Goal: Complete application form

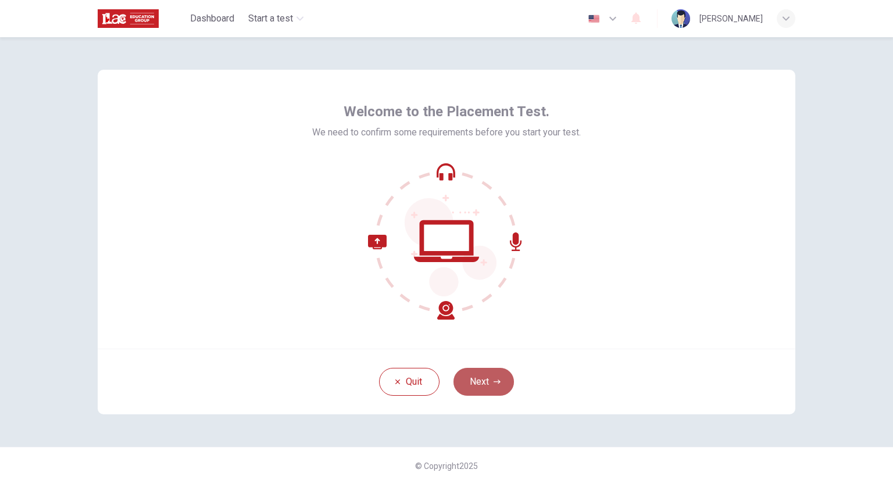
click at [474, 385] on button "Next" at bounding box center [484, 382] width 60 height 28
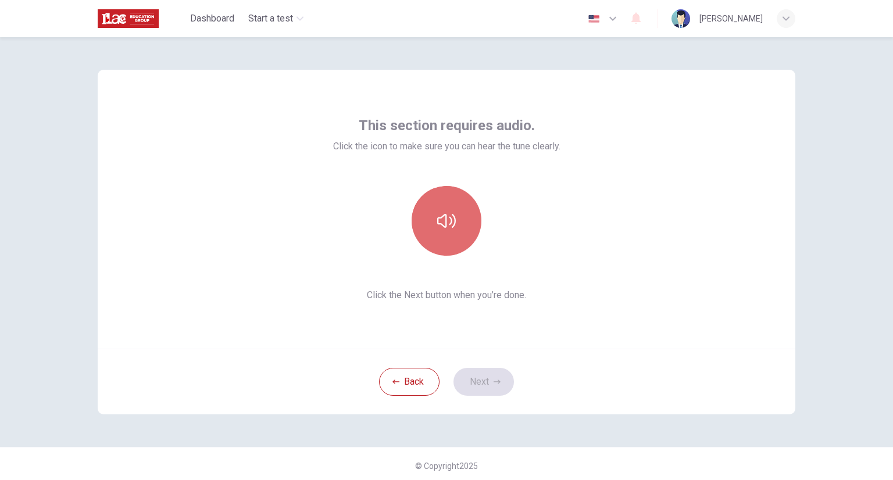
click at [437, 222] on icon "button" at bounding box center [446, 221] width 19 height 19
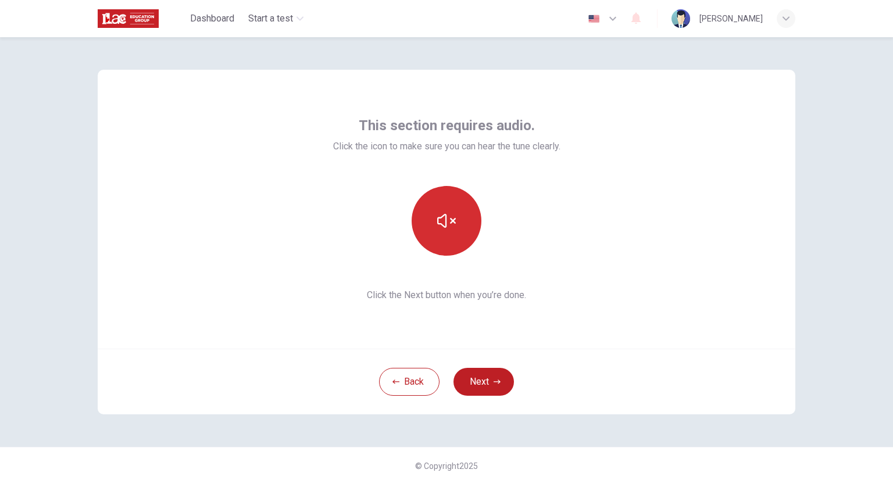
click at [442, 231] on button "button" at bounding box center [447, 221] width 70 height 70
click at [475, 380] on button "Next" at bounding box center [484, 382] width 60 height 28
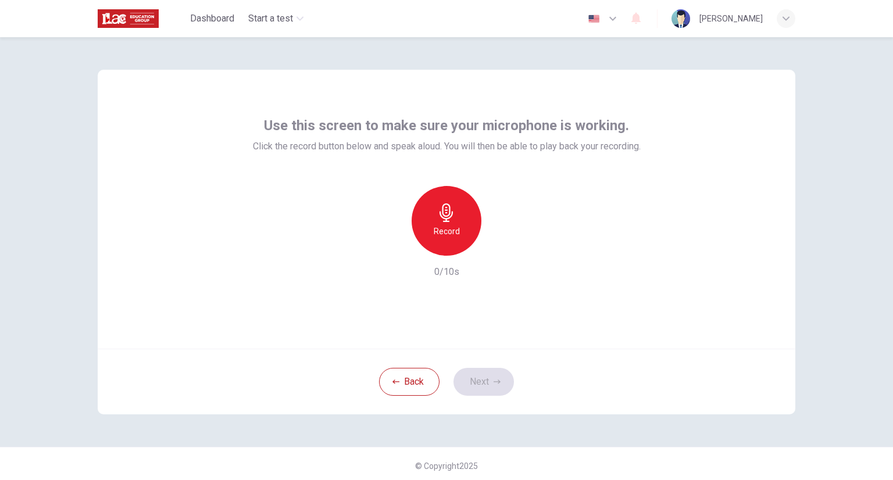
click at [452, 220] on icon "button" at bounding box center [446, 213] width 19 height 19
click at [498, 245] on icon "button" at bounding box center [500, 246] width 5 height 7
click at [479, 373] on button "Next" at bounding box center [484, 382] width 60 height 28
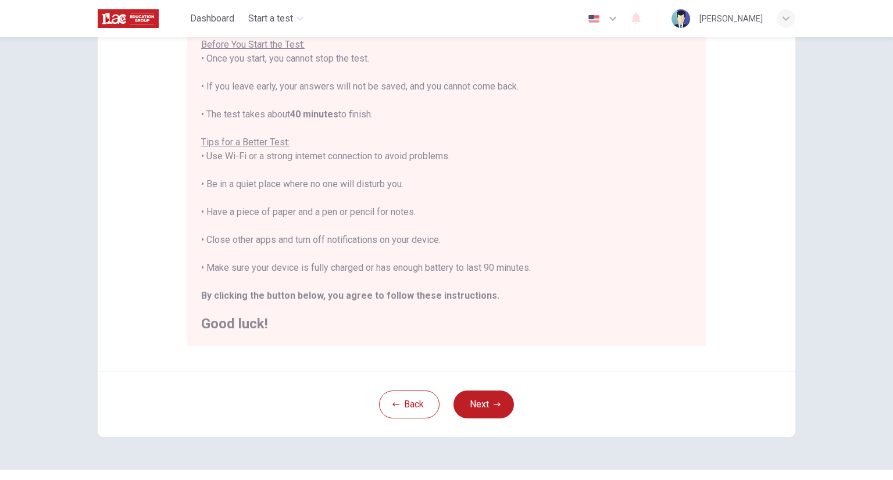
scroll to position [141, 0]
click at [467, 396] on button "Next" at bounding box center [484, 404] width 60 height 28
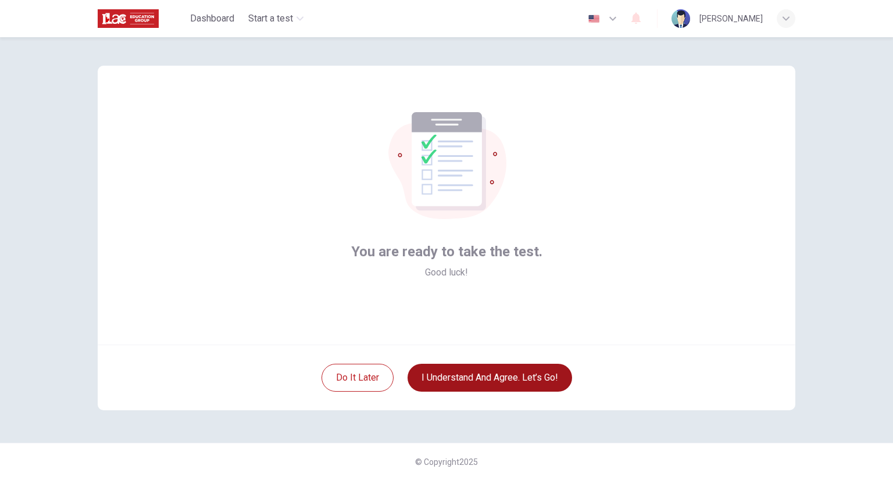
click at [444, 384] on button "I understand and agree. Let’s go!" at bounding box center [490, 378] width 165 height 28
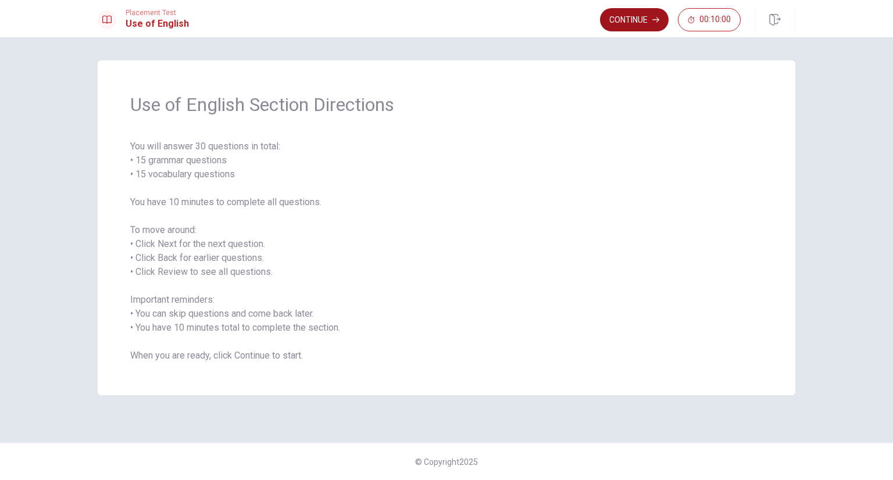
click at [619, 19] on button "Continue" at bounding box center [634, 19] width 69 height 23
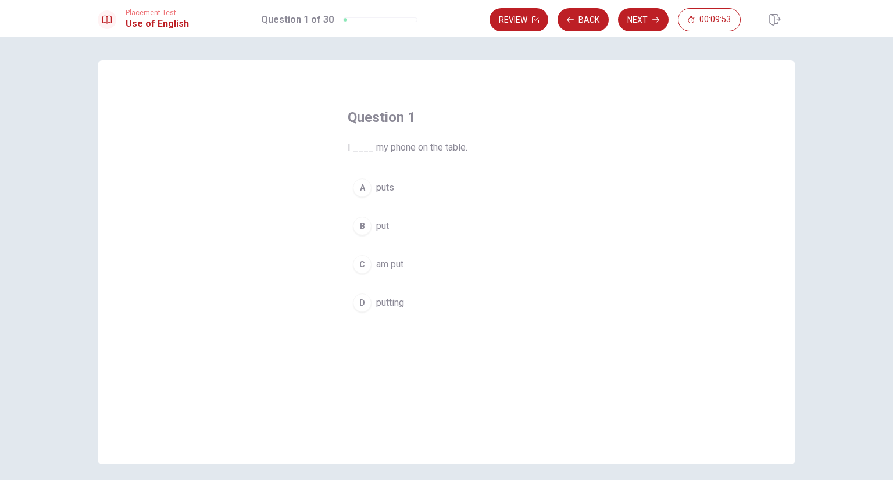
click at [359, 226] on div "B" at bounding box center [362, 226] width 19 height 19
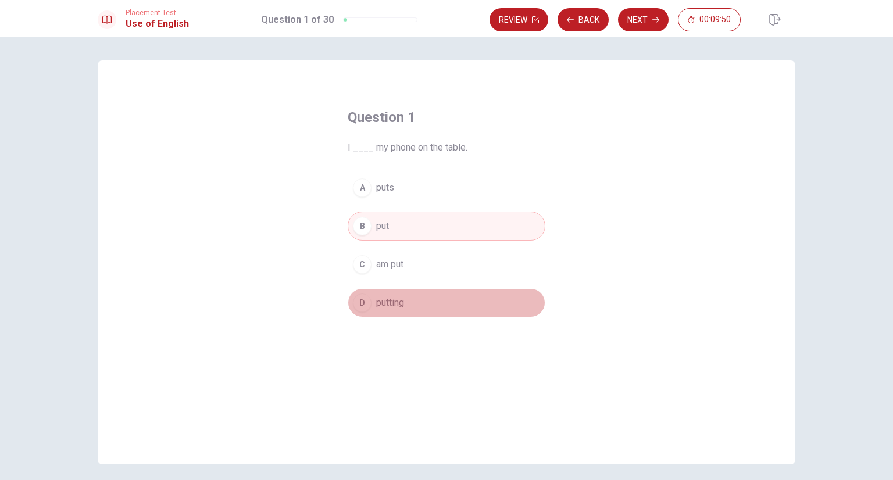
click at [360, 305] on div "D" at bounding box center [362, 303] width 19 height 19
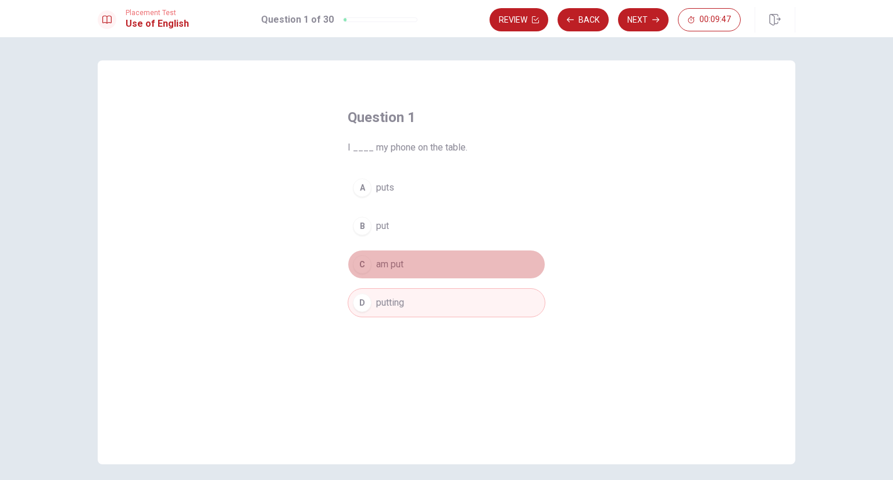
click at [361, 263] on div "C" at bounding box center [362, 264] width 19 height 19
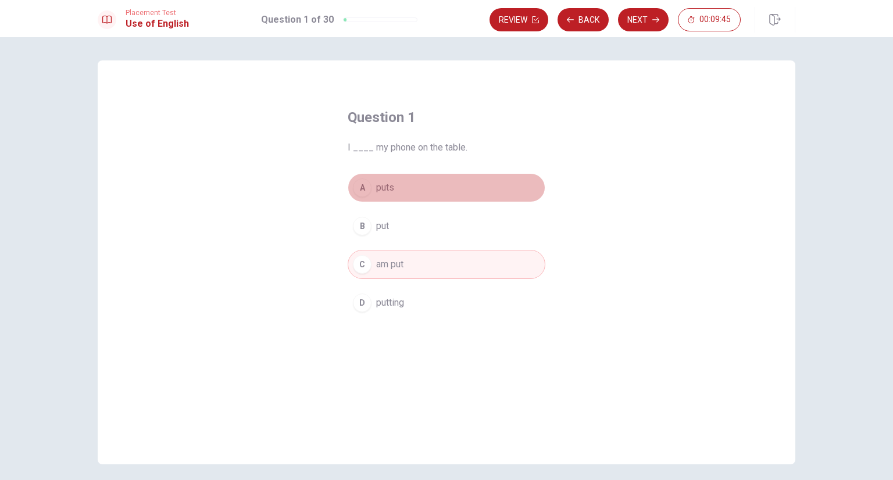
click at [359, 186] on div "A" at bounding box center [362, 188] width 19 height 19
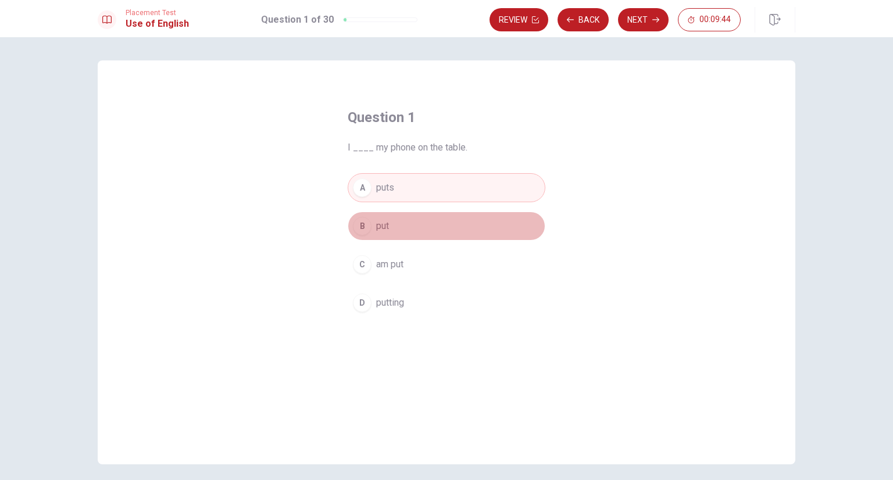
click at [358, 232] on div "B" at bounding box center [362, 226] width 19 height 19
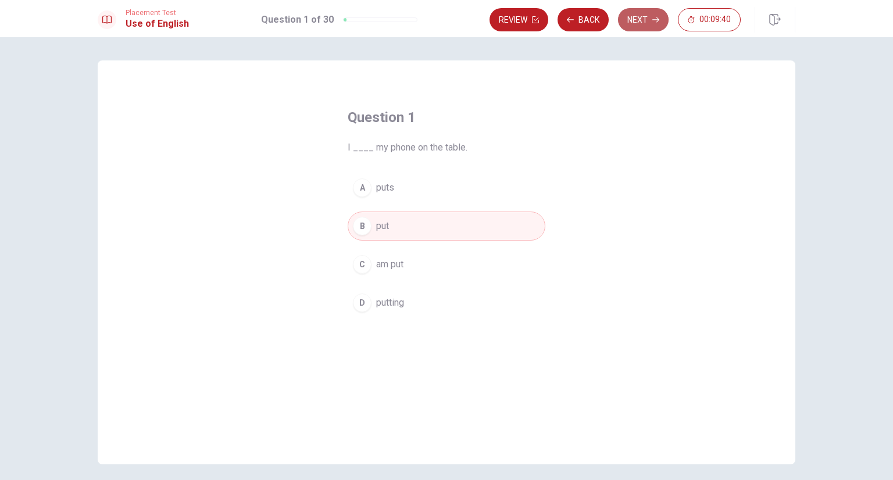
click at [643, 24] on button "Next" at bounding box center [643, 19] width 51 height 23
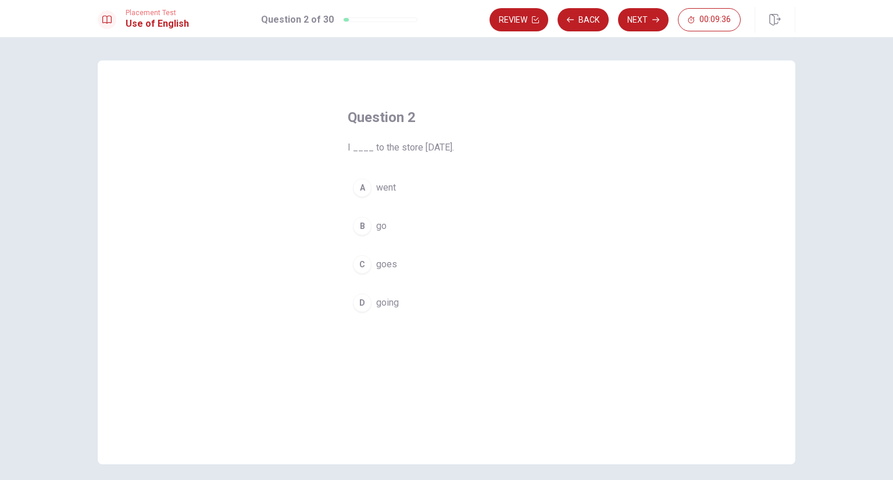
click at [361, 190] on div "A" at bounding box center [362, 188] width 19 height 19
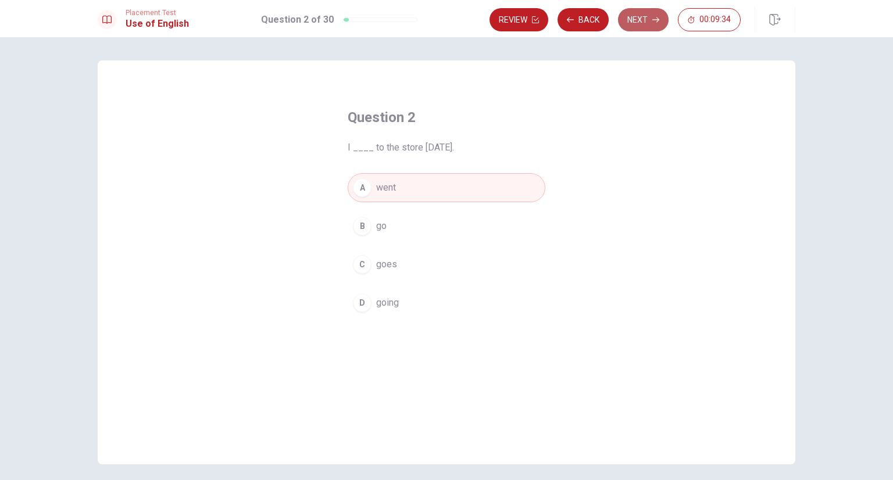
click at [637, 23] on button "Next" at bounding box center [643, 19] width 51 height 23
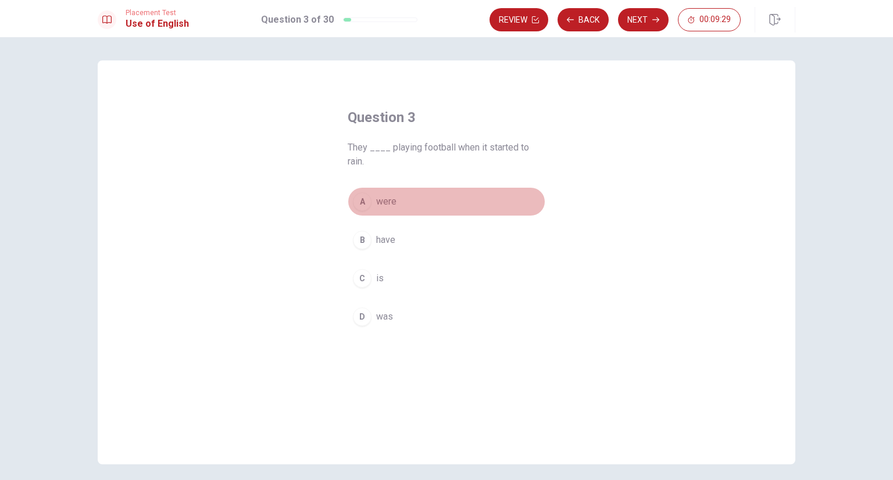
click at [358, 203] on div "A" at bounding box center [362, 202] width 19 height 19
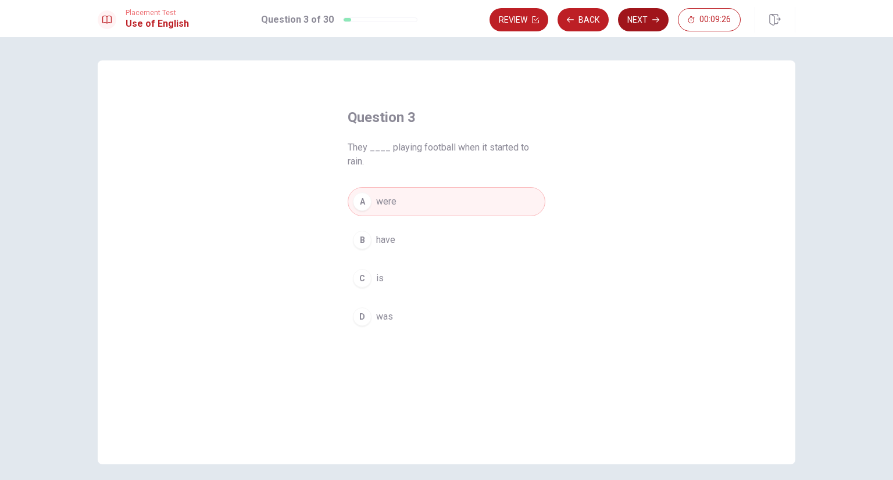
click at [647, 16] on button "Next" at bounding box center [643, 19] width 51 height 23
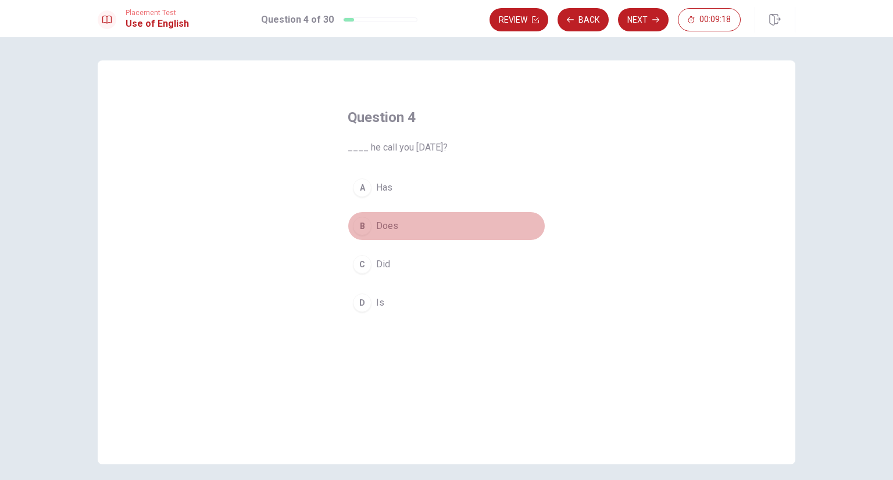
click at [358, 229] on div "B" at bounding box center [362, 226] width 19 height 19
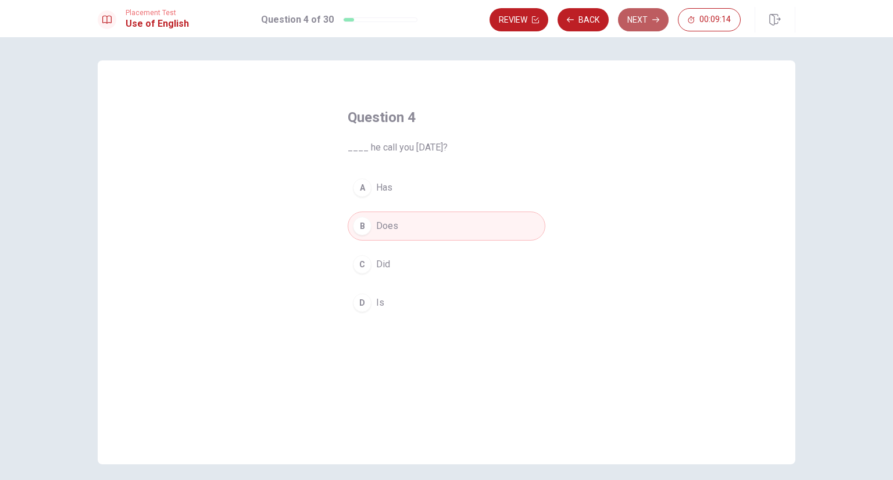
click at [654, 27] on button "Next" at bounding box center [643, 19] width 51 height 23
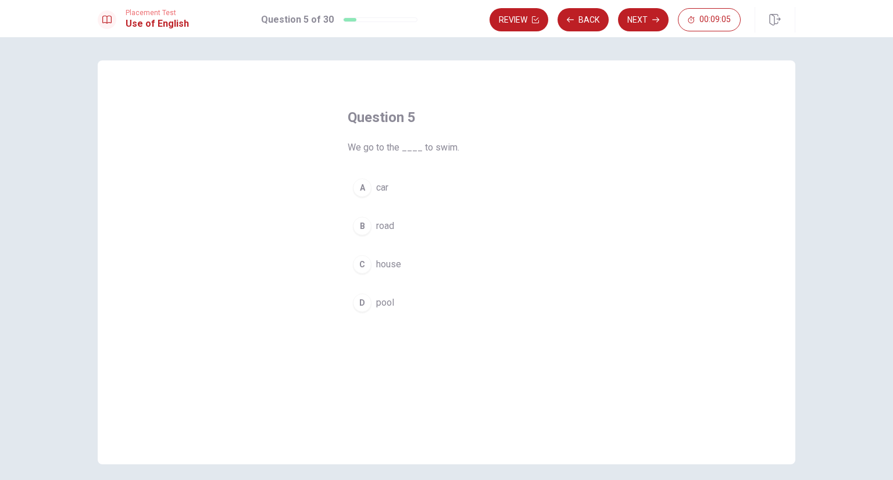
click at [358, 302] on div "D" at bounding box center [362, 303] width 19 height 19
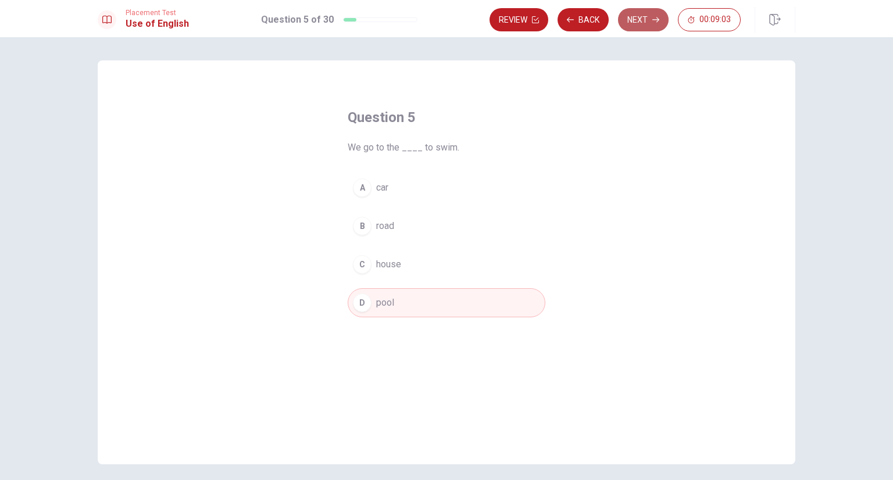
click at [633, 26] on button "Next" at bounding box center [643, 19] width 51 height 23
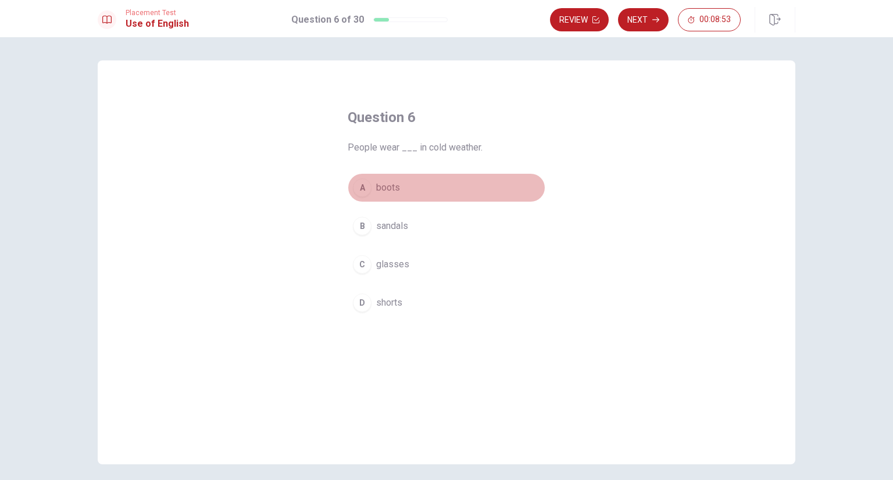
click at [358, 191] on div "A" at bounding box center [362, 188] width 19 height 19
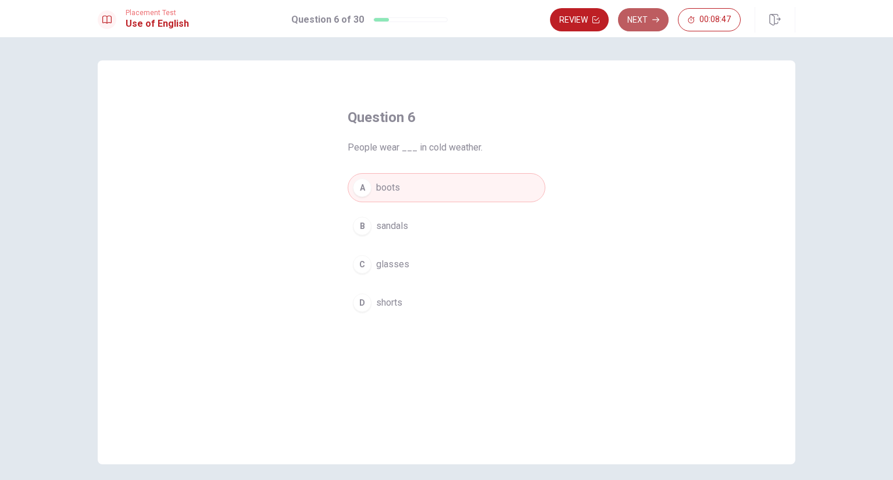
click at [650, 20] on button "Next" at bounding box center [643, 19] width 51 height 23
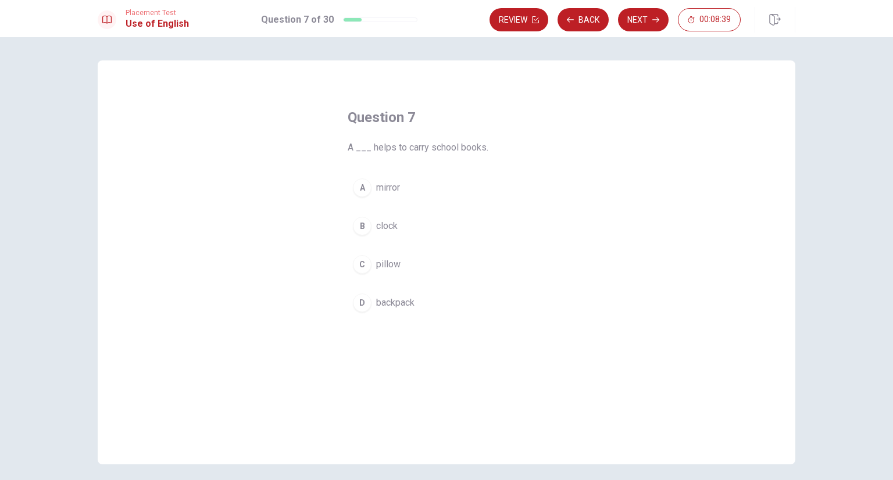
click at [354, 305] on div "D" at bounding box center [362, 303] width 19 height 19
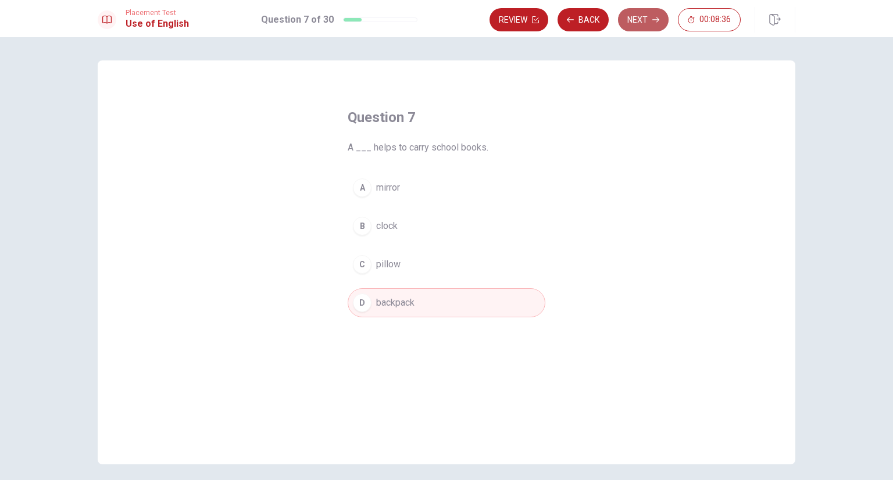
click at [640, 27] on button "Next" at bounding box center [643, 19] width 51 height 23
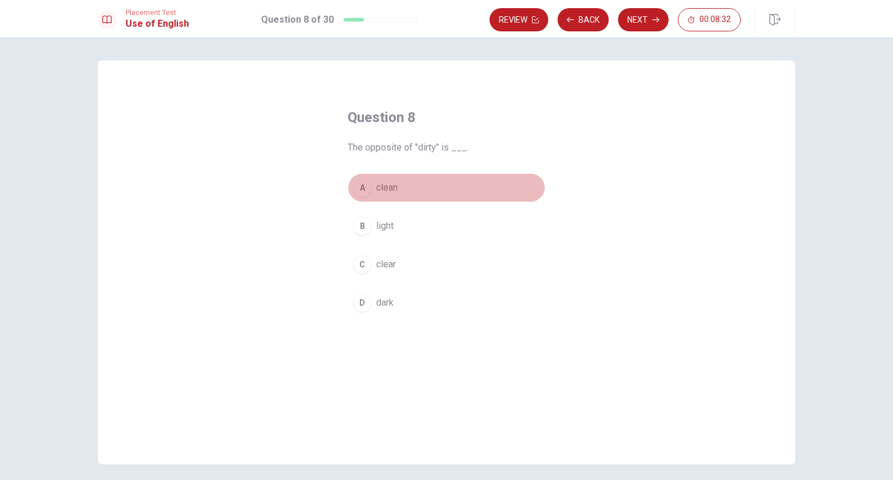
click at [358, 190] on div "A" at bounding box center [362, 188] width 19 height 19
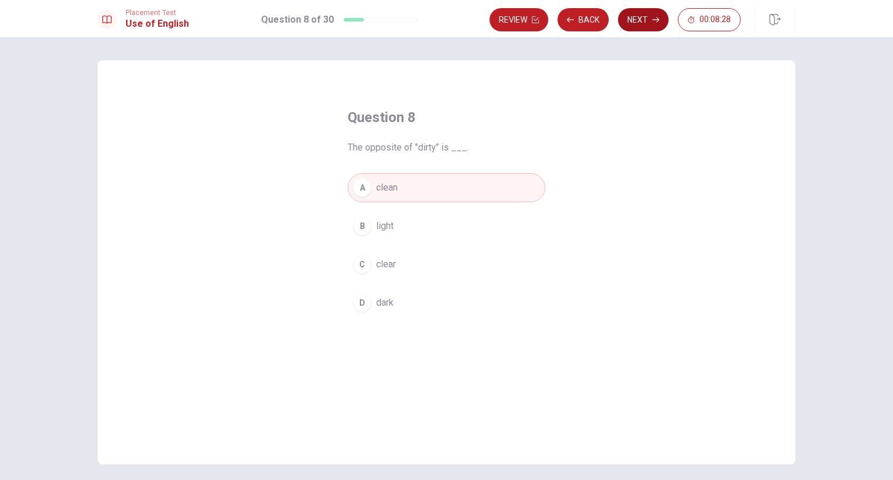
click at [635, 26] on button "Next" at bounding box center [643, 19] width 51 height 23
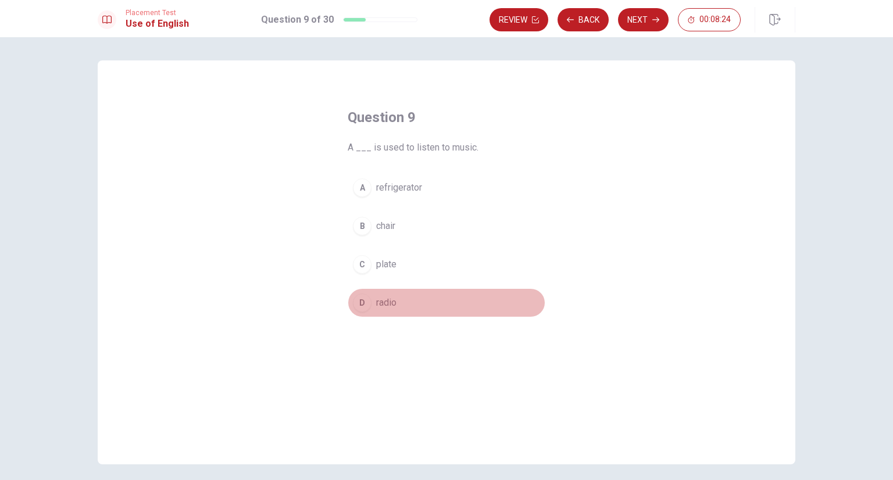
click at [358, 306] on div "D" at bounding box center [362, 303] width 19 height 19
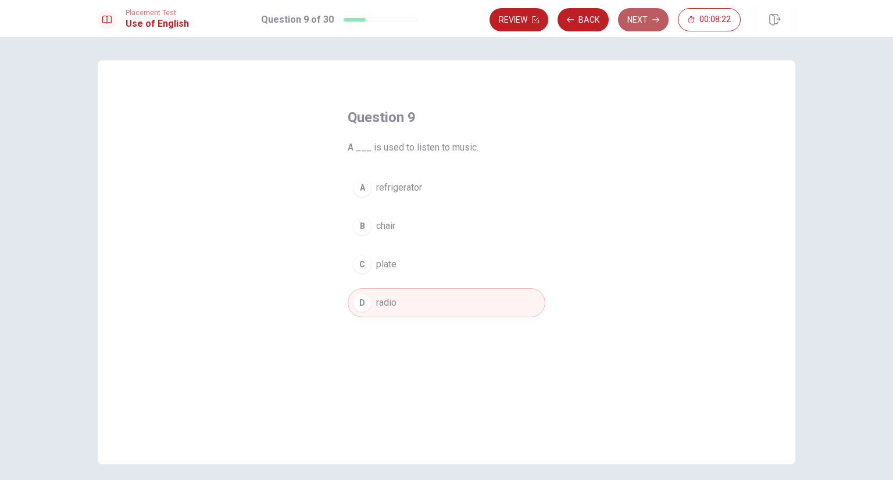
click at [635, 23] on button "Next" at bounding box center [643, 19] width 51 height 23
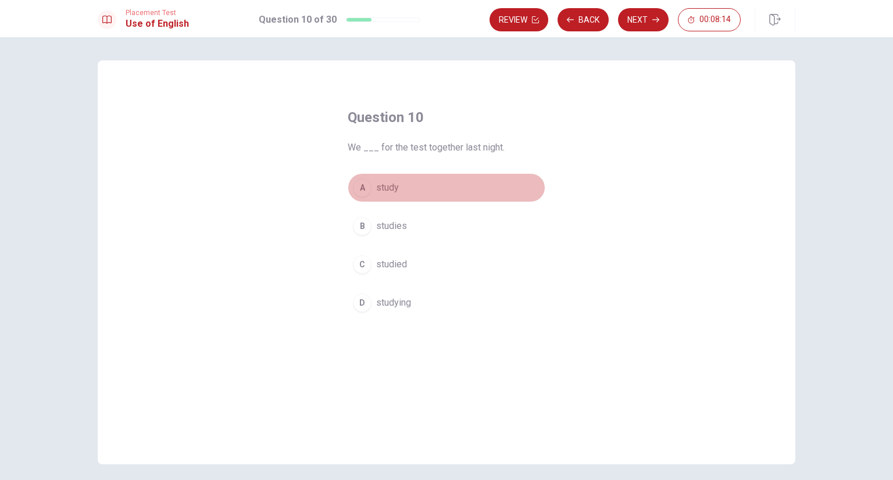
click at [356, 191] on div "A" at bounding box center [362, 188] width 19 height 19
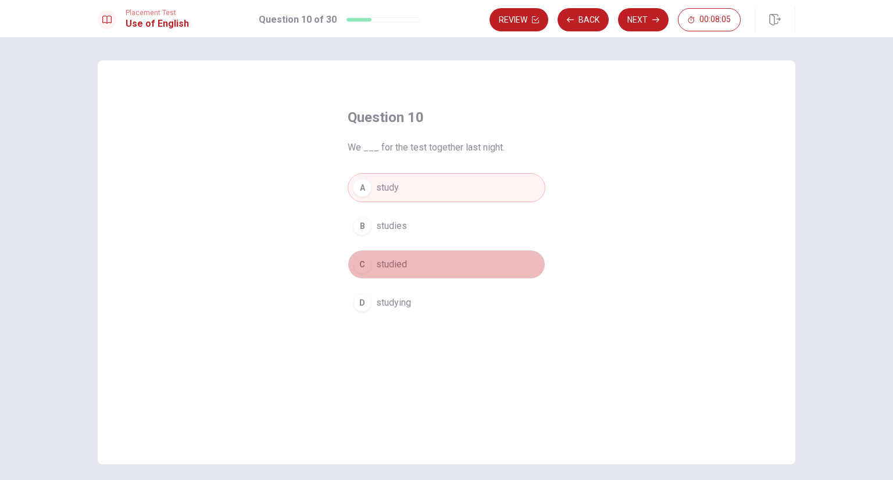
click at [390, 268] on span "studied" at bounding box center [391, 265] width 31 height 14
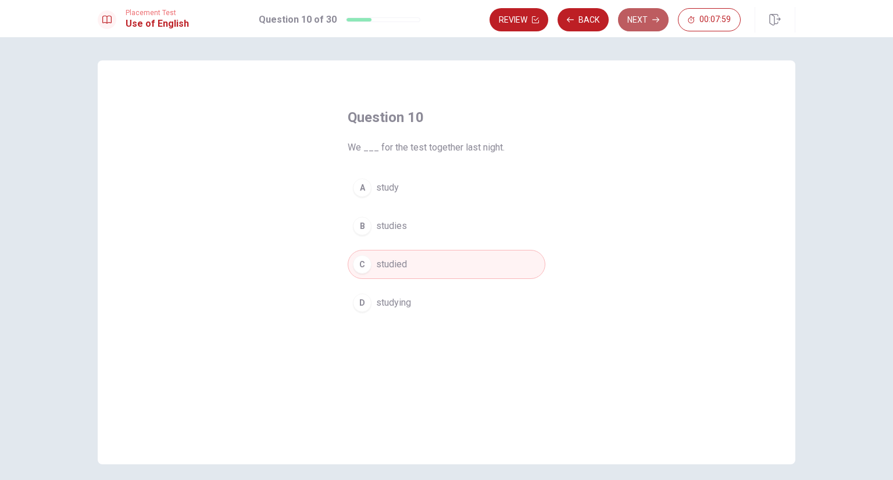
click at [641, 24] on button "Next" at bounding box center [643, 19] width 51 height 23
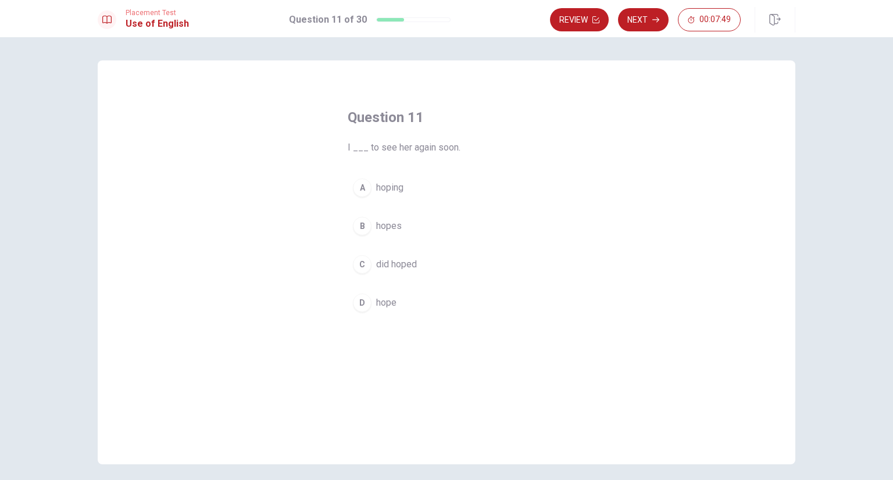
click at [356, 297] on div "D" at bounding box center [362, 303] width 19 height 19
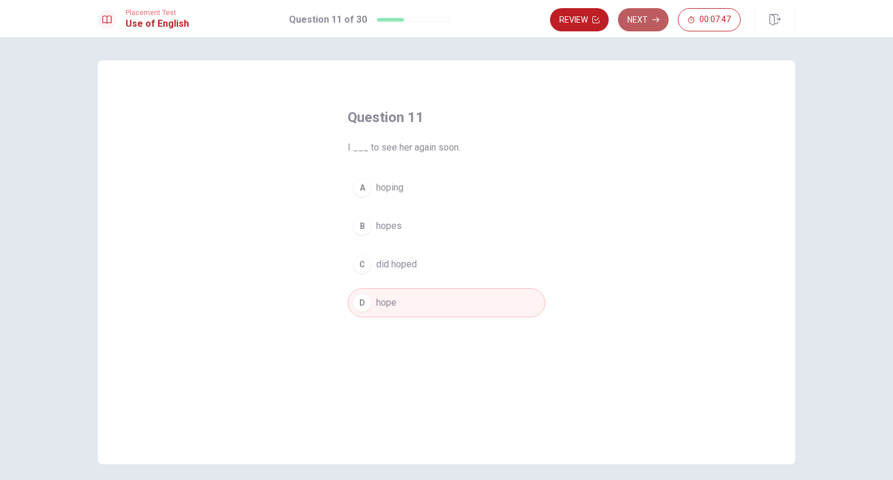
click at [646, 25] on button "Next" at bounding box center [643, 19] width 51 height 23
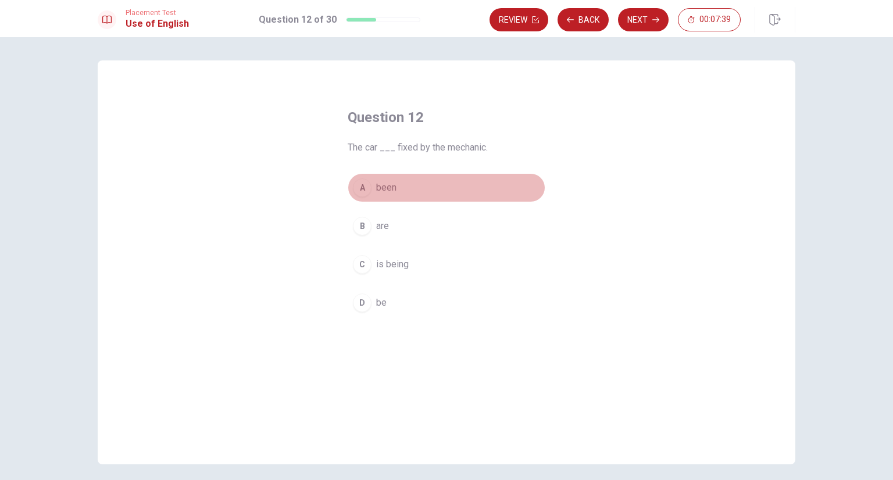
click at [358, 189] on div "A" at bounding box center [362, 188] width 19 height 19
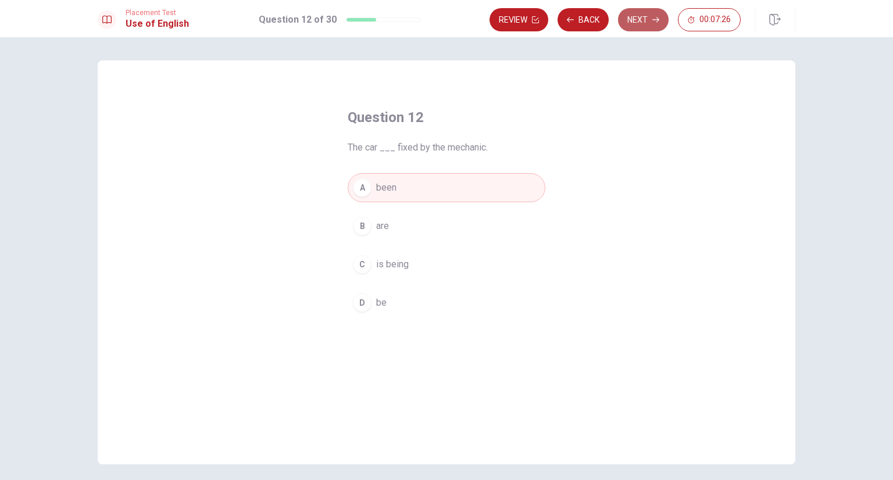
click at [646, 25] on button "Next" at bounding box center [643, 19] width 51 height 23
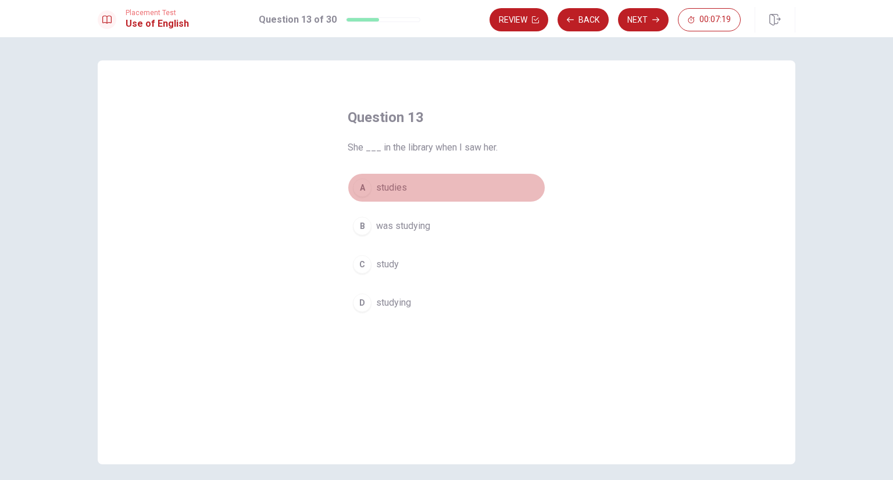
click at [358, 192] on div "A" at bounding box center [362, 188] width 19 height 19
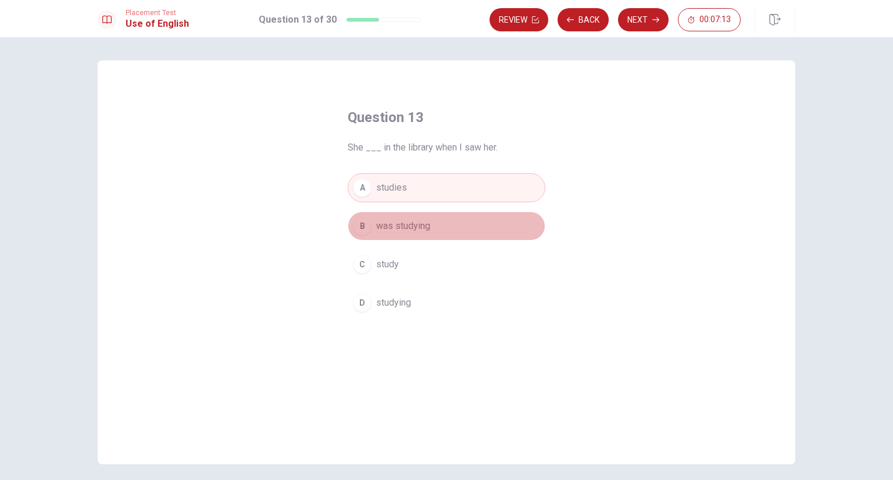
click at [359, 229] on div "B" at bounding box center [362, 226] width 19 height 19
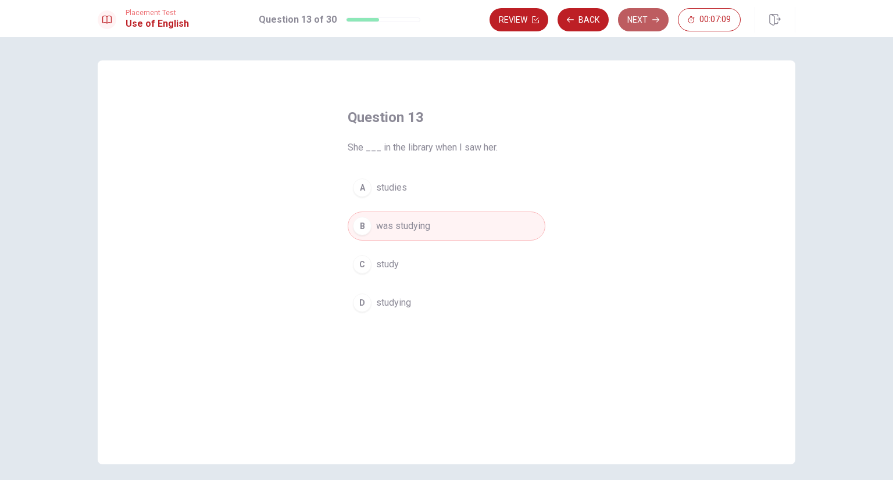
click at [644, 23] on button "Next" at bounding box center [643, 19] width 51 height 23
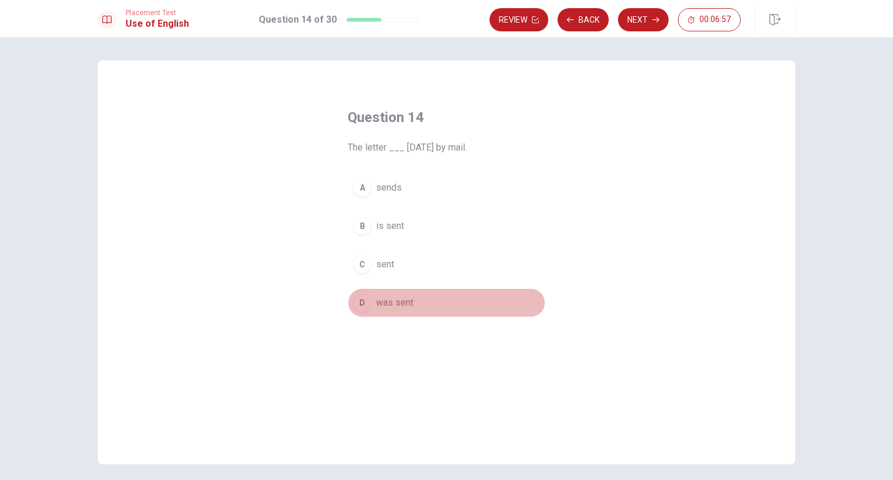
click at [353, 298] on div "D" at bounding box center [362, 303] width 19 height 19
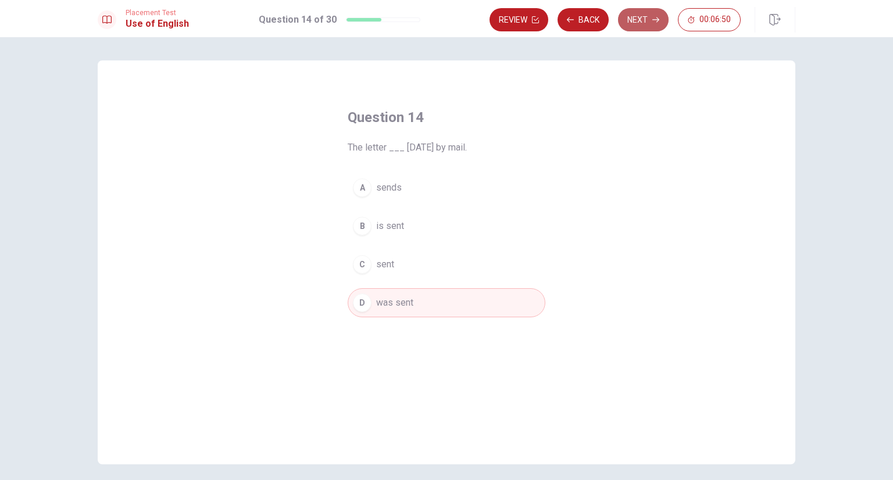
click at [651, 23] on button "Next" at bounding box center [643, 19] width 51 height 23
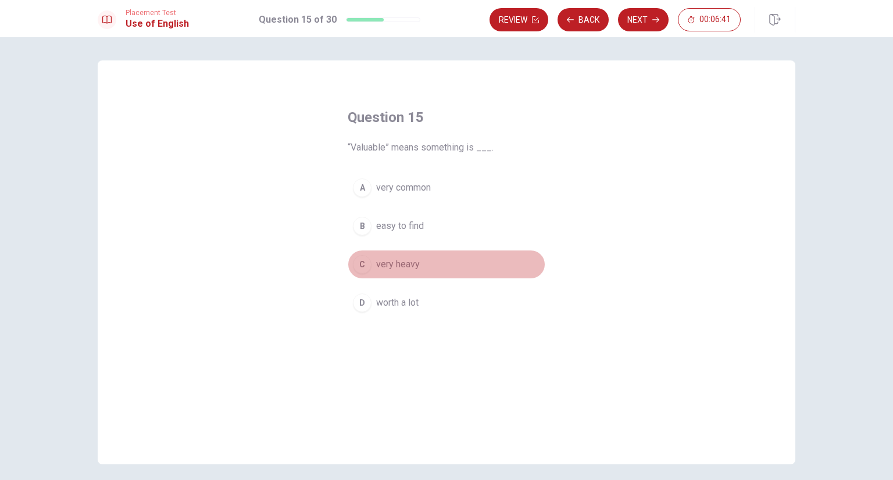
click at [358, 268] on div "C" at bounding box center [362, 264] width 19 height 19
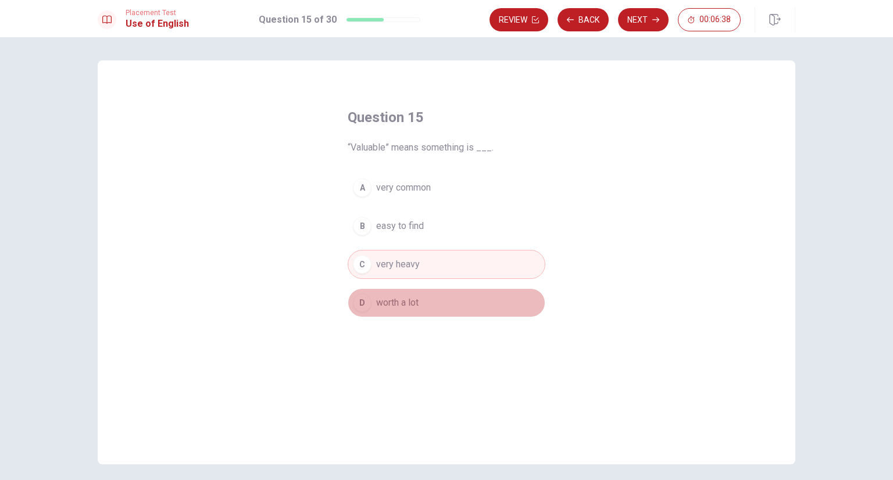
click at [372, 301] on button "D worth a lot" at bounding box center [447, 302] width 198 height 29
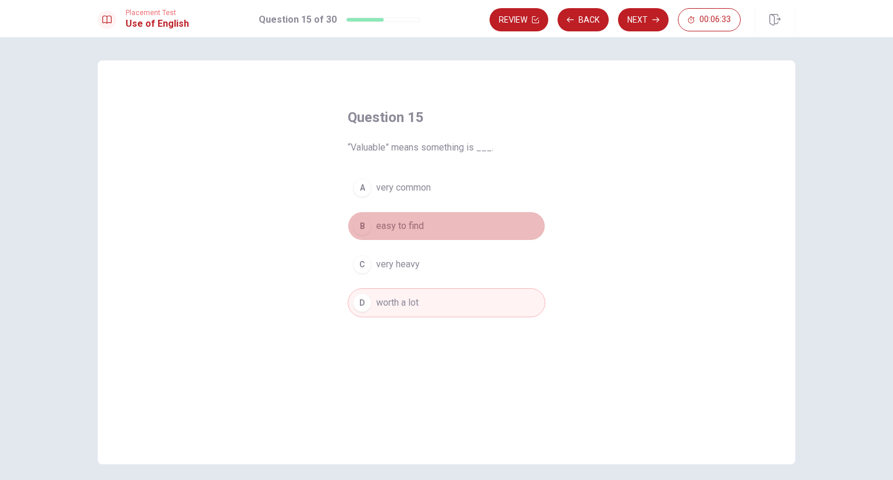
click at [357, 229] on div "B" at bounding box center [362, 226] width 19 height 19
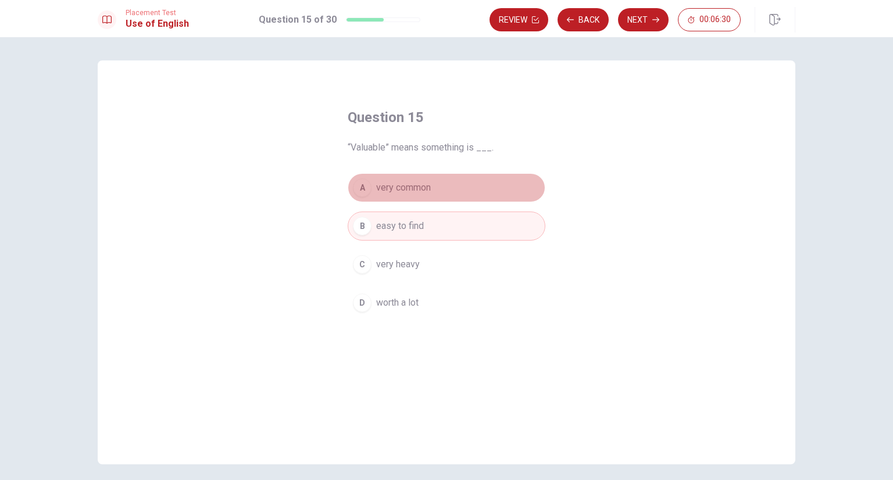
click at [358, 190] on div "A" at bounding box center [362, 188] width 19 height 19
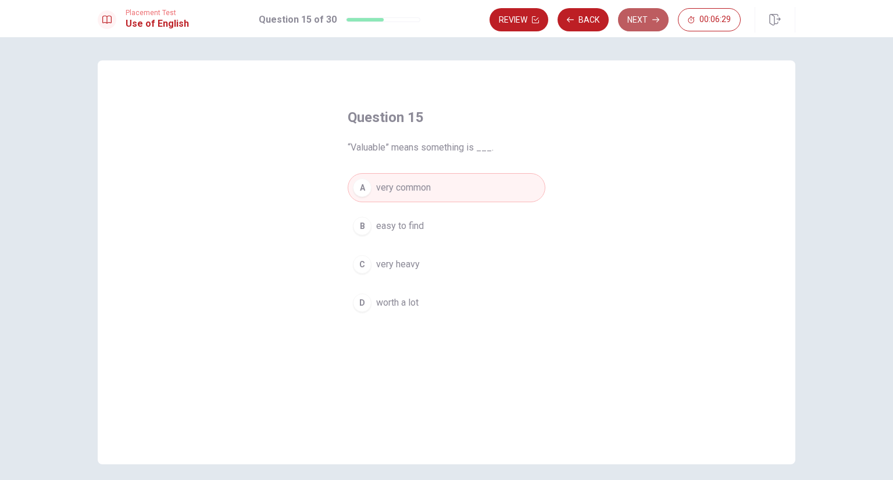
click at [639, 15] on button "Next" at bounding box center [643, 19] width 51 height 23
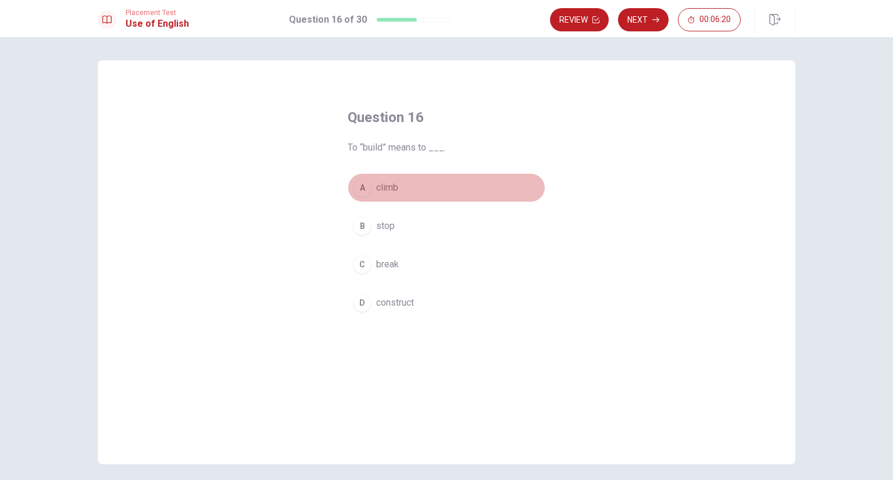
click at [358, 191] on div "A" at bounding box center [362, 188] width 19 height 19
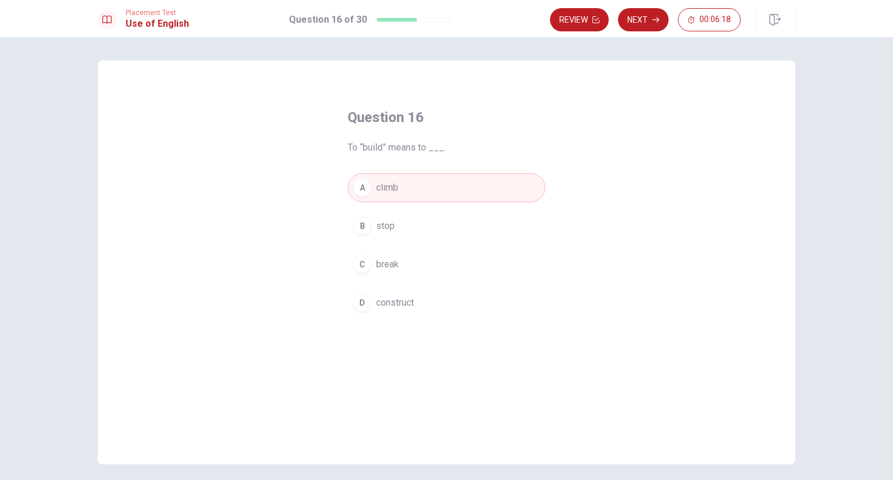
click at [355, 306] on div "D" at bounding box center [362, 303] width 19 height 19
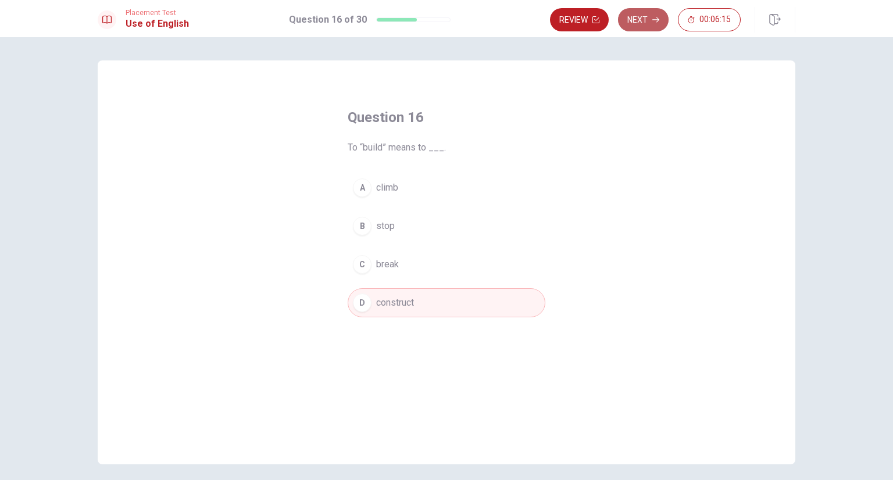
click at [651, 22] on button "Next" at bounding box center [643, 19] width 51 height 23
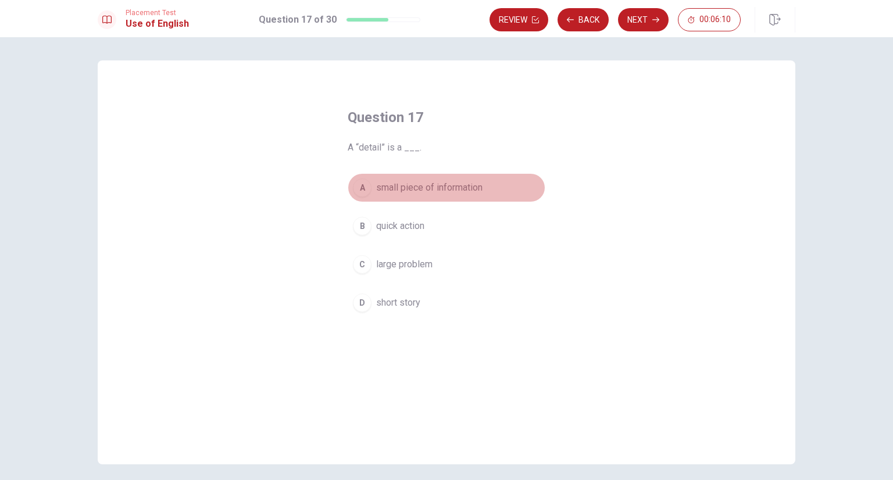
click at [355, 190] on div "A" at bounding box center [362, 188] width 19 height 19
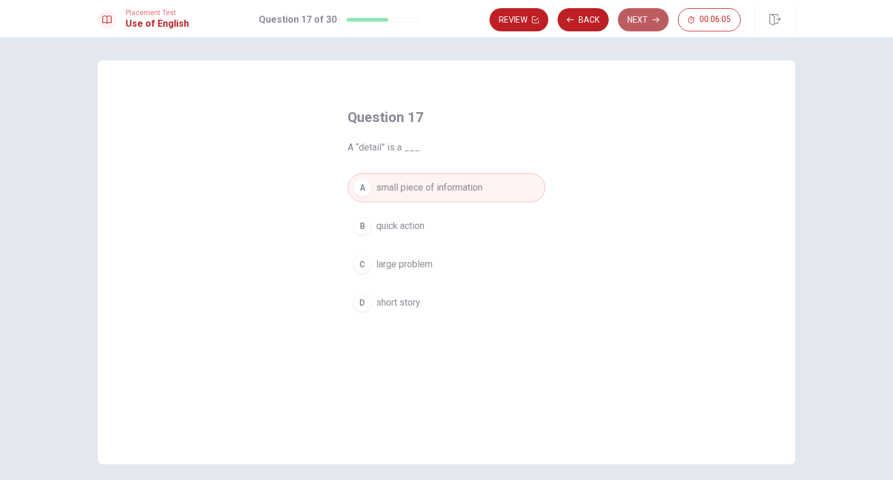
click at [626, 23] on button "Next" at bounding box center [643, 19] width 51 height 23
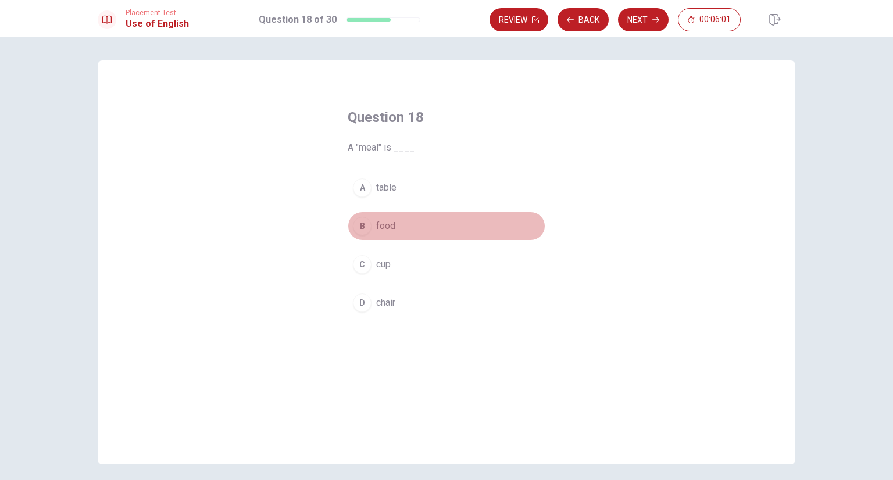
click at [359, 229] on div "B" at bounding box center [362, 226] width 19 height 19
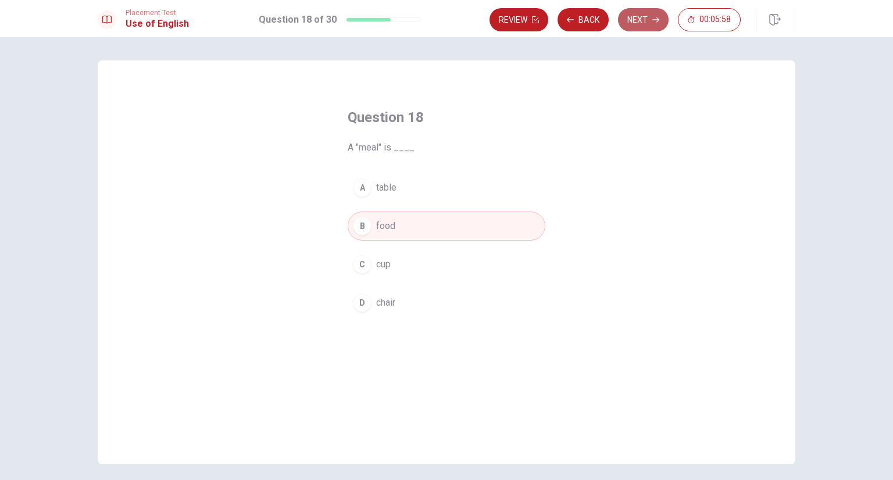
click at [648, 19] on button "Next" at bounding box center [643, 19] width 51 height 23
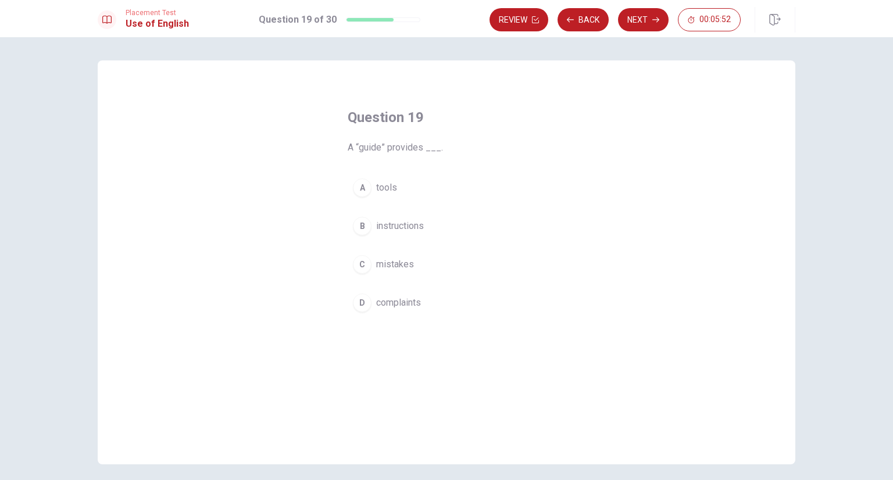
click at [361, 225] on div "B" at bounding box center [362, 226] width 19 height 19
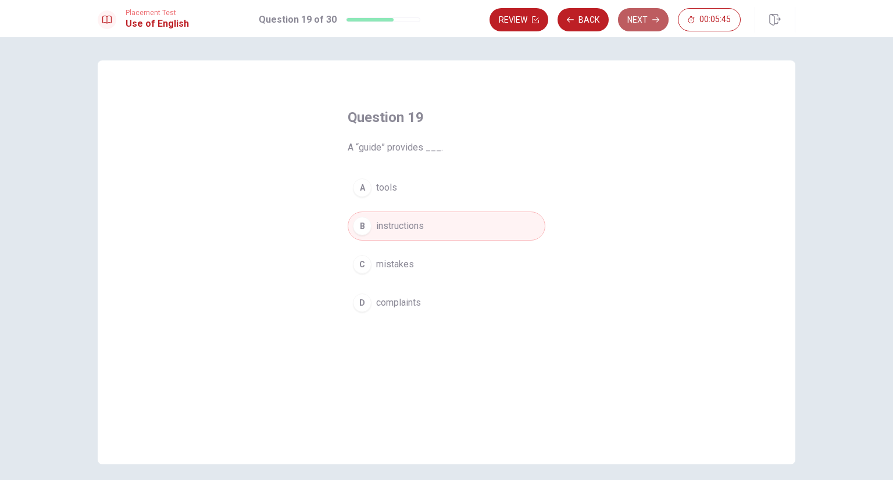
click at [640, 22] on button "Next" at bounding box center [643, 19] width 51 height 23
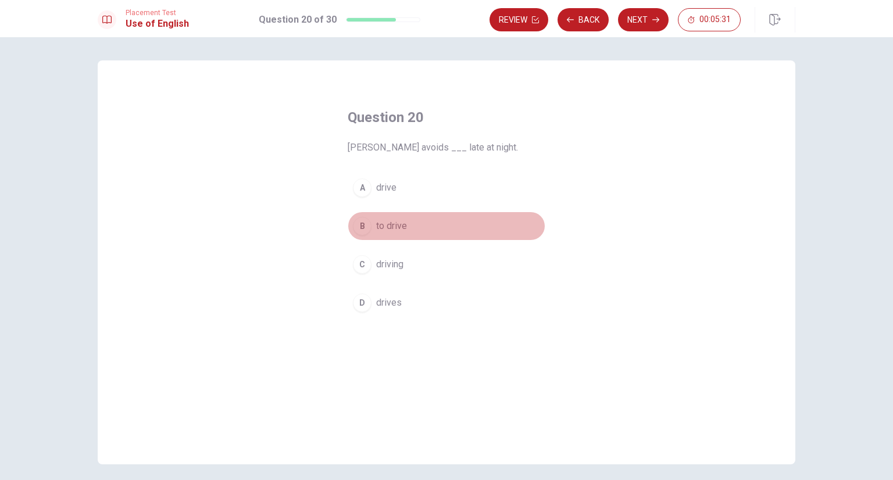
click at [358, 229] on div "B" at bounding box center [362, 226] width 19 height 19
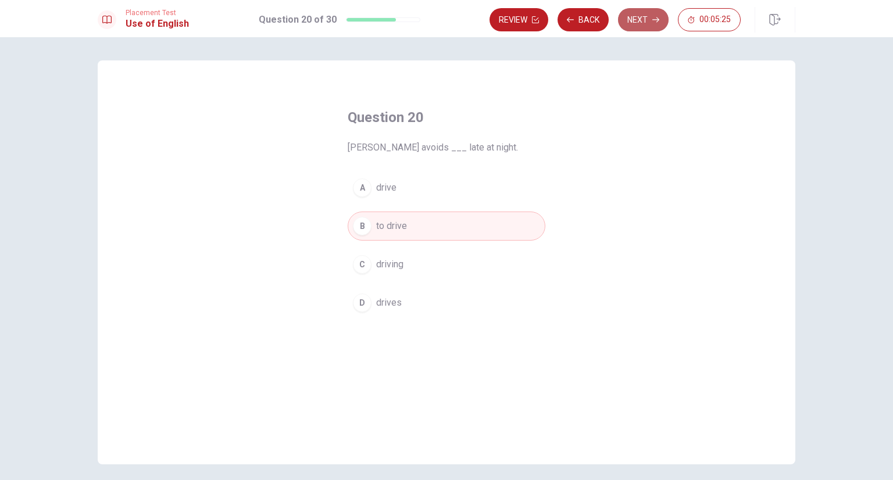
click at [651, 23] on button "Next" at bounding box center [643, 19] width 51 height 23
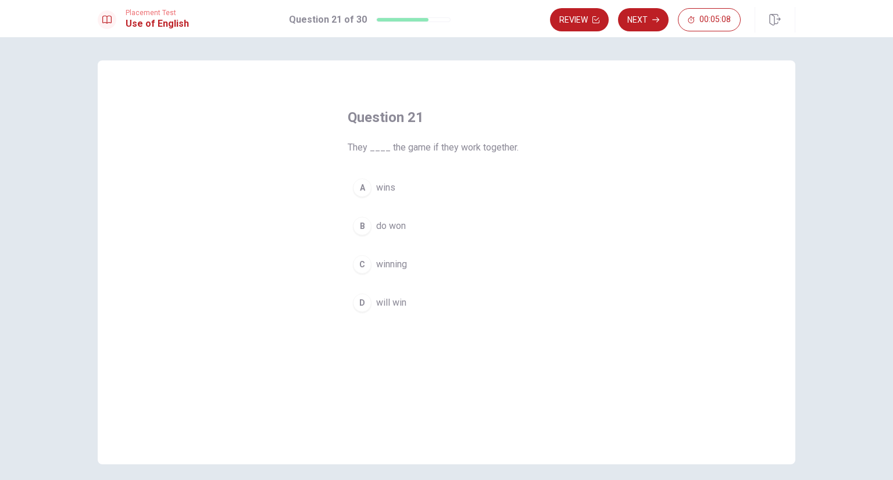
click at [361, 302] on div "D" at bounding box center [362, 303] width 19 height 19
click at [636, 21] on button "Next" at bounding box center [643, 19] width 51 height 23
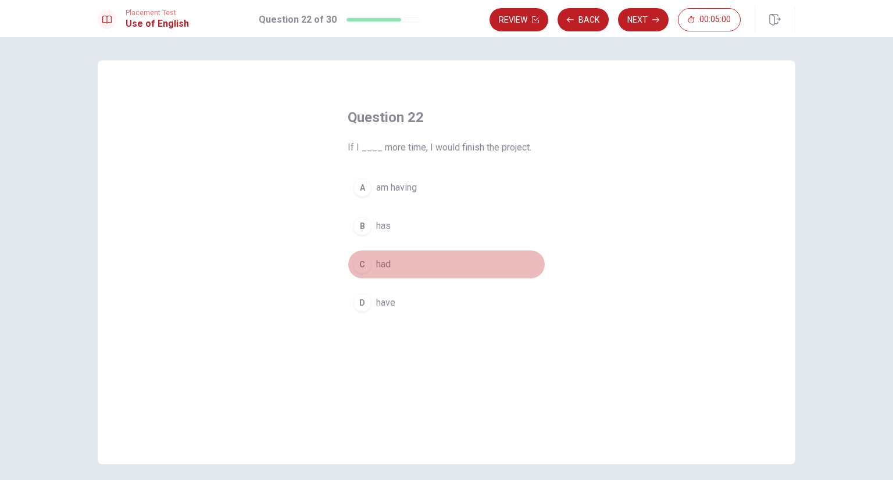
click at [358, 268] on div "C" at bounding box center [362, 264] width 19 height 19
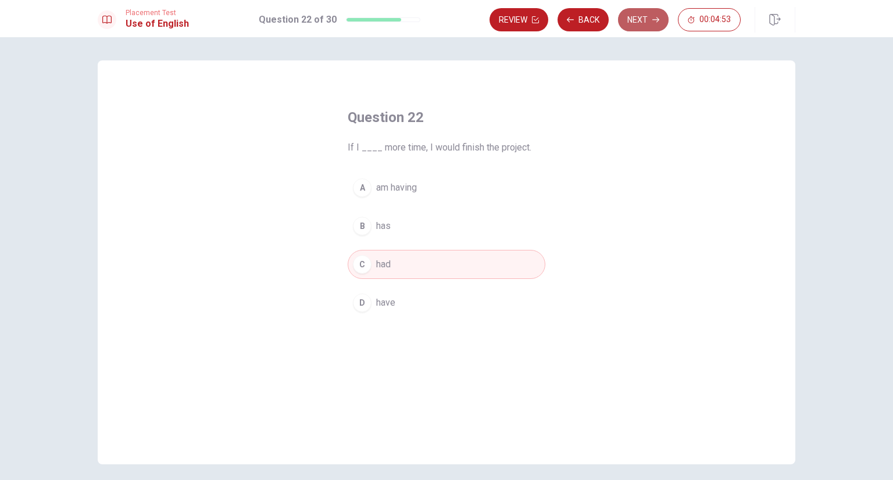
click at [637, 23] on button "Next" at bounding box center [643, 19] width 51 height 23
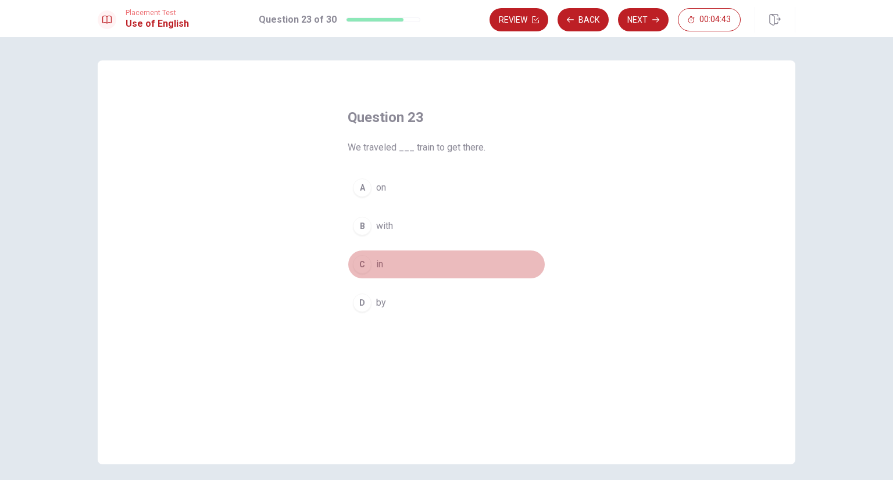
click at [356, 266] on div "C" at bounding box center [362, 264] width 19 height 19
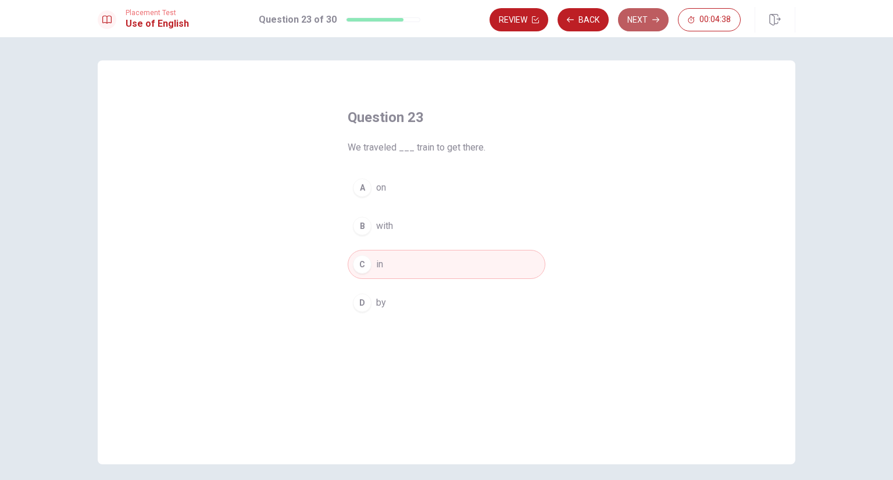
click at [638, 24] on button "Next" at bounding box center [643, 19] width 51 height 23
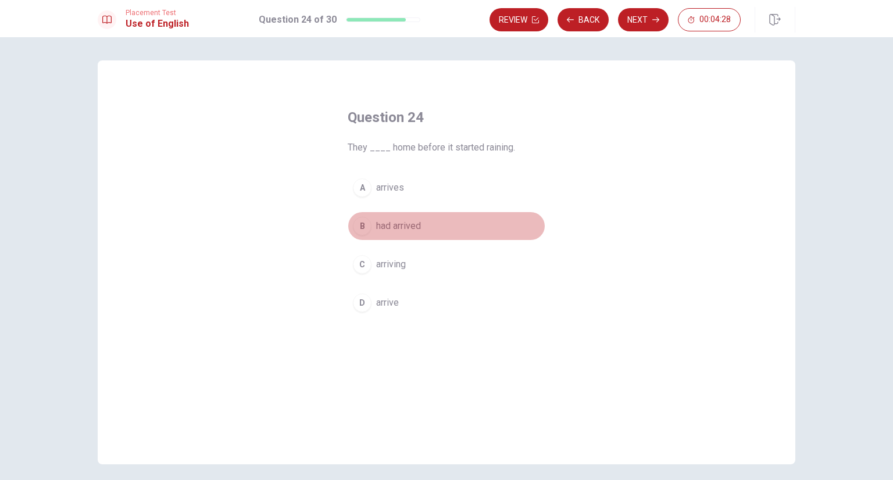
click at [358, 226] on div "B" at bounding box center [362, 226] width 19 height 19
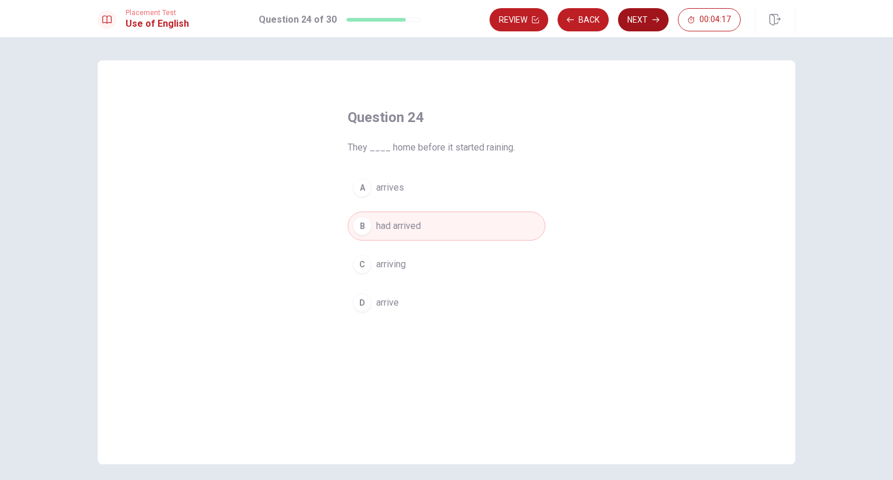
click at [637, 19] on button "Next" at bounding box center [643, 19] width 51 height 23
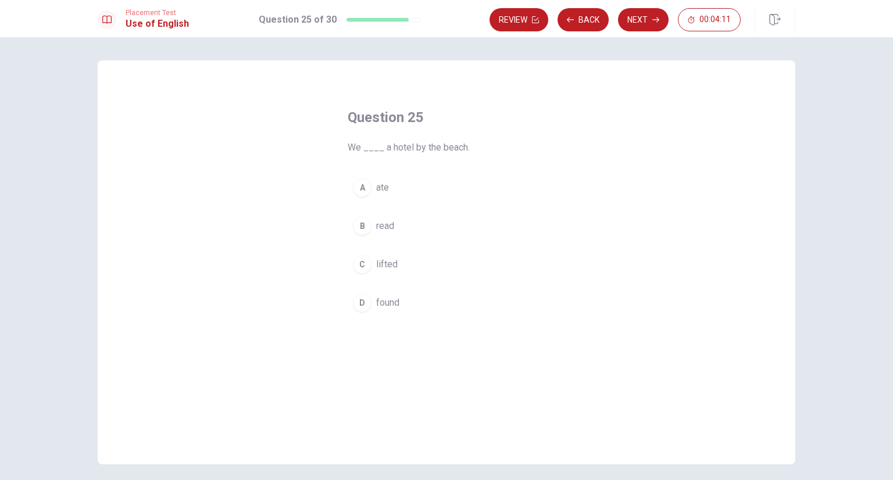
click at [357, 303] on div "D" at bounding box center [362, 303] width 19 height 19
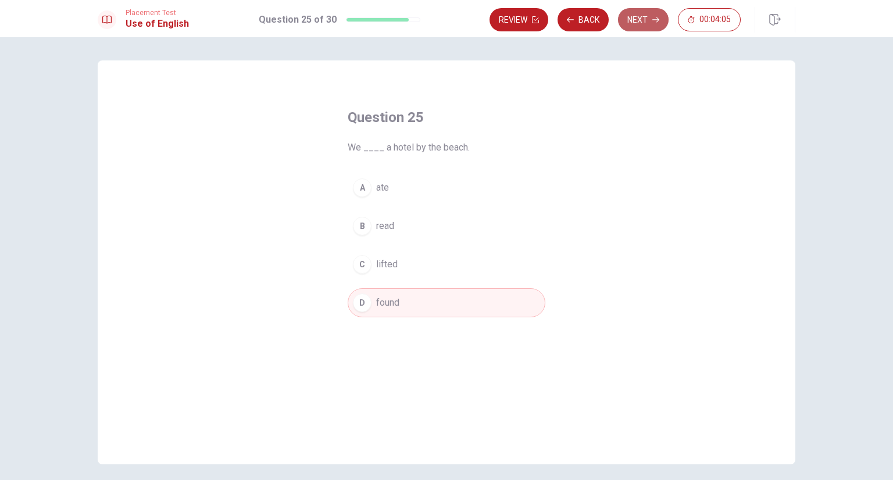
click at [650, 22] on button "Next" at bounding box center [643, 19] width 51 height 23
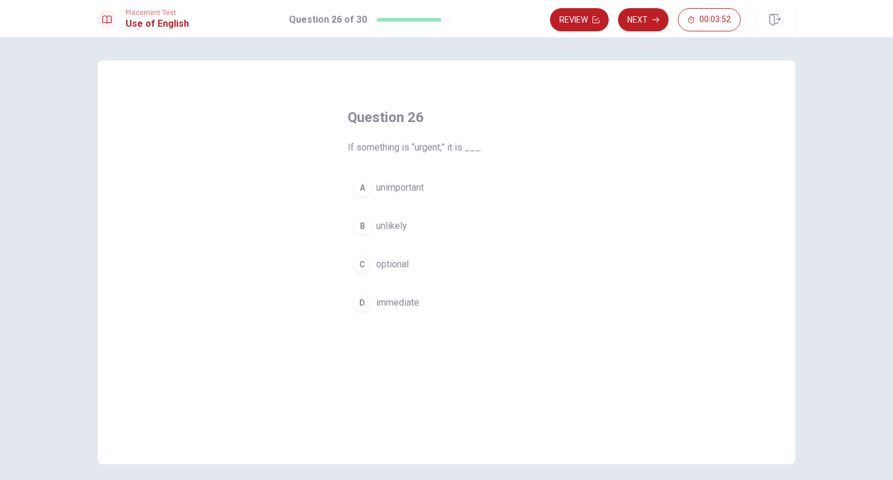
click at [357, 307] on div "D" at bounding box center [362, 303] width 19 height 19
click at [638, 21] on button "Next" at bounding box center [643, 19] width 51 height 23
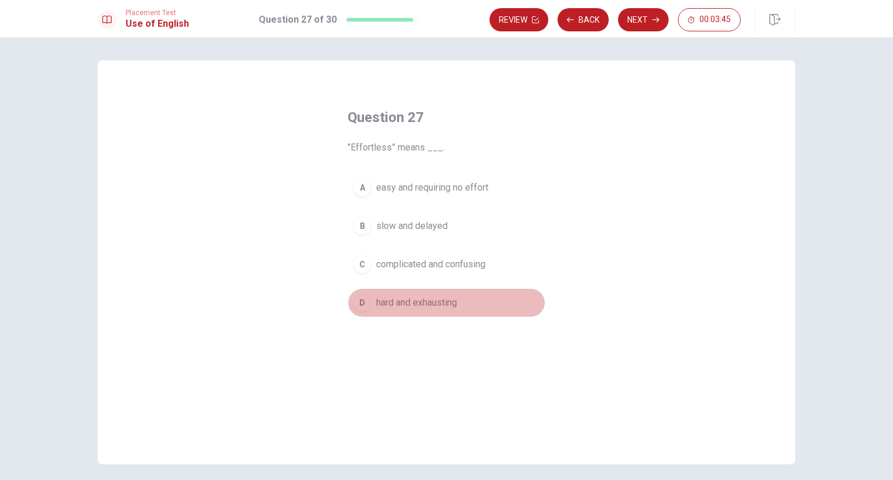
click at [354, 301] on div "D" at bounding box center [362, 303] width 19 height 19
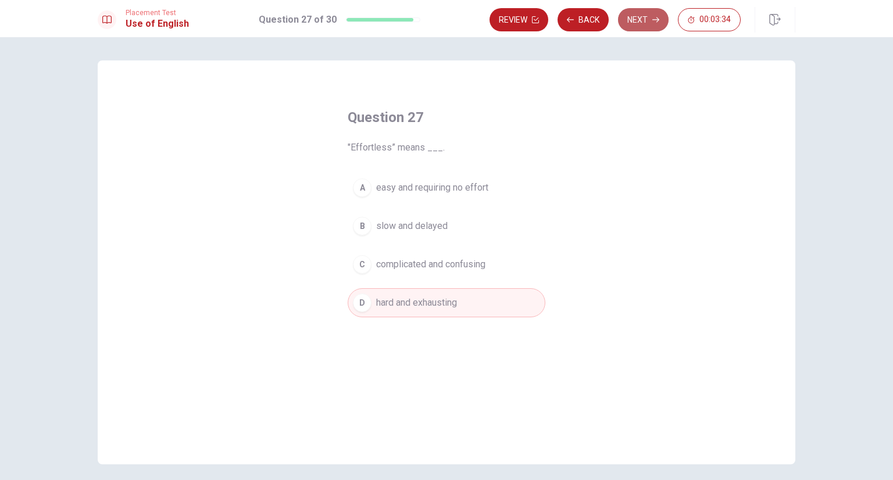
click at [628, 23] on button "Next" at bounding box center [643, 19] width 51 height 23
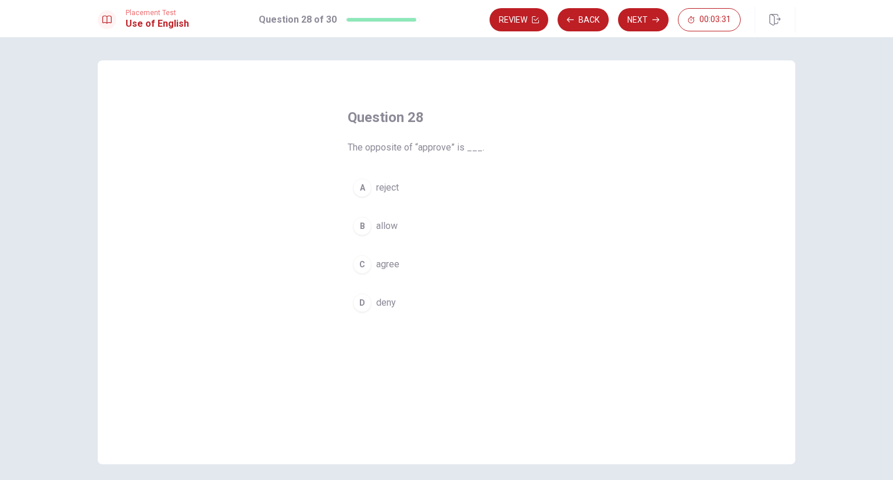
click at [359, 194] on div "A" at bounding box center [362, 188] width 19 height 19
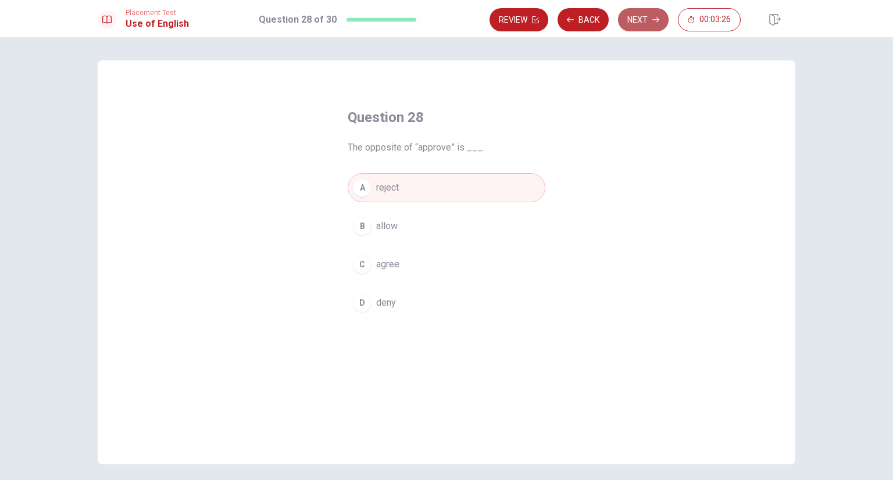
click at [642, 22] on button "Next" at bounding box center [643, 19] width 51 height 23
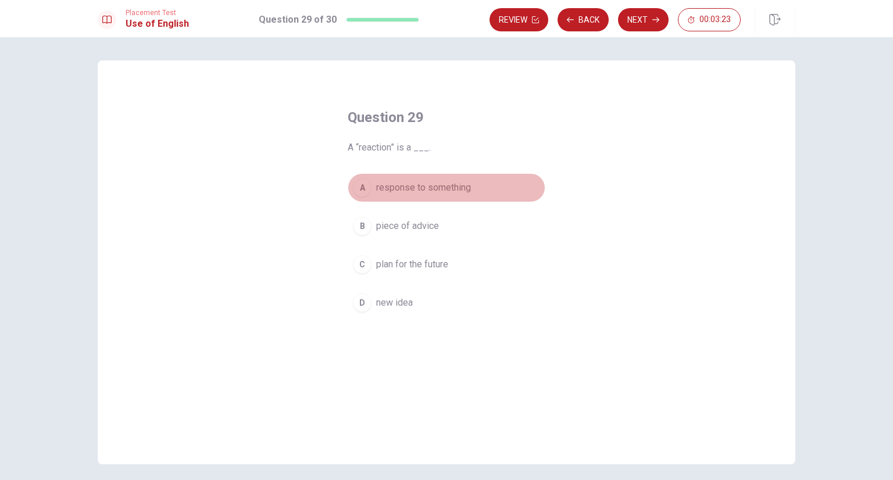
click at [361, 190] on div "A" at bounding box center [362, 188] width 19 height 19
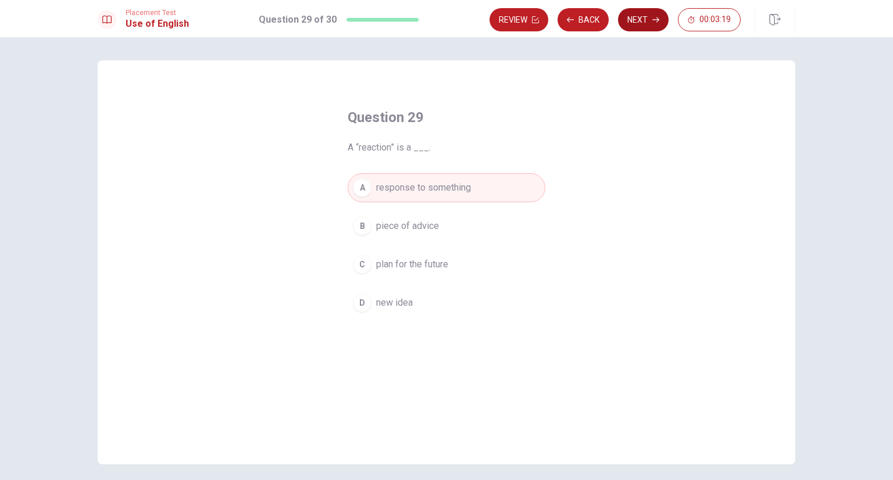
click at [635, 20] on button "Next" at bounding box center [643, 19] width 51 height 23
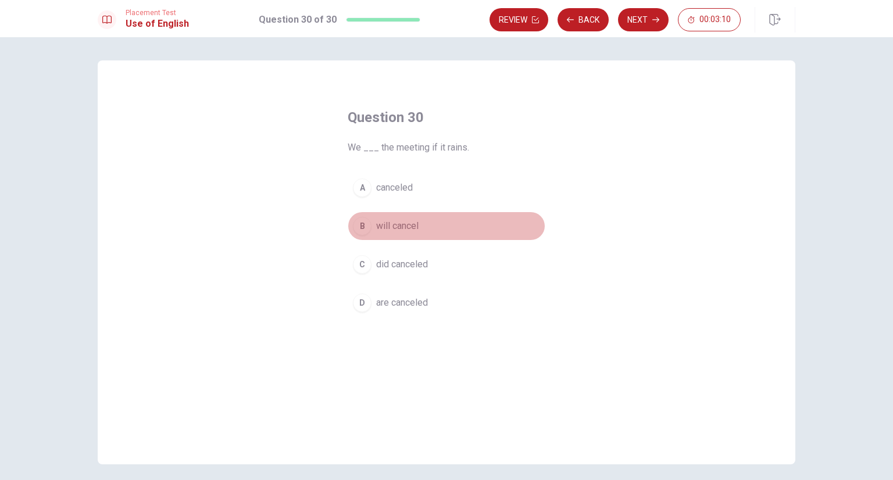
click at [358, 229] on div "B" at bounding box center [362, 226] width 19 height 19
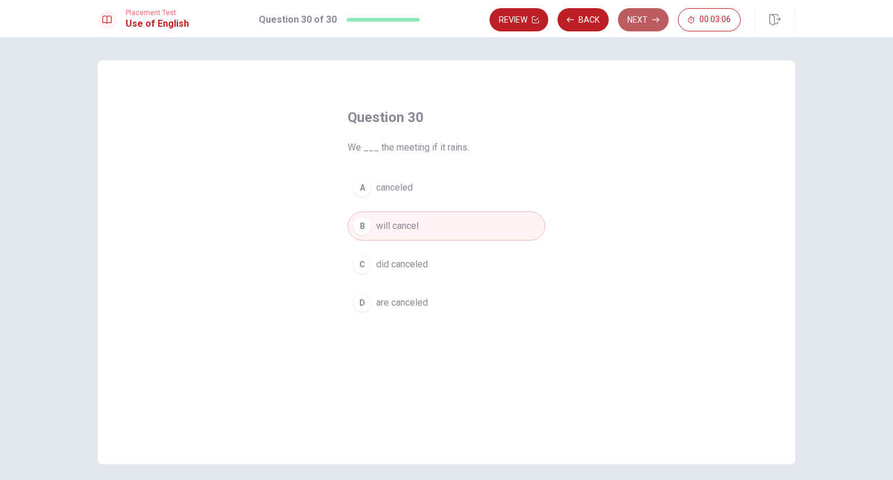
click at [641, 22] on button "Next" at bounding box center [643, 19] width 51 height 23
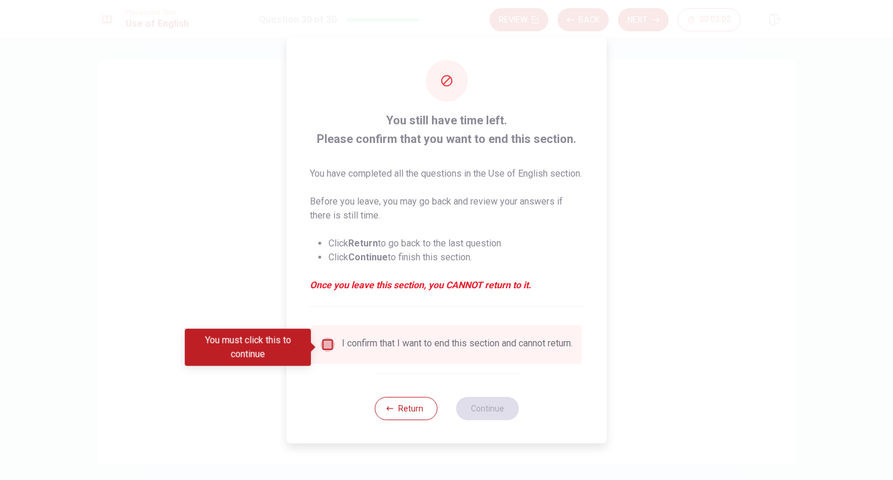
click at [326, 350] on input "You must click this to continue" at bounding box center [328, 345] width 14 height 14
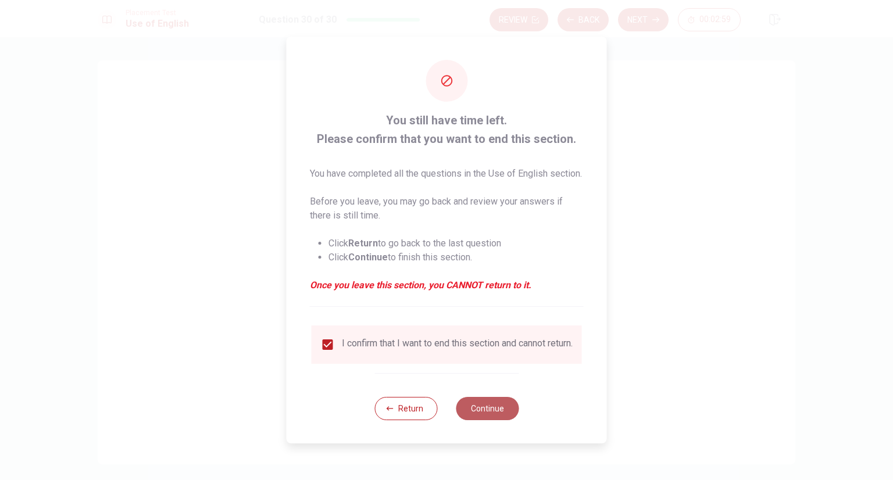
click at [480, 416] on button "Continue" at bounding box center [487, 408] width 63 height 23
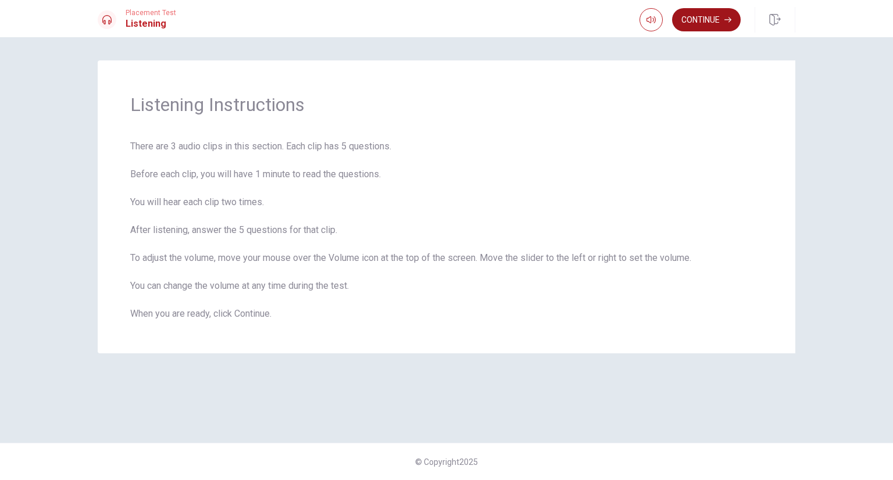
click at [705, 25] on button "Continue" at bounding box center [706, 19] width 69 height 23
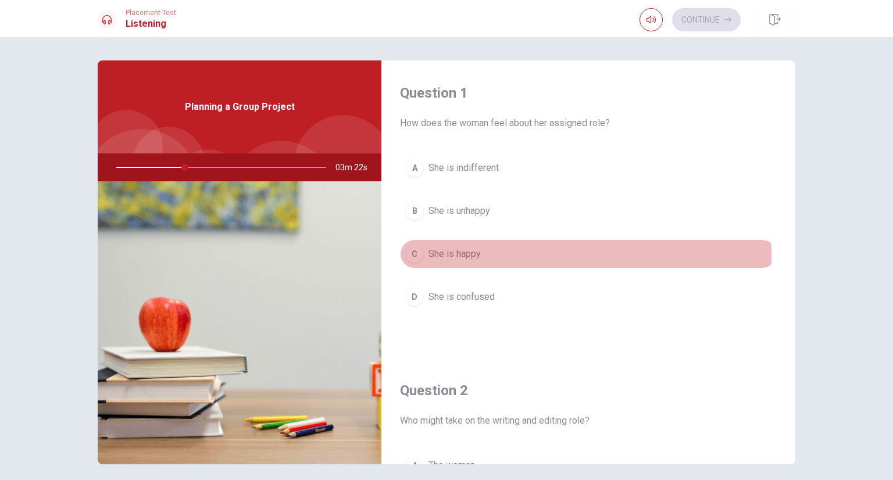
click at [411, 256] on div "C" at bounding box center [414, 254] width 19 height 19
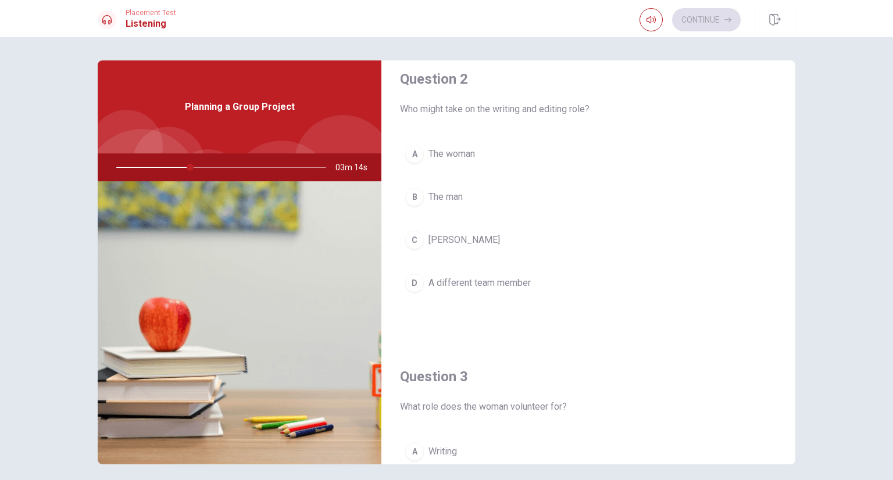
scroll to position [311, 0]
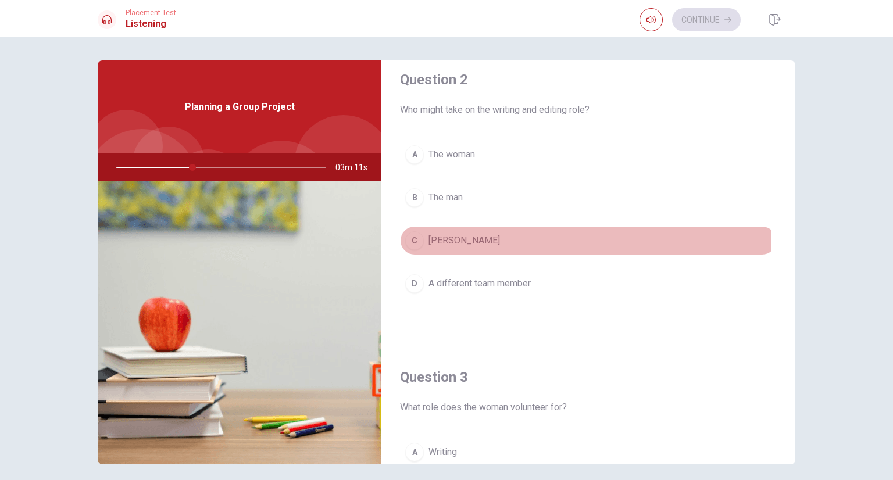
click at [415, 239] on div "C" at bounding box center [414, 240] width 19 height 19
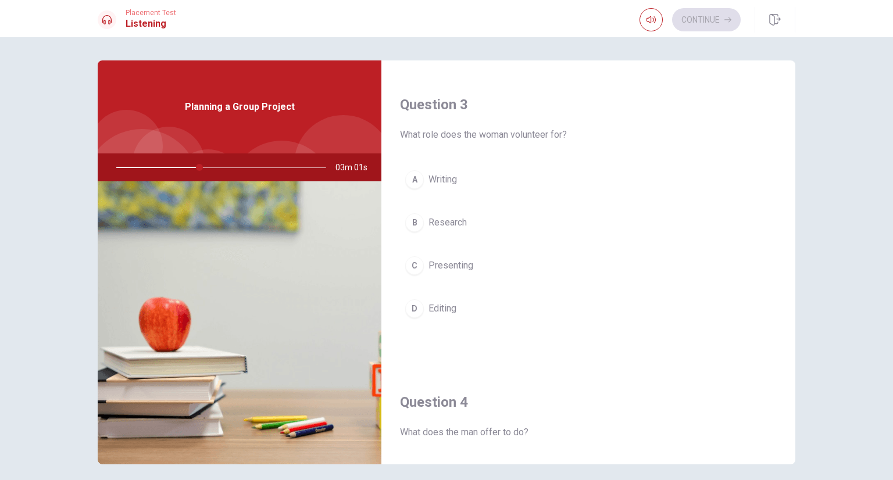
scroll to position [586, 0]
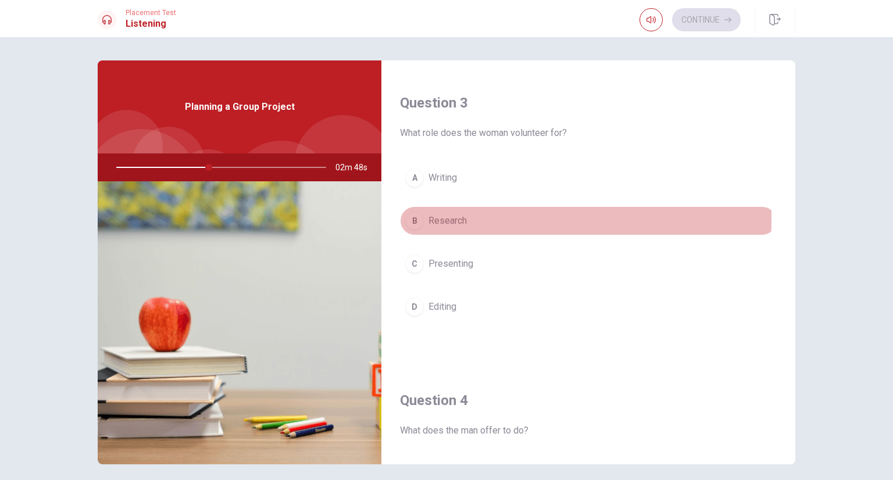
click at [412, 217] on div "B" at bounding box center [414, 221] width 19 height 19
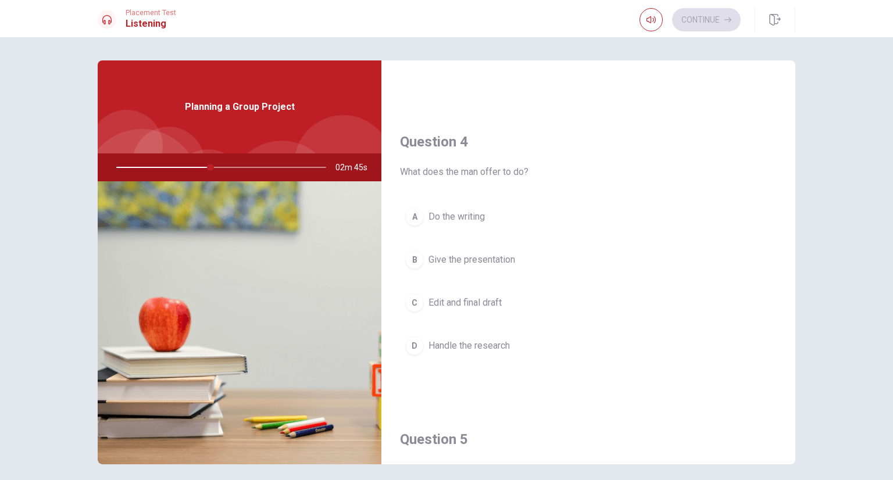
scroll to position [846, 0]
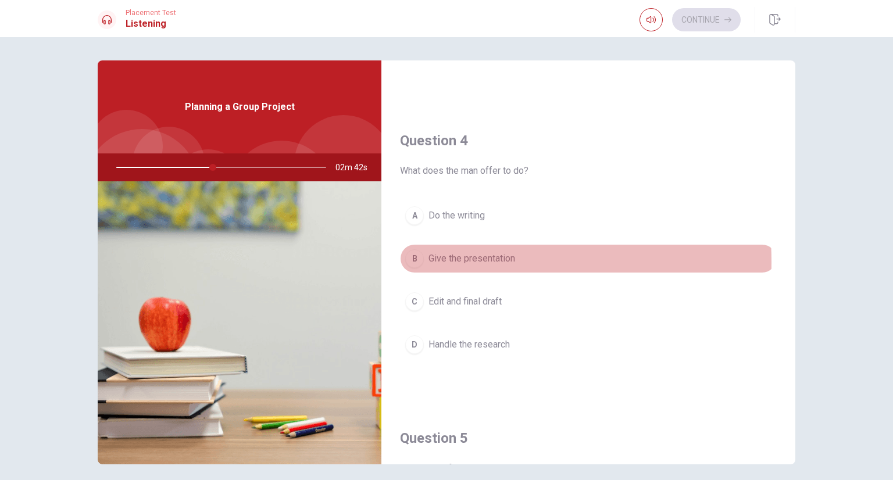
click at [408, 259] on div "B" at bounding box center [414, 258] width 19 height 19
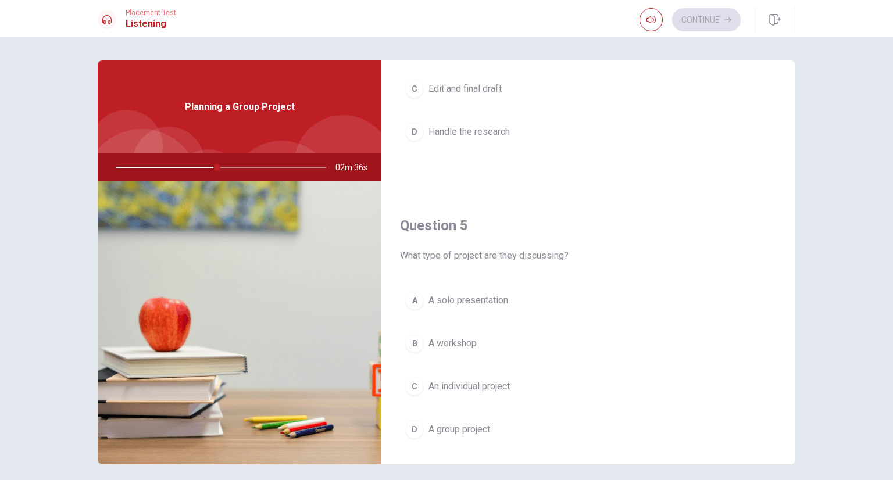
scroll to position [1079, 0]
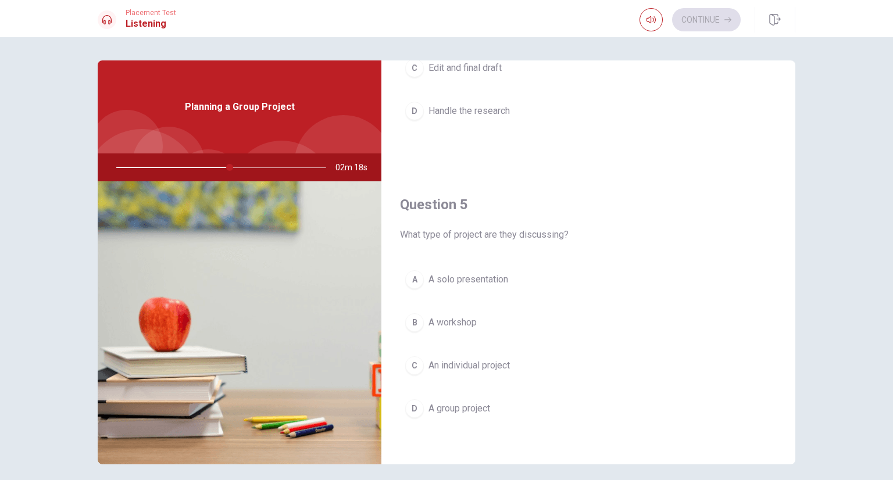
click at [207, 167] on div at bounding box center [218, 168] width 233 height 28
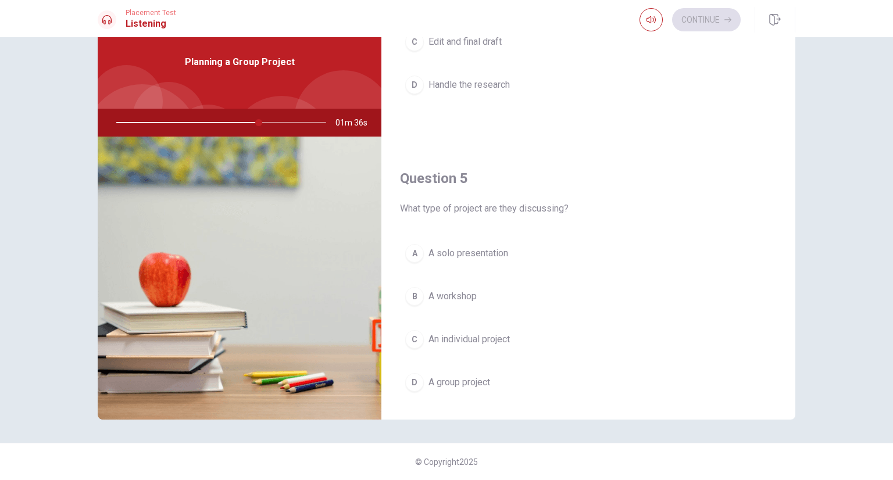
scroll to position [1061, 0]
click at [123, 124] on div at bounding box center [218, 123] width 233 height 28
drag, startPoint x: 266, startPoint y: 123, endPoint x: 167, endPoint y: 124, distance: 98.3
click at [167, 124] on div at bounding box center [218, 123] width 233 height 28
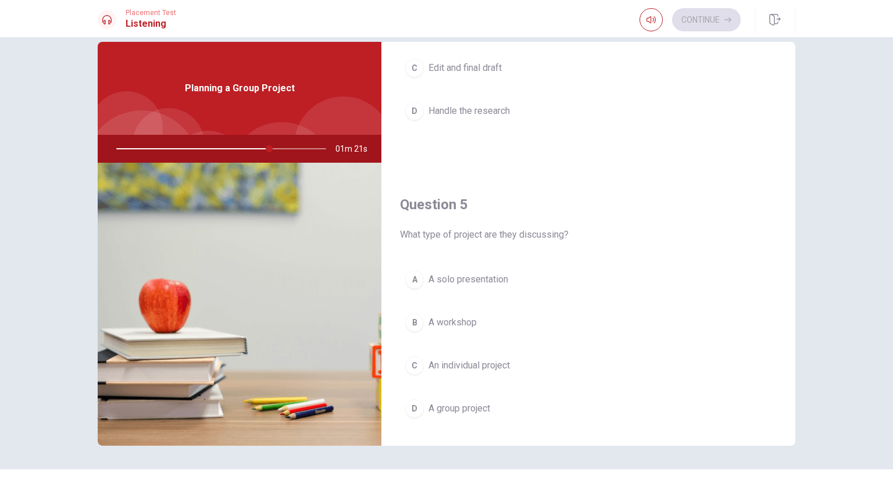
scroll to position [45, 0]
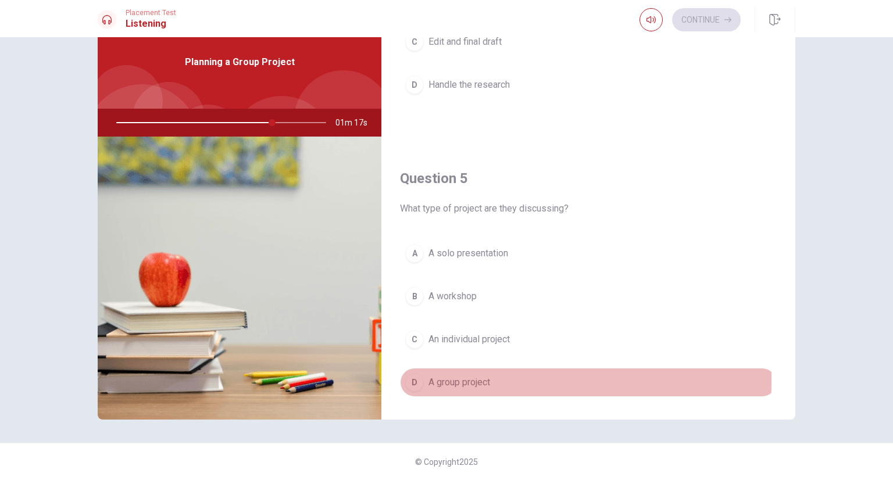
click at [408, 376] on div "D" at bounding box center [414, 382] width 19 height 19
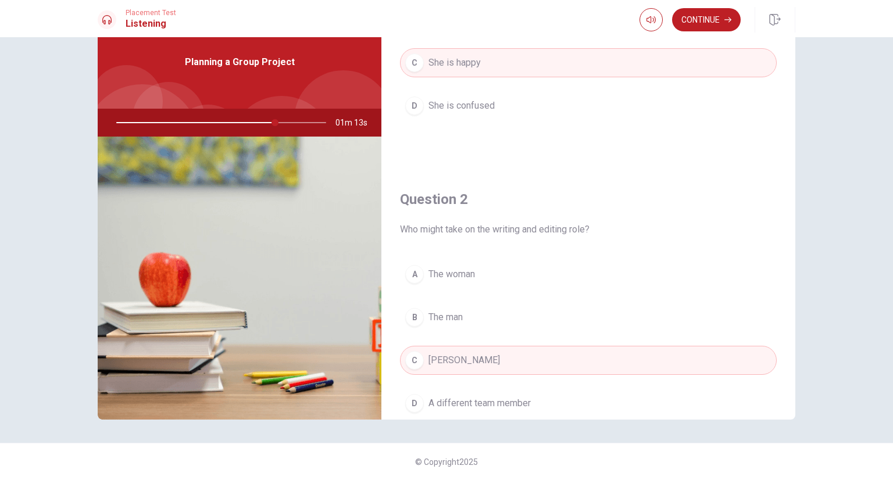
scroll to position [121, 0]
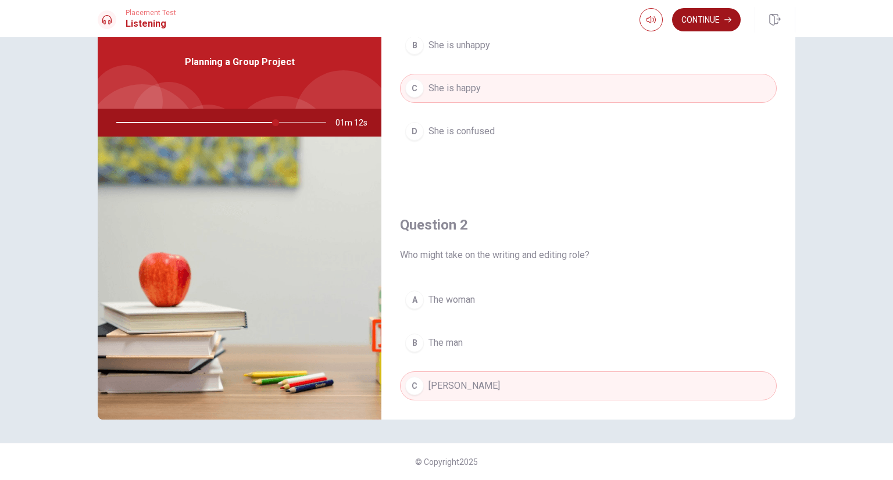
click at [725, 26] on button "Continue" at bounding box center [706, 19] width 69 height 23
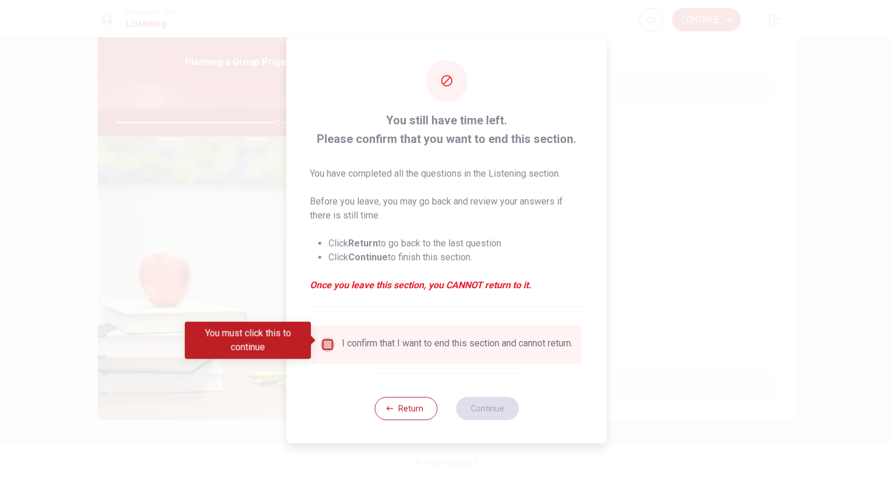
click at [323, 343] on input "You must click this to continue" at bounding box center [328, 345] width 14 height 14
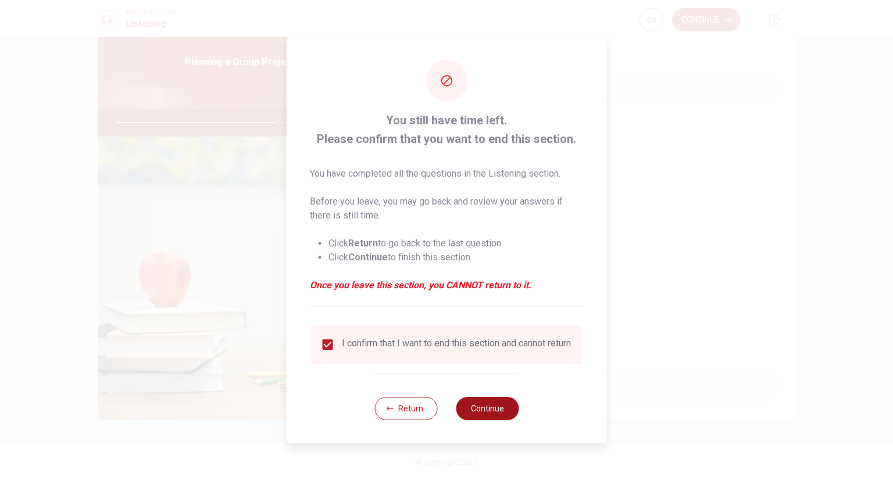
click at [471, 415] on button "Continue" at bounding box center [487, 408] width 63 height 23
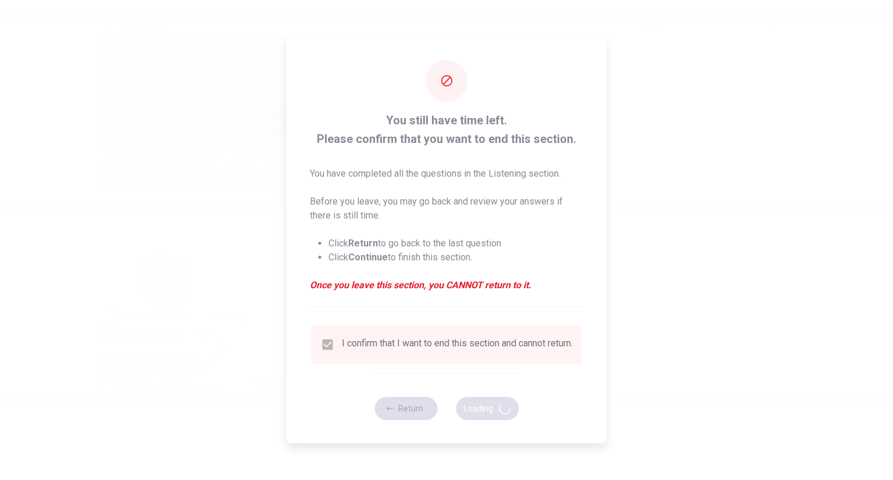
type input "78"
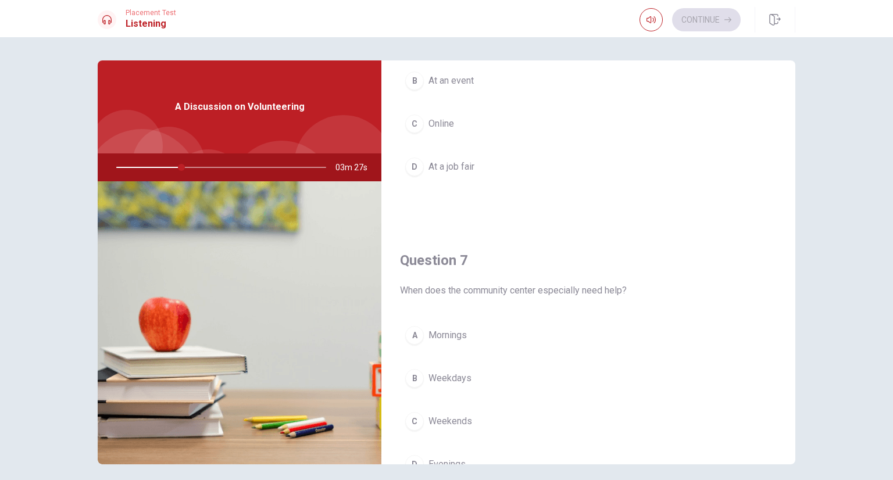
scroll to position [137, 0]
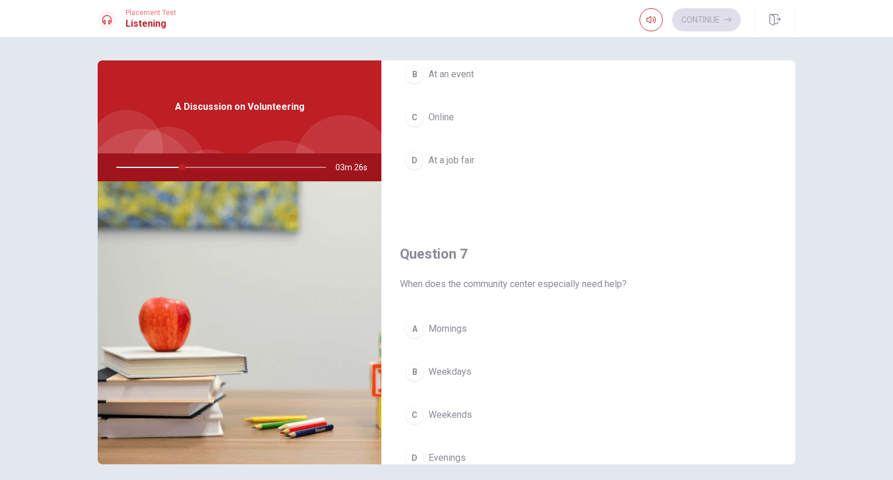
click at [414, 416] on div "C" at bounding box center [414, 415] width 19 height 19
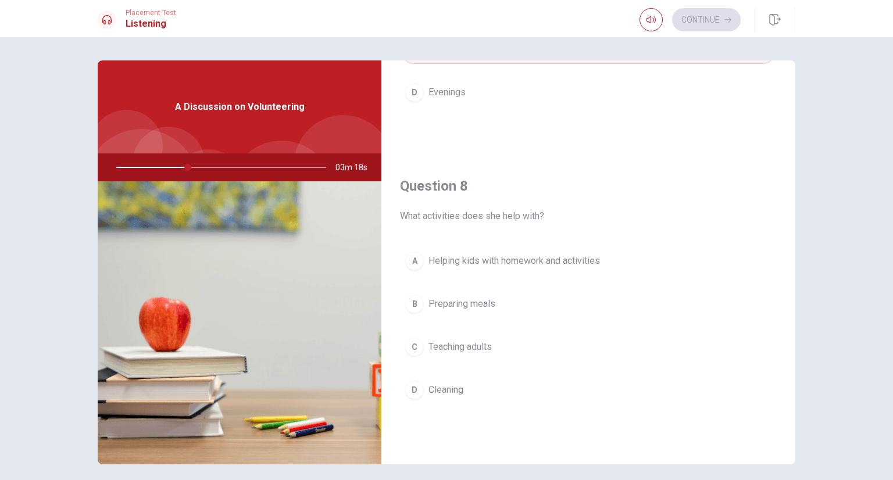
scroll to position [504, 0]
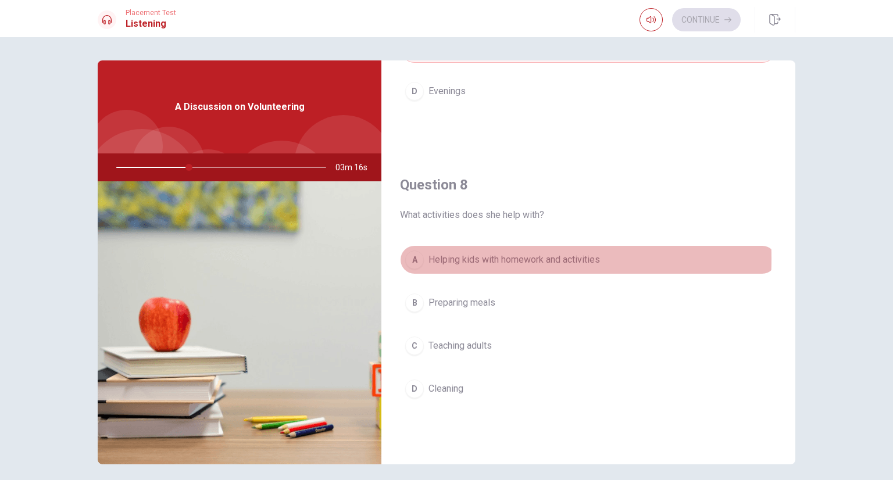
click at [411, 256] on div "A" at bounding box center [414, 260] width 19 height 19
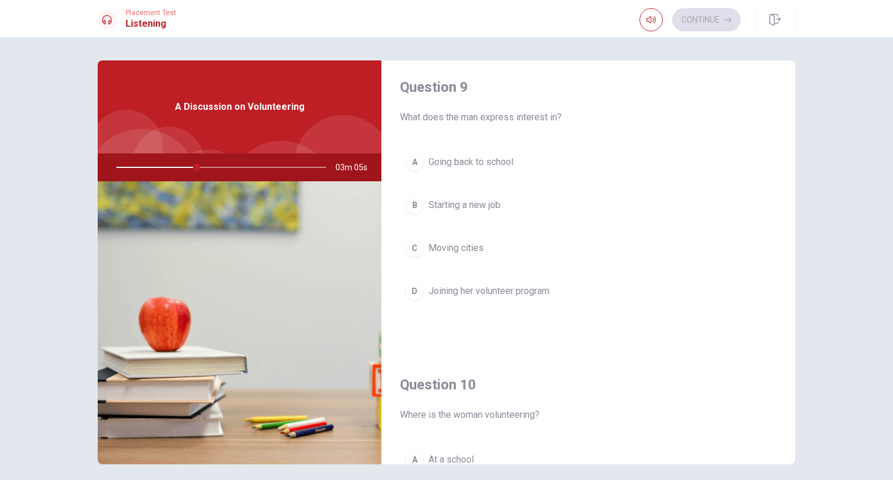
scroll to position [900, 0]
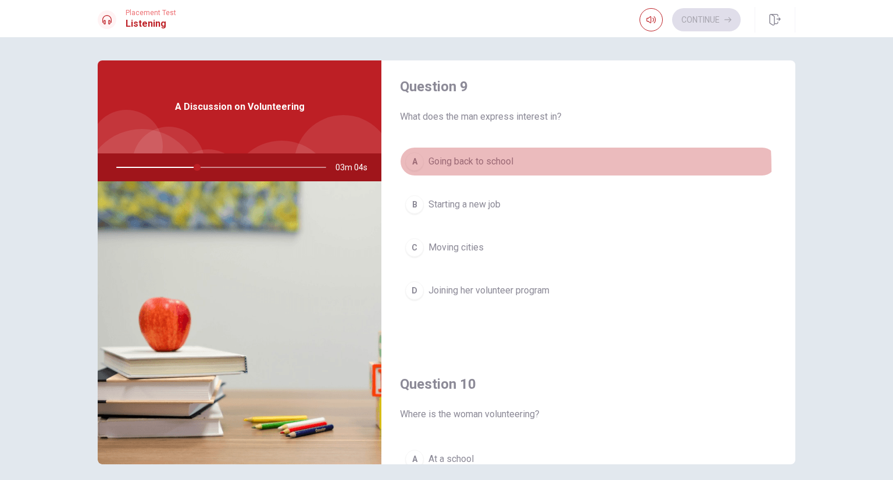
click at [414, 166] on div "A" at bounding box center [414, 161] width 19 height 19
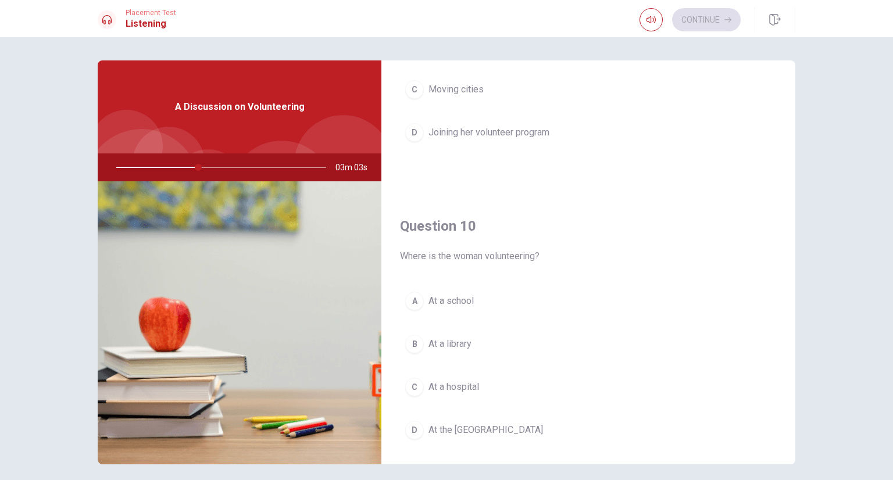
scroll to position [1079, 0]
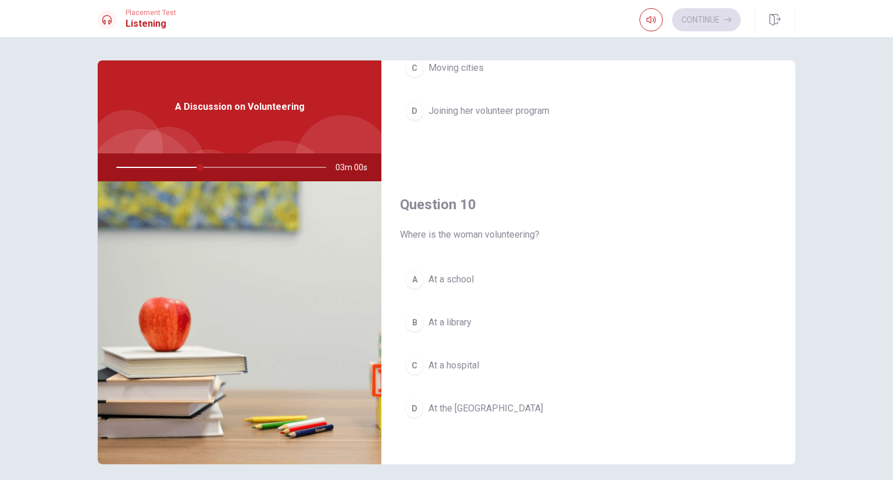
click at [413, 407] on div "D" at bounding box center [414, 409] width 19 height 19
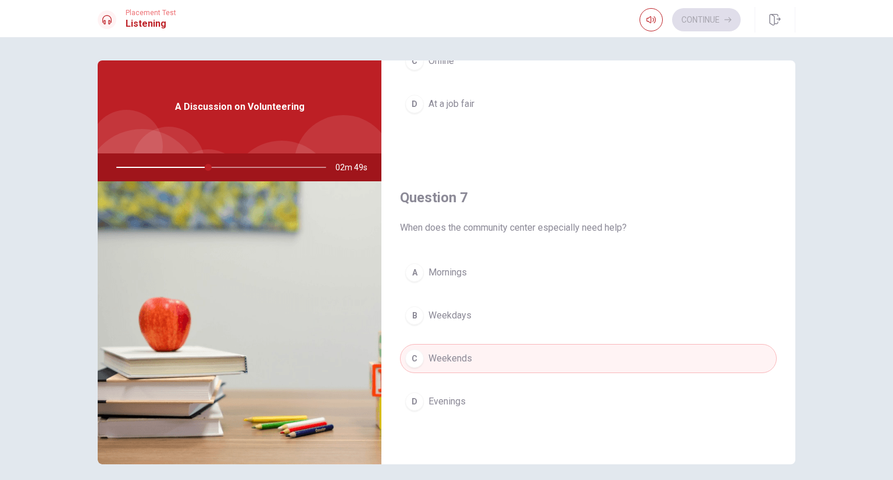
scroll to position [0, 0]
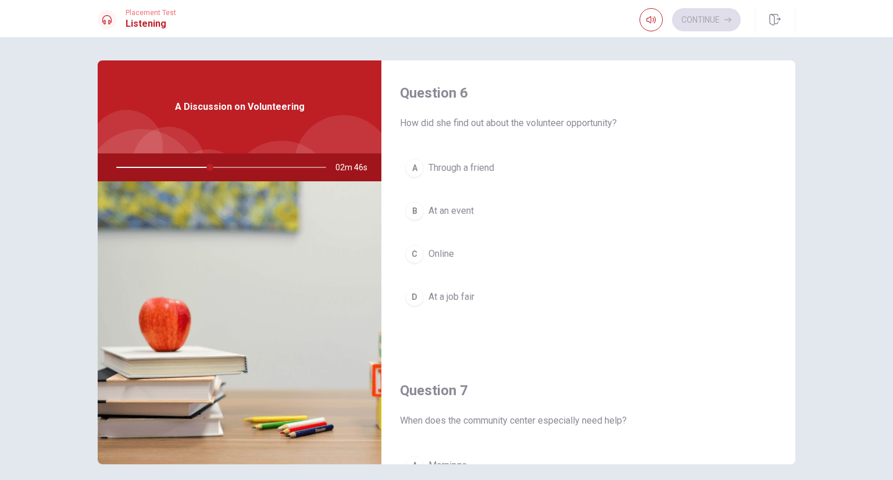
click at [409, 255] on div "C" at bounding box center [414, 254] width 19 height 19
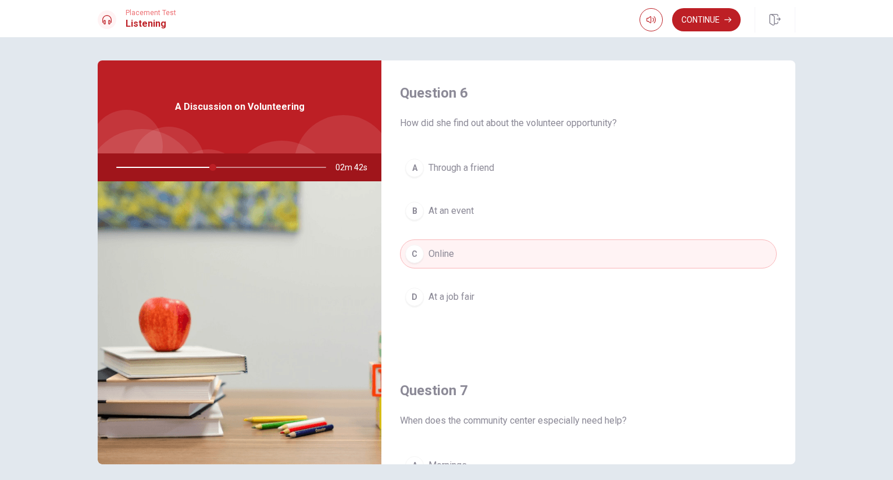
click at [191, 169] on div at bounding box center [218, 168] width 233 height 28
click at [186, 166] on div at bounding box center [218, 168] width 233 height 28
click at [190, 166] on div at bounding box center [218, 168] width 233 height 28
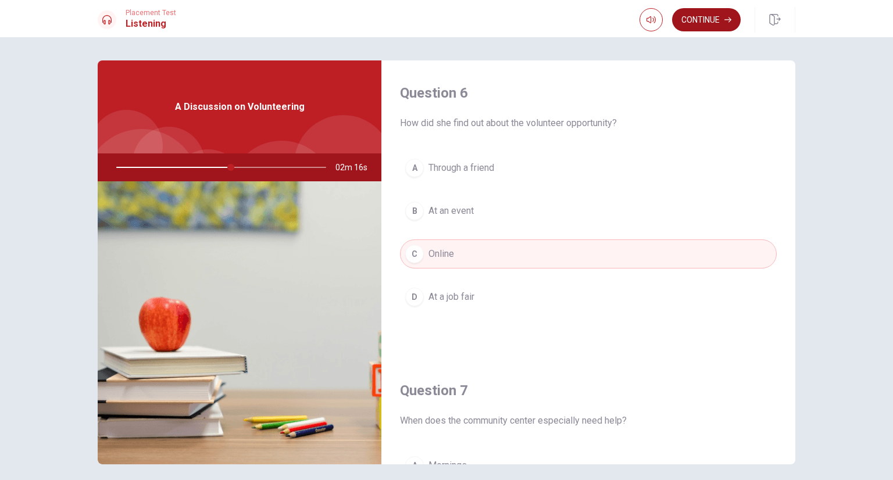
click at [706, 24] on button "Continue" at bounding box center [706, 19] width 69 height 23
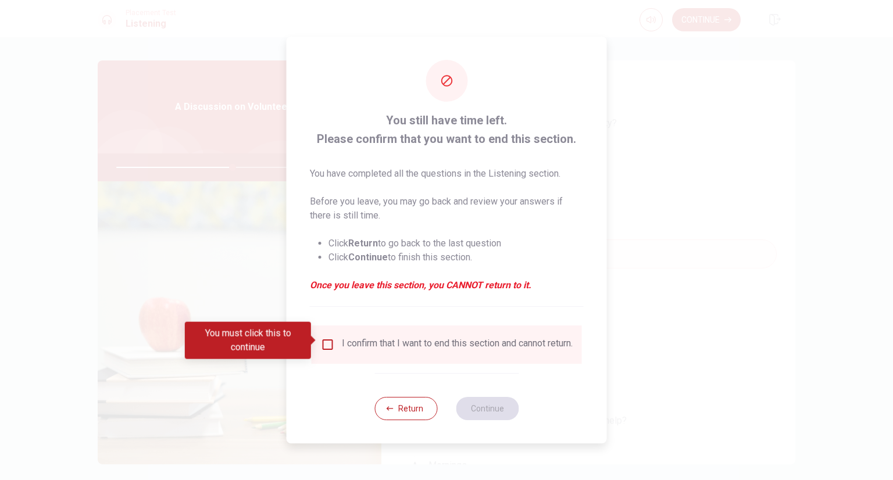
click at [387, 338] on div "I confirm that I want to end this section and cannot return." at bounding box center [457, 345] width 231 height 14
click at [321, 347] on input "You must click this to continue" at bounding box center [328, 345] width 14 height 14
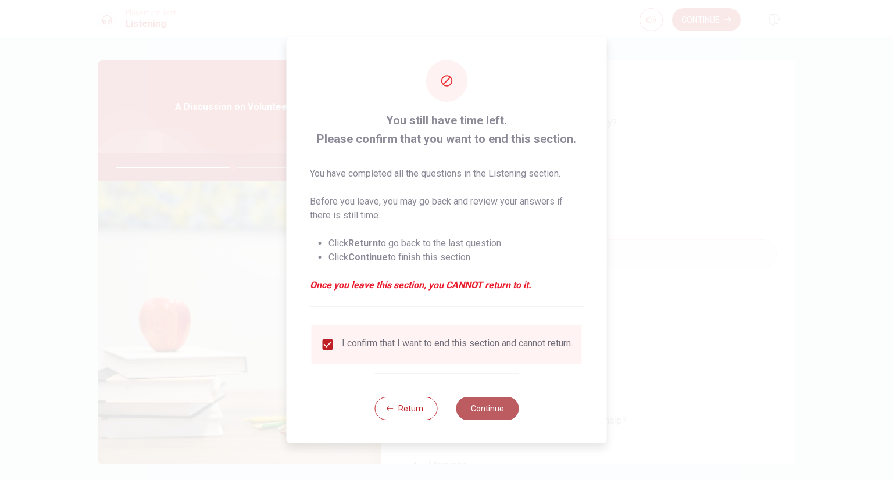
click at [485, 418] on button "Continue" at bounding box center [487, 408] width 63 height 23
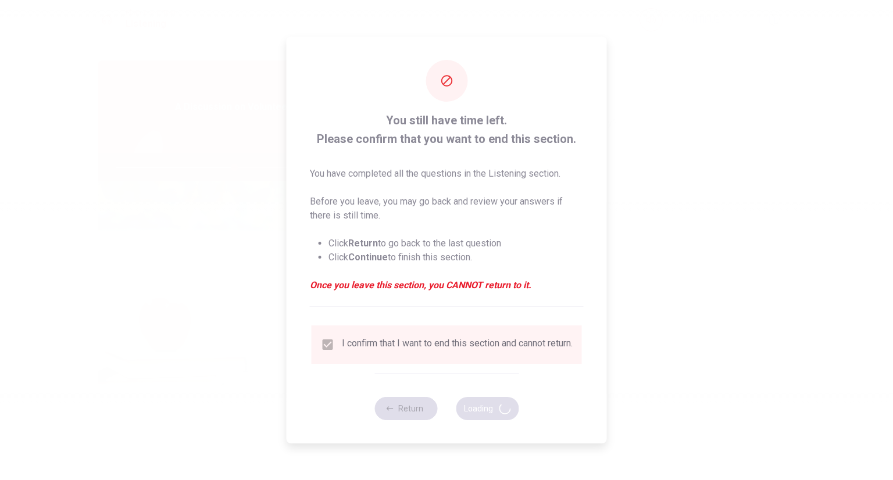
type input "57"
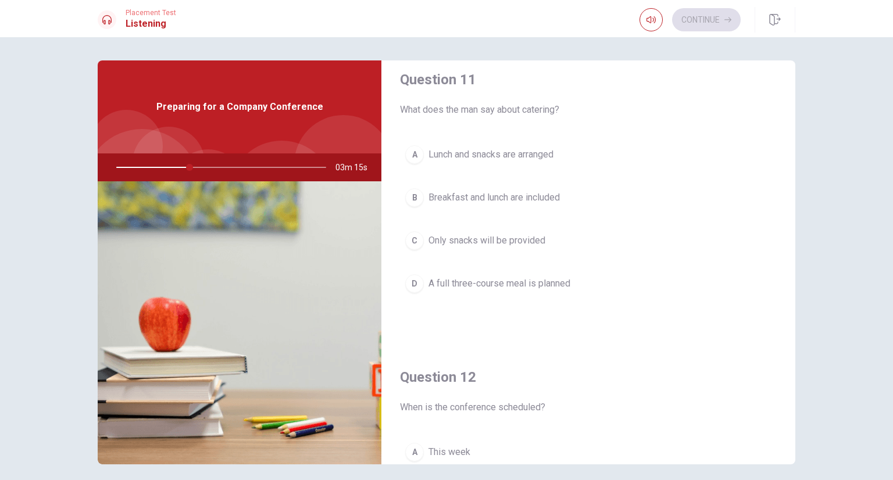
scroll to position [13, 0]
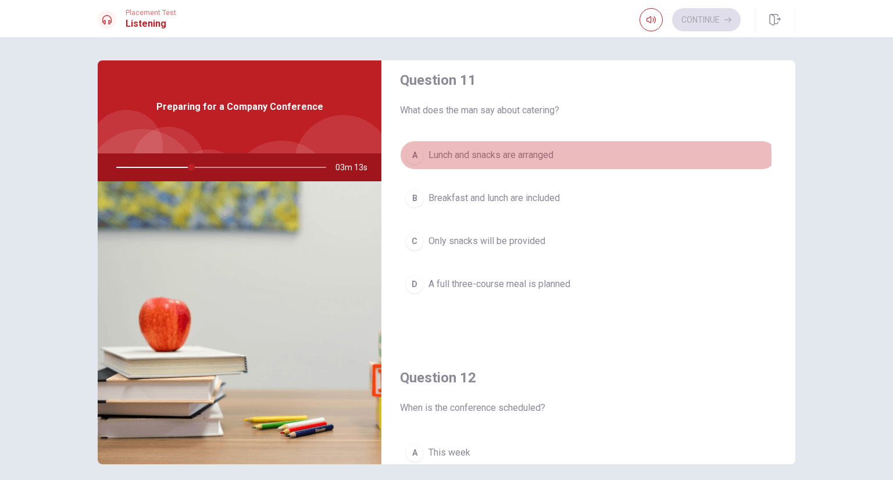
click at [405, 158] on div "A" at bounding box center [414, 155] width 19 height 19
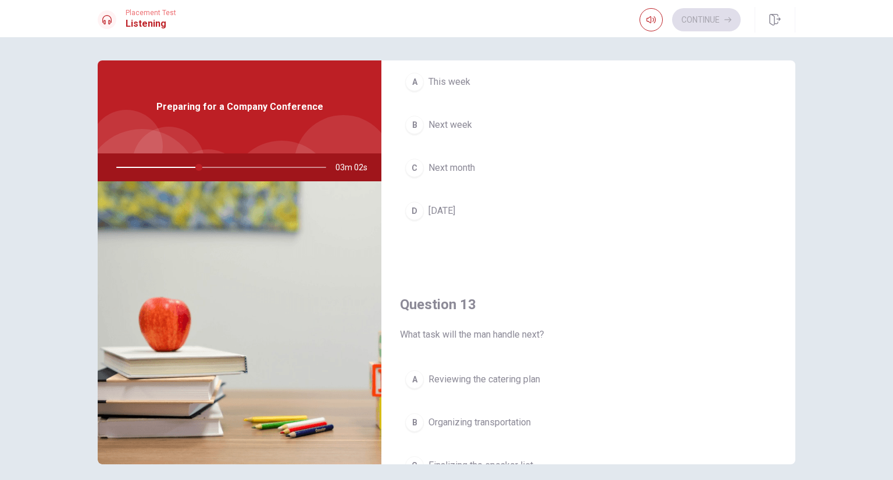
scroll to position [397, 0]
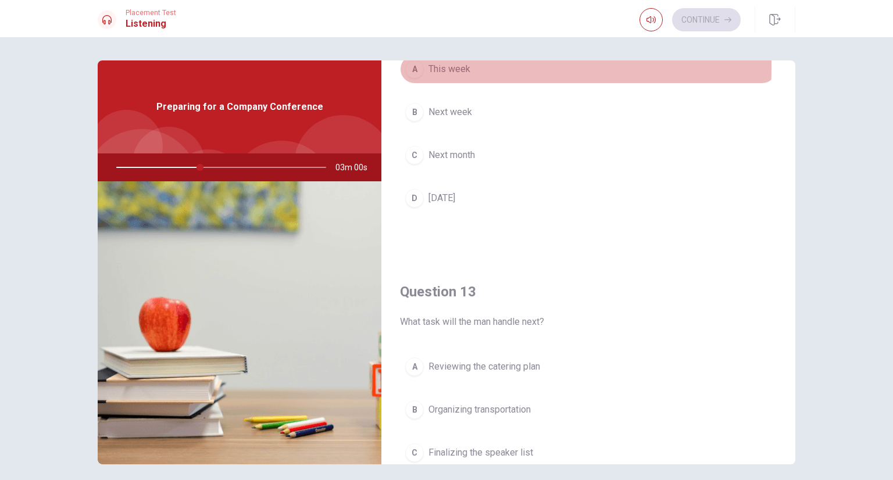
click at [407, 66] on div "A" at bounding box center [414, 69] width 19 height 19
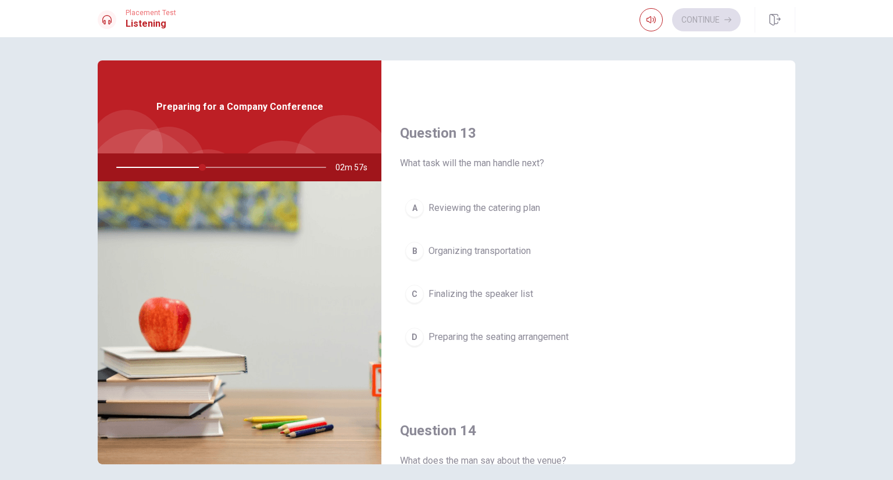
scroll to position [556, 0]
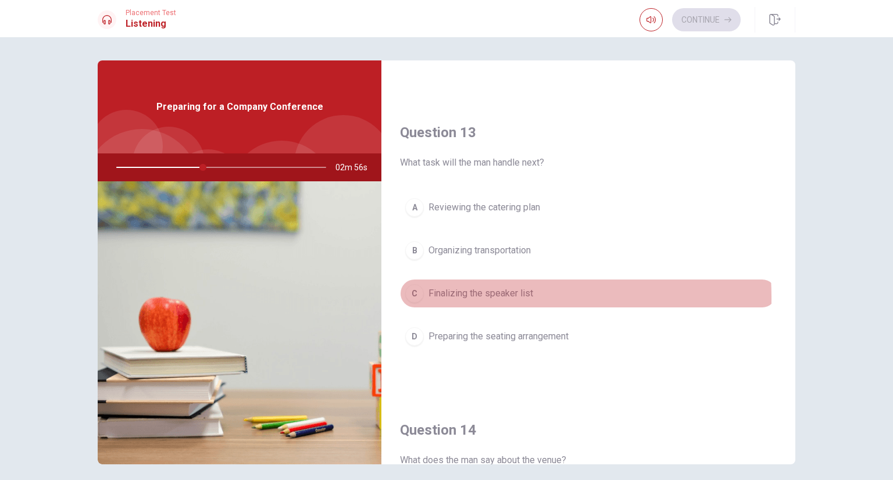
click at [411, 296] on div "C" at bounding box center [414, 293] width 19 height 19
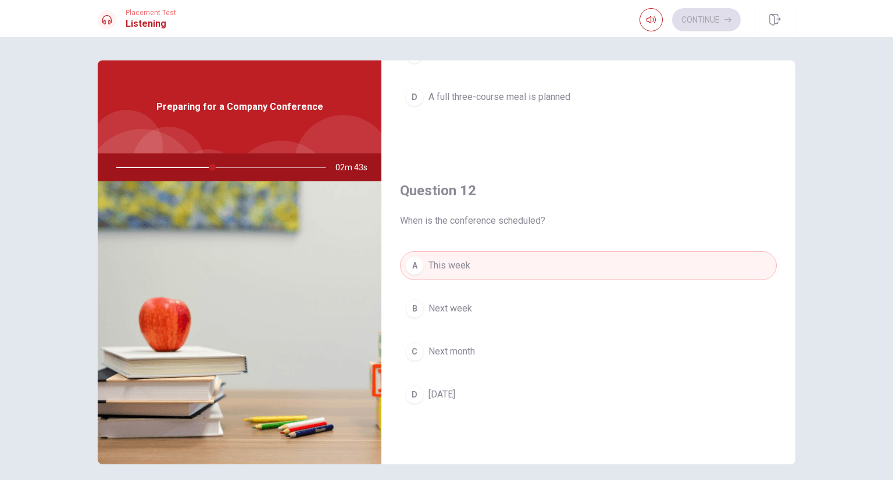
scroll to position [247, 0]
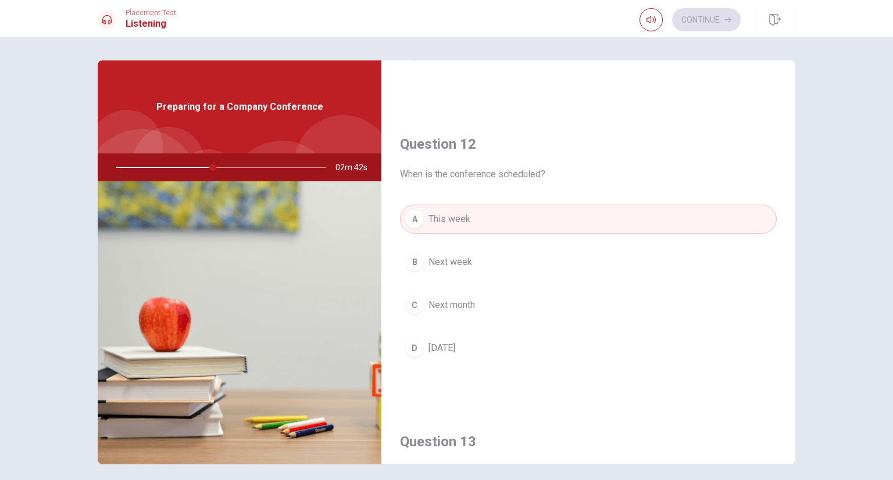
click at [419, 303] on div "C" at bounding box center [414, 305] width 19 height 19
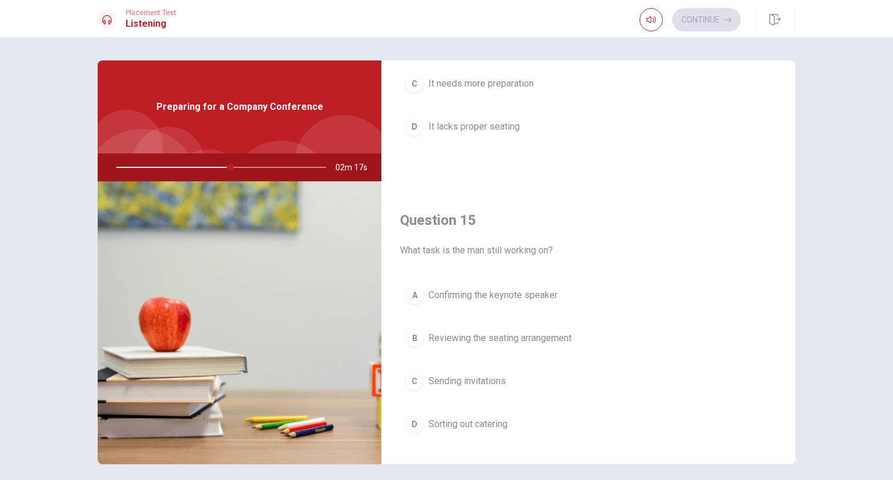
scroll to position [1061, 0]
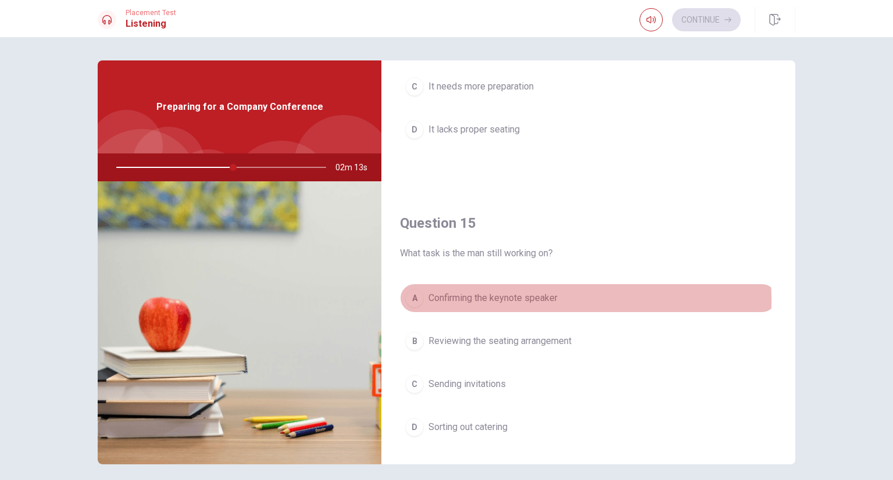
click at [406, 298] on div "A" at bounding box center [414, 298] width 19 height 19
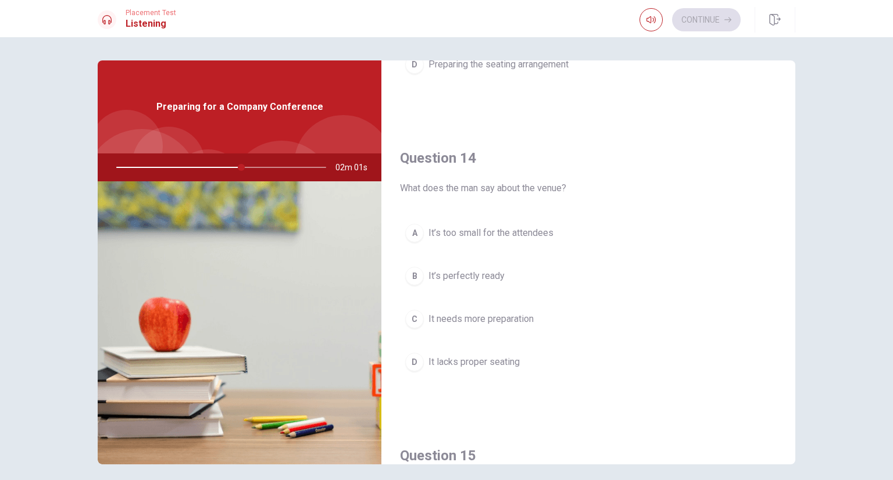
scroll to position [829, 0]
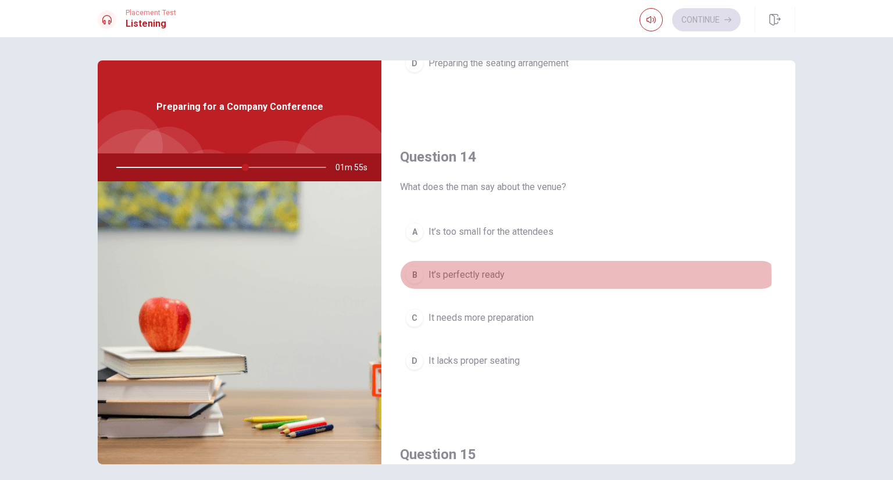
click at [408, 275] on div "B" at bounding box center [414, 275] width 19 height 19
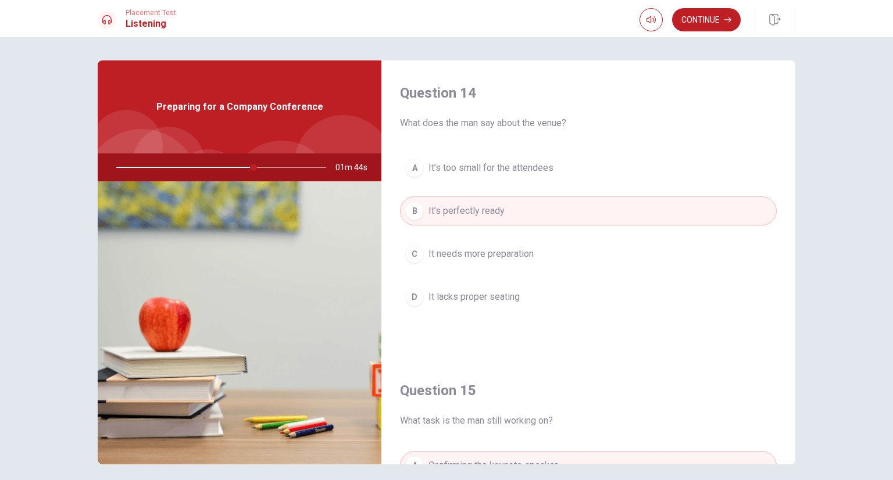
scroll to position [893, 0]
click at [700, 17] on button "Continue" at bounding box center [706, 19] width 69 height 23
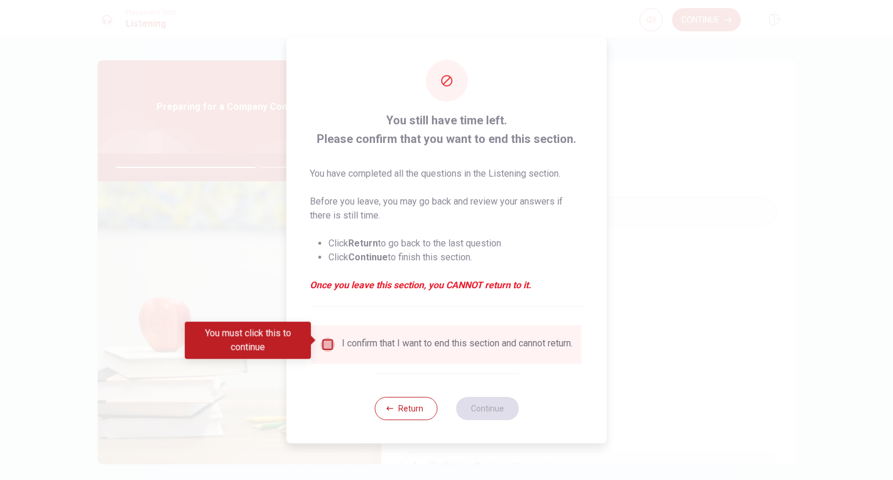
click at [323, 343] on input "You must click this to continue" at bounding box center [328, 345] width 14 height 14
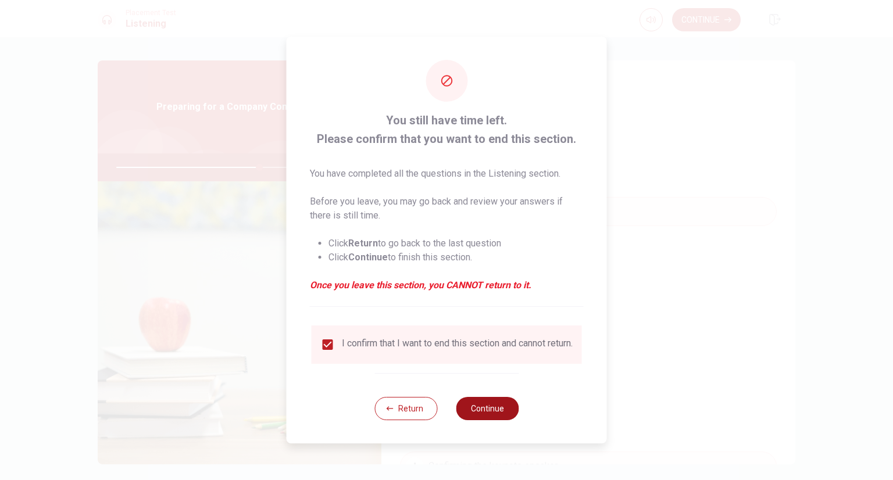
click at [484, 412] on button "Continue" at bounding box center [487, 408] width 63 height 23
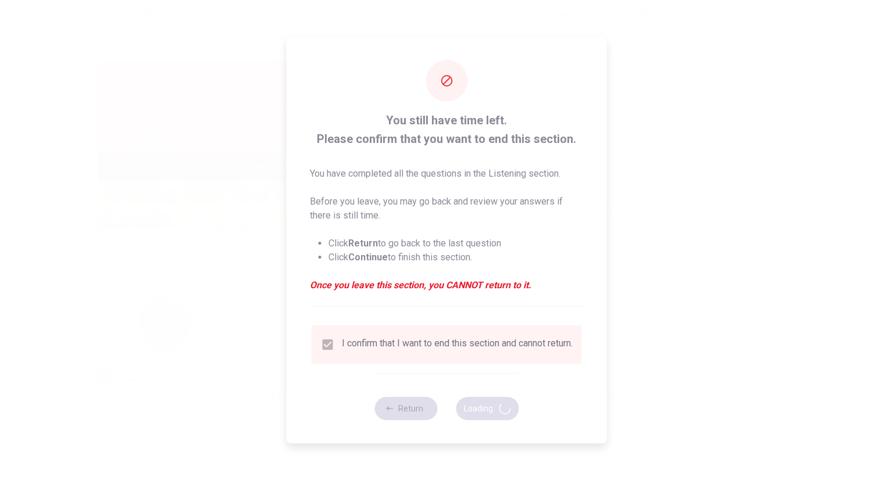
type input "69"
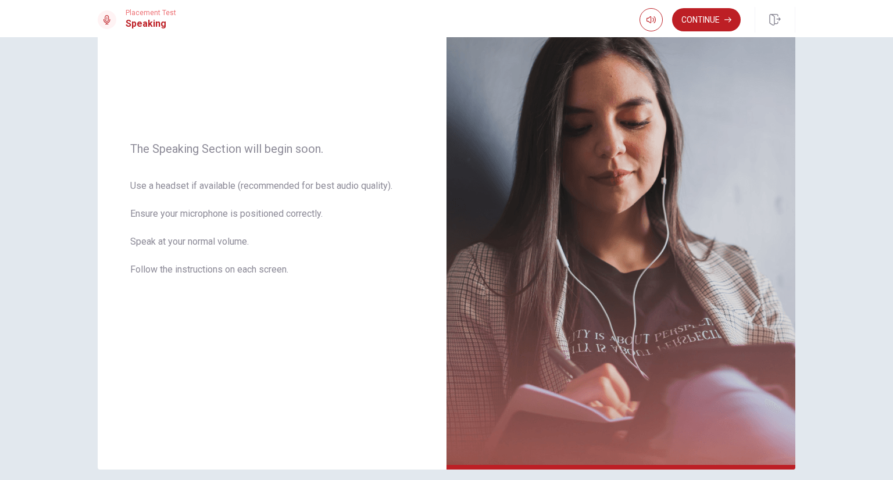
scroll to position [98, 0]
click at [721, 30] on button "Continue" at bounding box center [706, 19] width 69 height 23
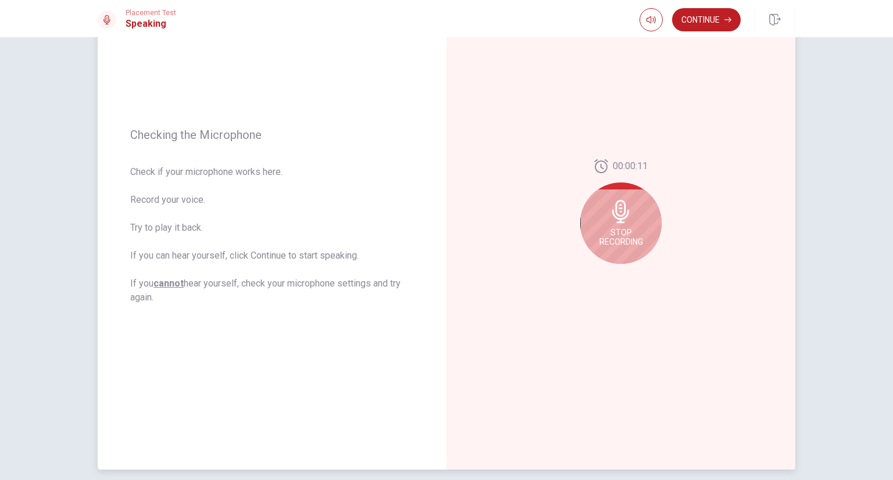
click at [622, 228] on span "Stop Recording" at bounding box center [622, 237] width 44 height 19
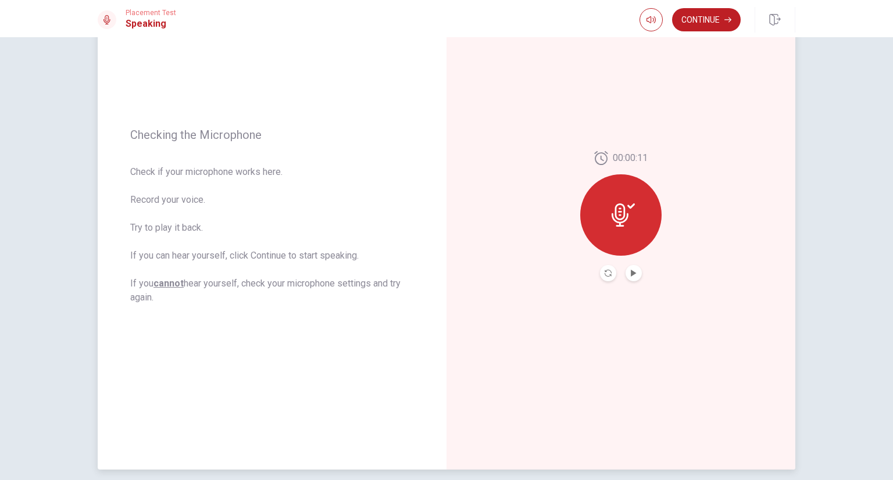
click at [630, 223] on icon at bounding box center [623, 215] width 23 height 23
click at [607, 273] on icon "Record Again" at bounding box center [608, 273] width 7 height 7
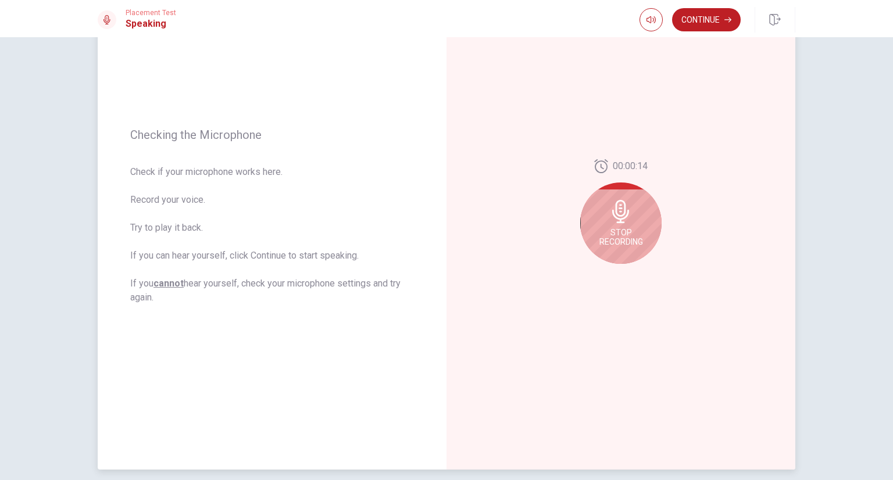
click at [618, 229] on span "Stop Recording" at bounding box center [622, 237] width 44 height 19
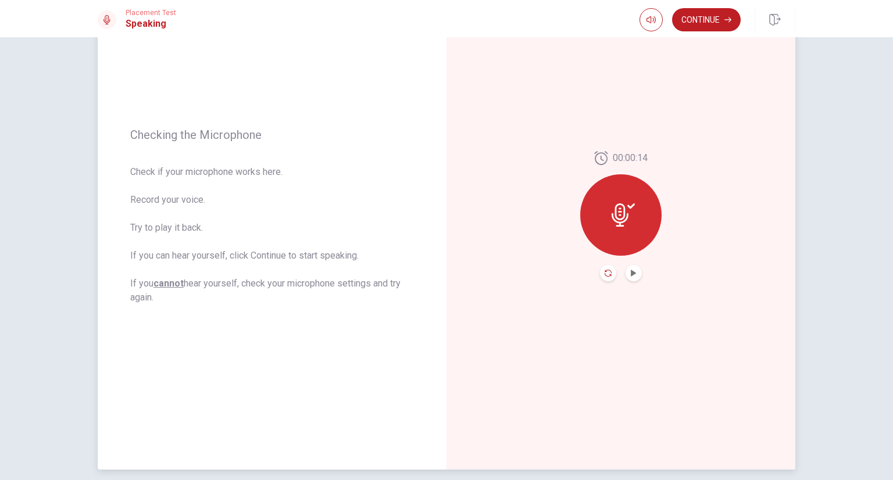
click at [605, 273] on icon "Record Again" at bounding box center [608, 273] width 7 height 7
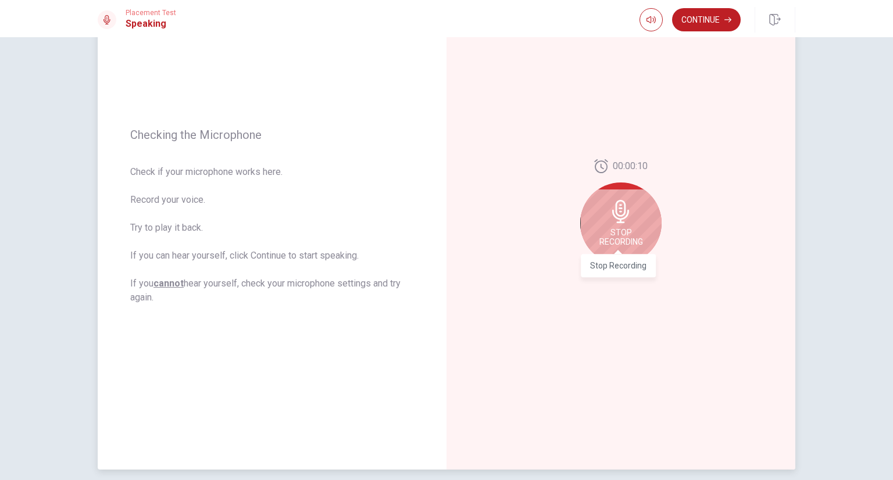
click at [619, 230] on span "Stop Recording" at bounding box center [622, 237] width 44 height 19
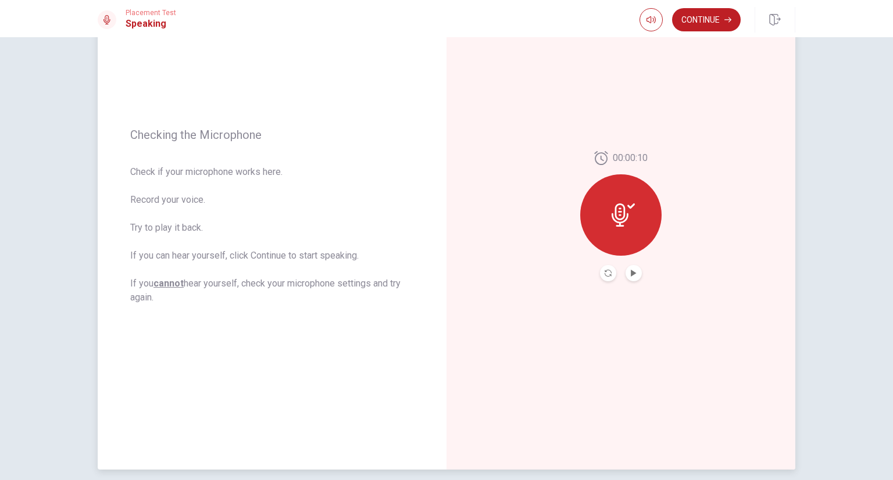
click at [626, 273] on button "Play Audio" at bounding box center [634, 273] width 16 height 16
click at [723, 24] on button "Continue" at bounding box center [706, 19] width 69 height 23
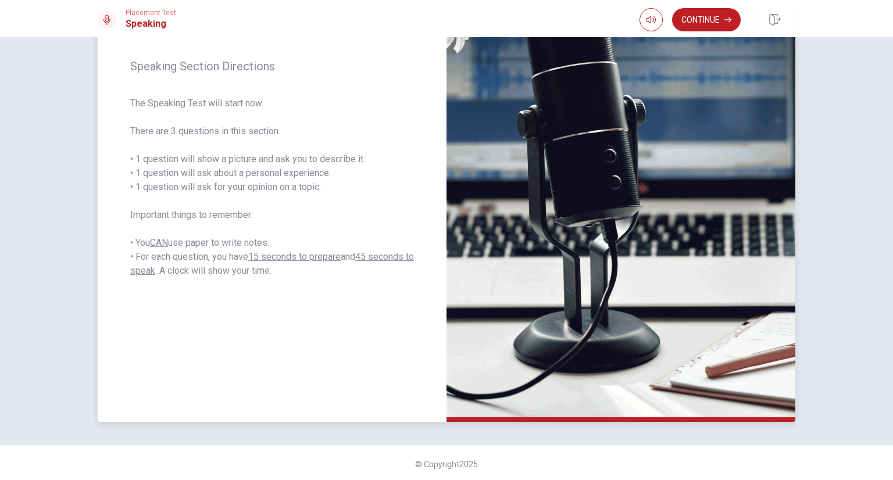
scroll to position [0, 0]
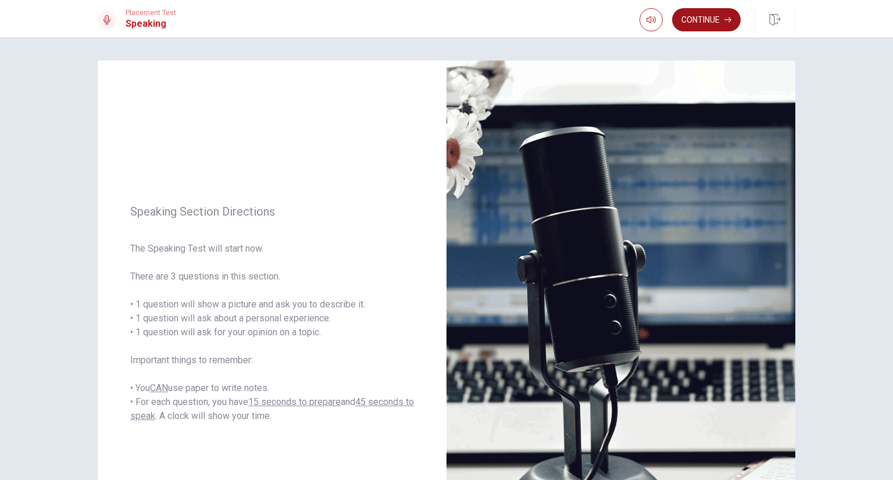
click at [718, 18] on button "Continue" at bounding box center [706, 19] width 69 height 23
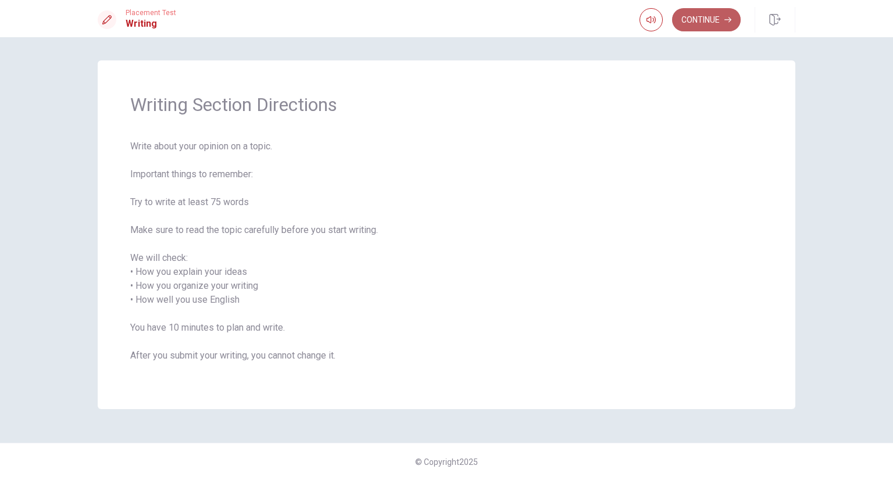
click at [696, 19] on button "Continue" at bounding box center [706, 19] width 69 height 23
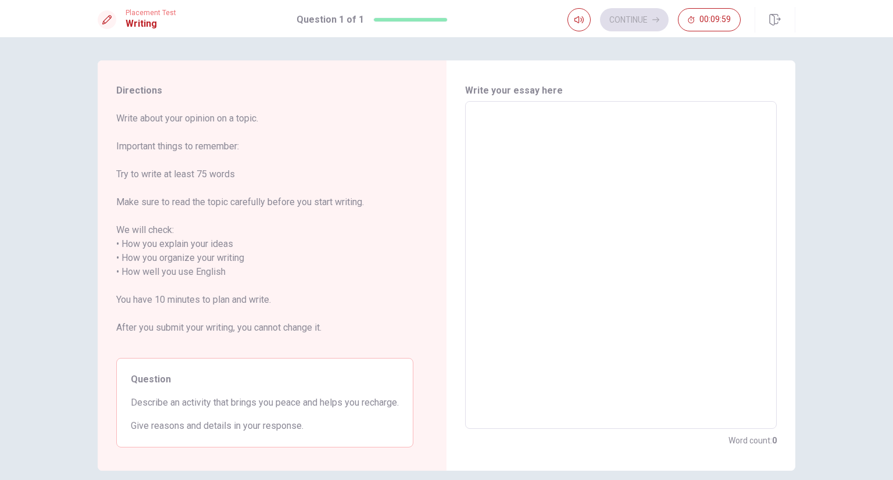
click at [540, 187] on textarea at bounding box center [620, 265] width 295 height 309
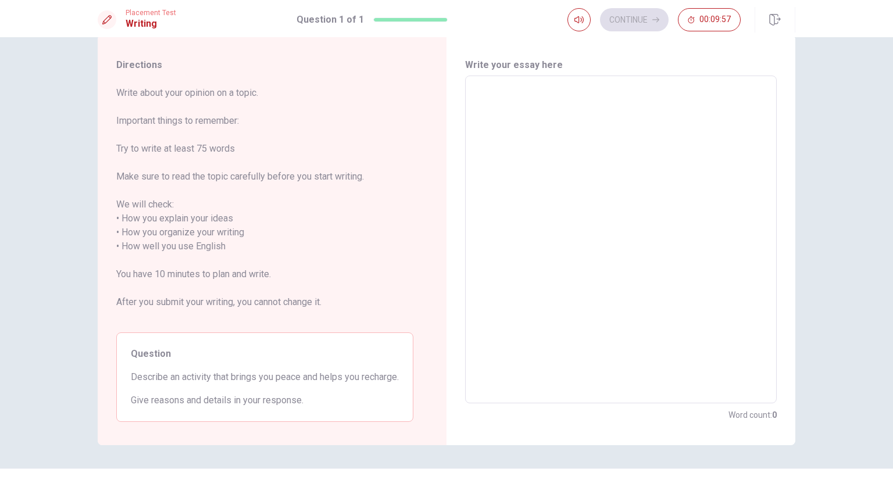
scroll to position [23, 0]
type textarea "T"
type textarea "x"
type textarea "Th"
type textarea "x"
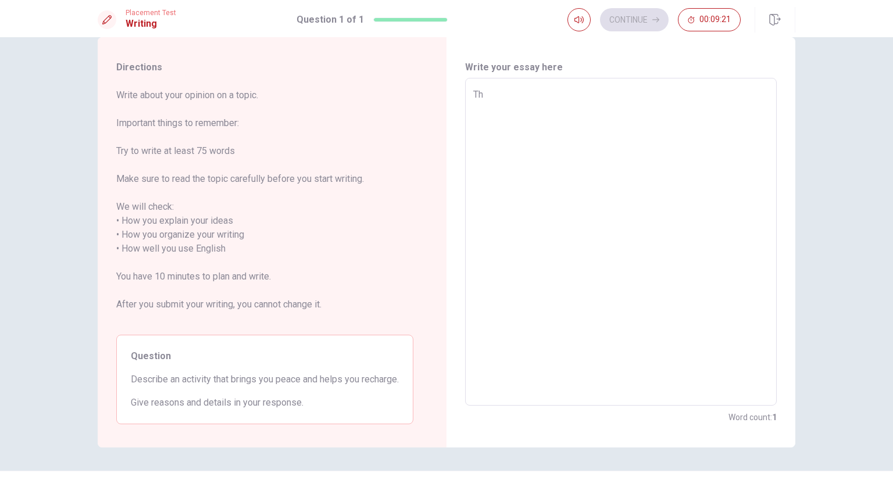
type textarea "Thi"
type textarea "x"
type textarea "This"
type textarea "x"
type textarea "This"
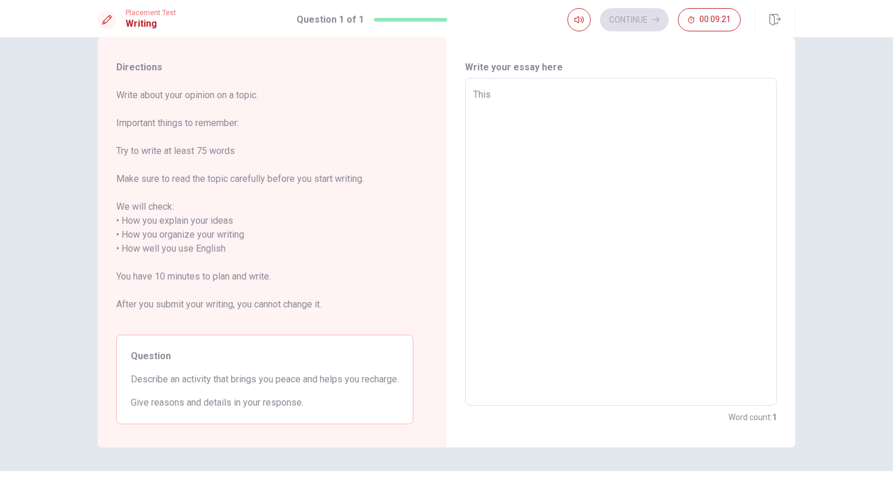
type textarea "x"
type textarea "This a"
type textarea "x"
type textarea "This ac"
type textarea "x"
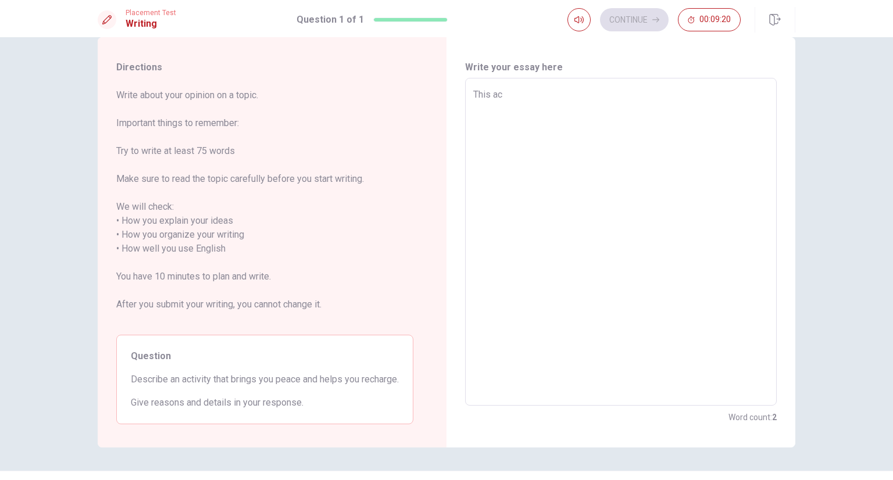
type textarea "This act"
type textarea "x"
type textarea "This acti"
type textarea "x"
type textarea "This activ"
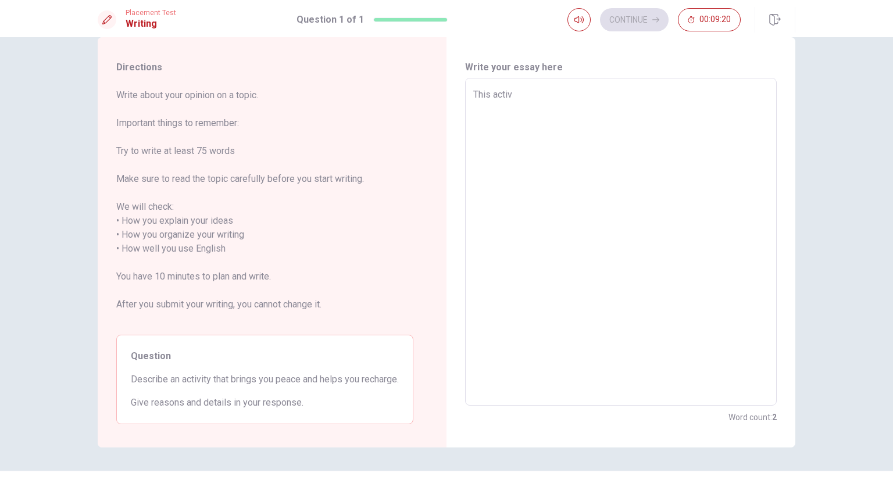
type textarea "x"
type textarea "This activi"
type textarea "x"
type textarea "This activit"
type textarea "x"
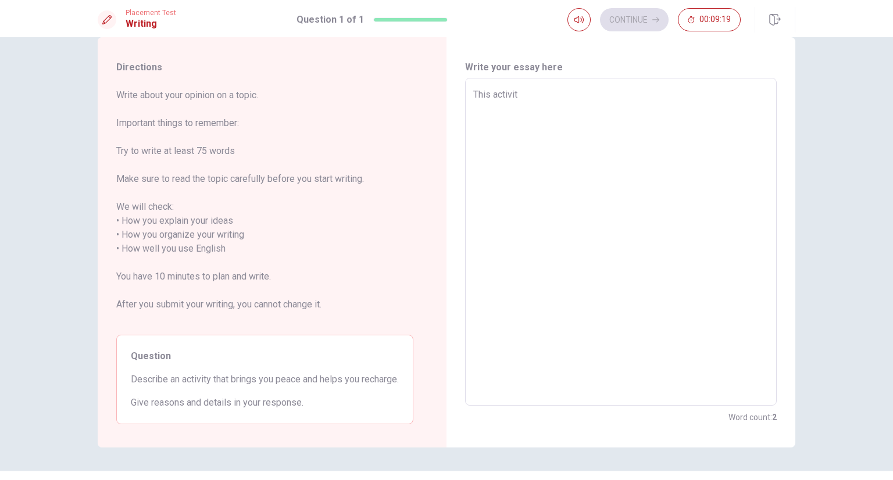
type textarea "This activity"
type textarea "x"
type textarea "This activity"
type textarea "x"
type textarea "This activity t"
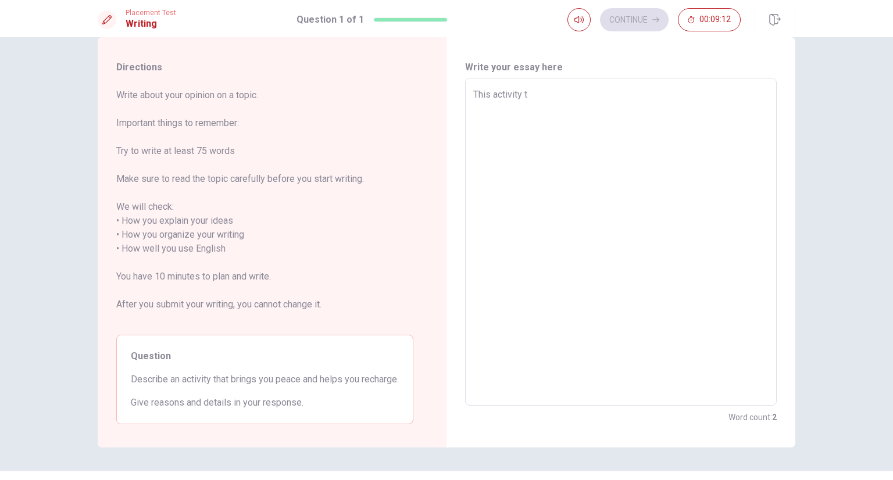
type textarea "x"
type textarea "This activity th"
type textarea "x"
type textarea "This activity tha"
type textarea "x"
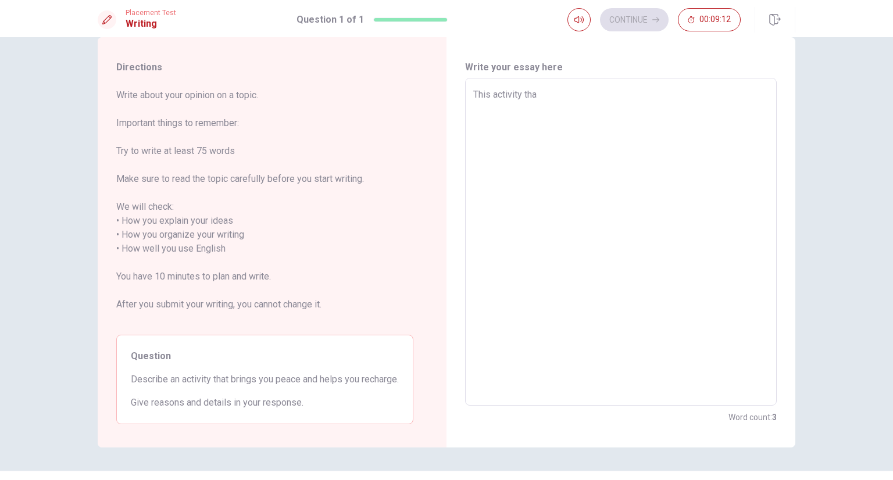
type textarea "This activity that"
type textarea "x"
type textarea "This activity that"
type textarea "x"
type textarea "This activity that b"
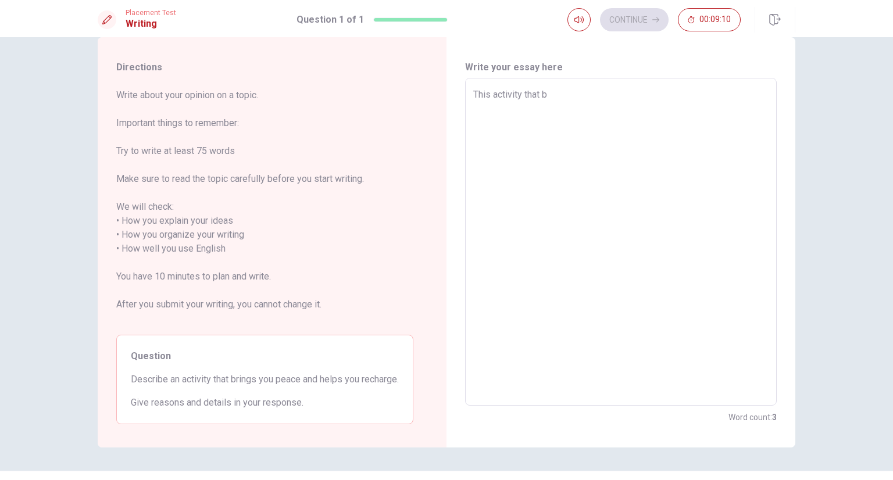
type textarea "x"
type textarea "This activity that br"
type textarea "x"
type textarea "This activity that bri"
type textarea "x"
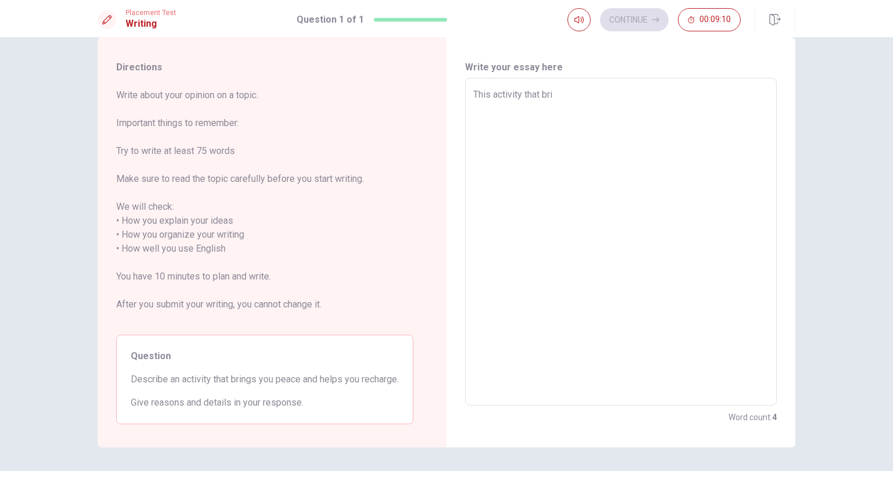
type textarea "This activity that brin"
type textarea "x"
type textarea "This activity that bring"
type textarea "x"
type textarea "This activity that brings"
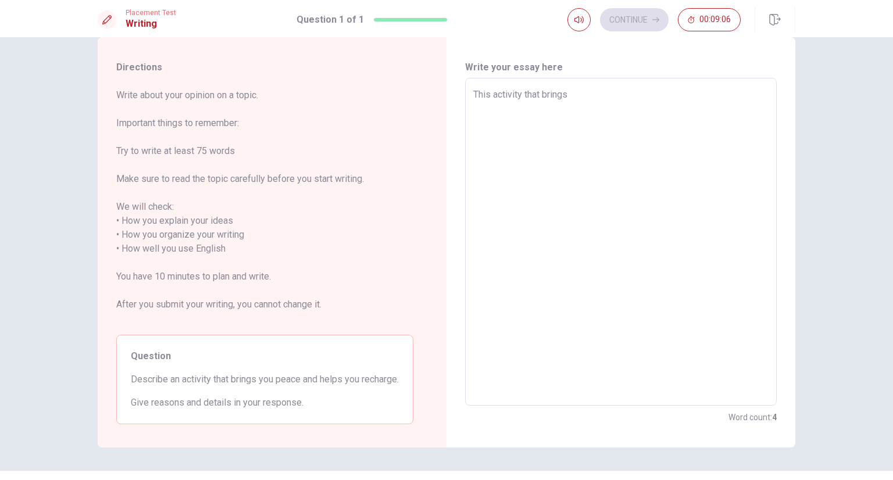
type textarea "x"
type textarea "This activity that brings"
type textarea "x"
type textarea "This activity that brings m"
type textarea "x"
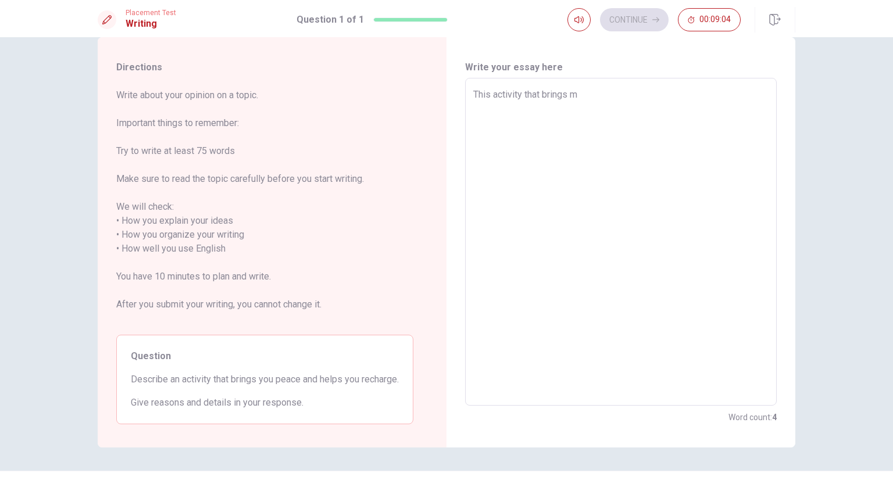
type textarea "This activity that brings me"
type textarea "x"
type textarea "This activity that brings me"
type textarea "x"
type textarea "This activity that brings me p"
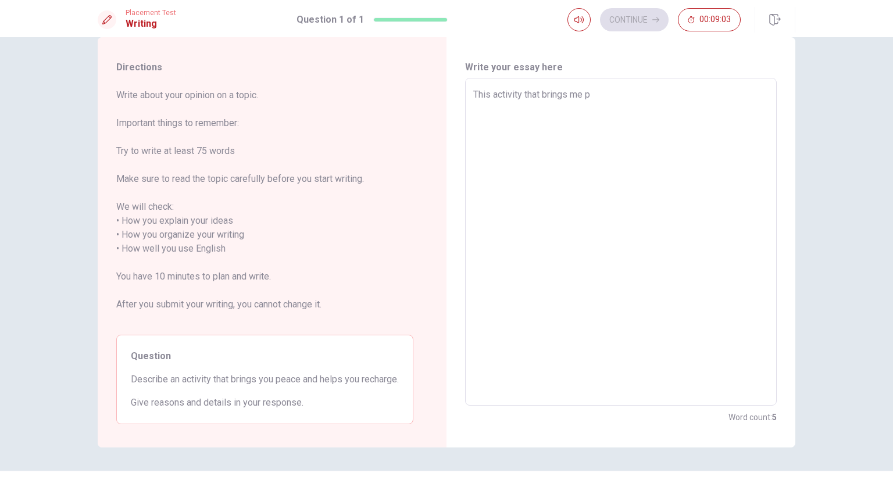
type textarea "x"
type textarea "This activity that brings me pe"
type textarea "x"
type textarea "This activity that brings me pea"
type textarea "x"
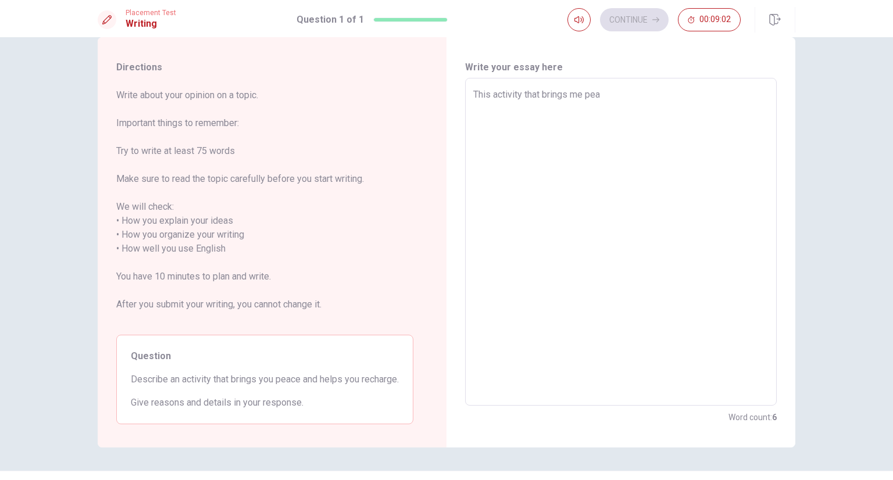
type textarea "This activity that brings me peac"
type textarea "x"
type textarea "This activity that brings me peace"
type textarea "x"
type textarea "This activity that brings me peace"
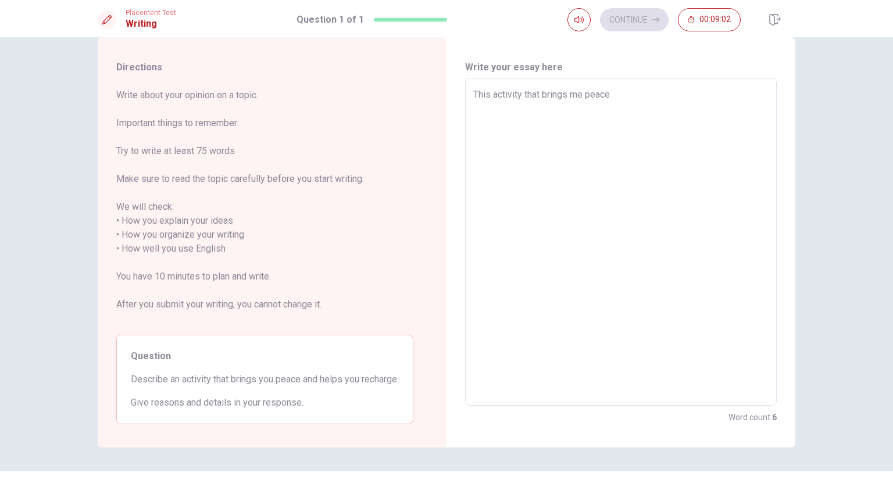
type textarea "x"
type textarea "This activity that brings me peace a"
type textarea "x"
type textarea "This activity that brings me peace an"
type textarea "x"
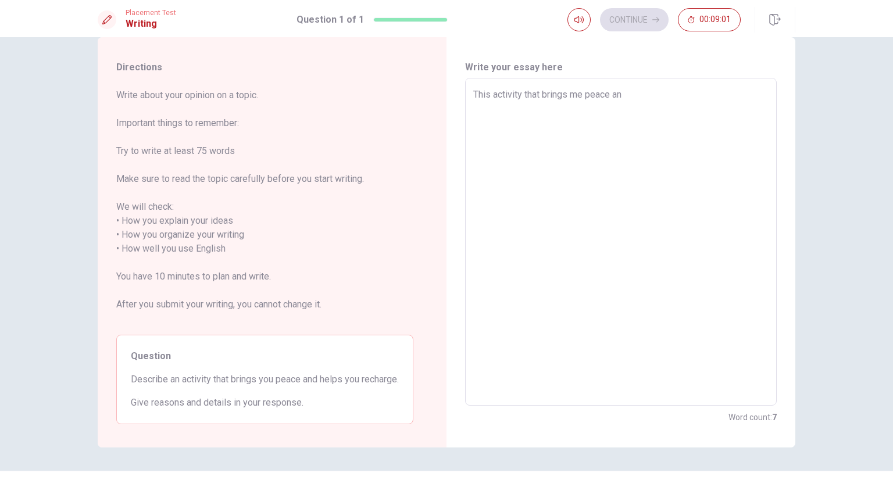
type textarea "This activity that brings me peace and"
type textarea "x"
type textarea "This activity that brings me peace and"
type textarea "x"
type textarea "This activity that brings me peace and h"
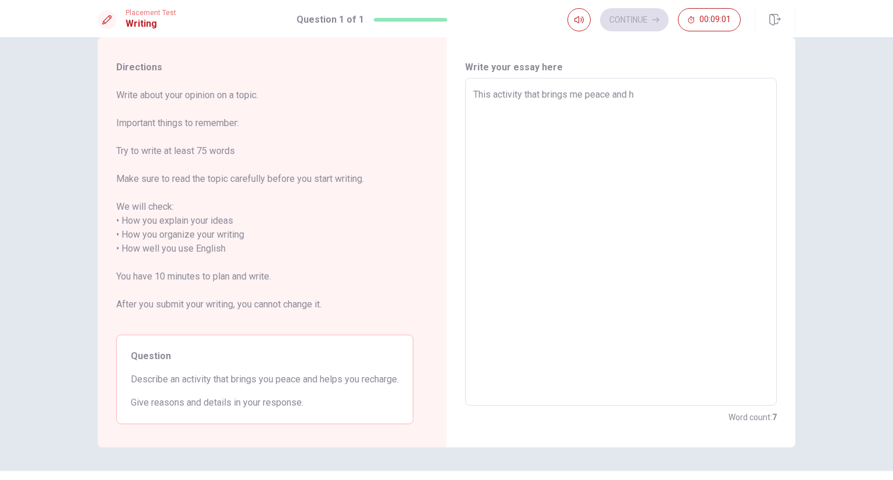
type textarea "x"
type textarea "This activity that brings me peace and he"
type textarea "x"
type textarea "This activity that brings me peace and hel"
type textarea "x"
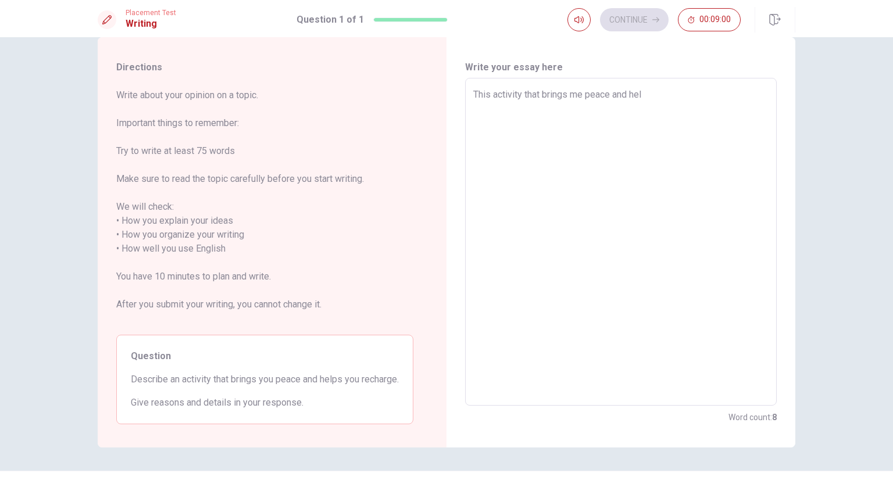
type textarea "This activity that brings me peace and hels"
type textarea "x"
type textarea "This activity that brings me peace and hels"
type textarea "x"
type textarea "This activity that brings me peace and hels"
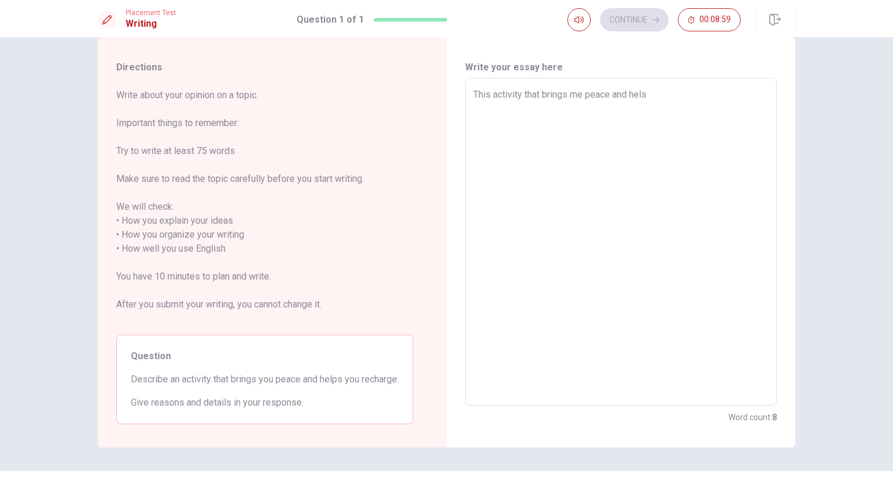
type textarea "x"
type textarea "This activity that brings me peace and hel"
type textarea "x"
type textarea "This activity that brings me peace and help"
type textarea "x"
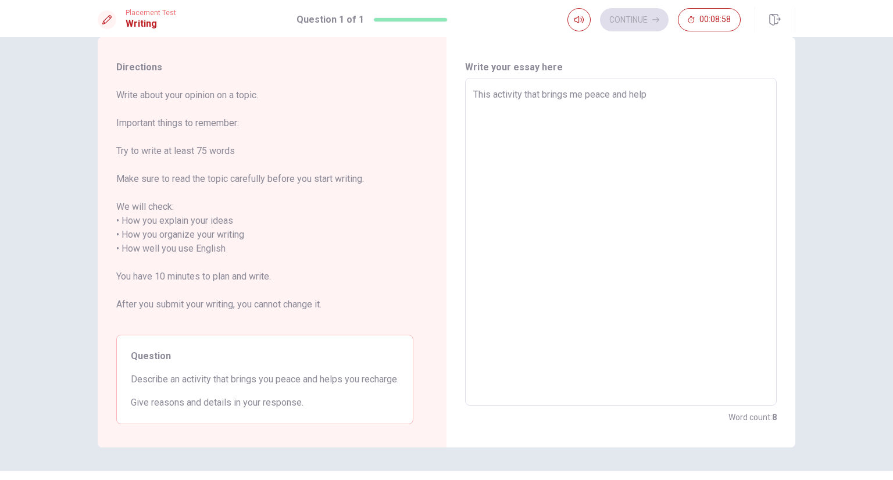
type textarea "This activity that brings me peace and helps"
type textarea "x"
type textarea "This activity that brings me peace and helps"
type textarea "x"
type textarea "This activity that brings me peace and helps m"
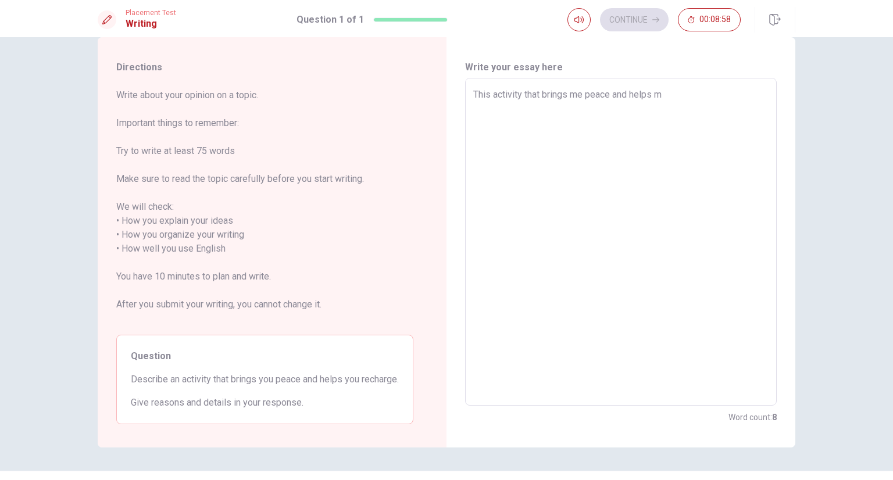
type textarea "x"
type textarea "This activity that brings me peace and helps me"
type textarea "x"
type textarea "This activity that brings me peace and helps me"
type textarea "x"
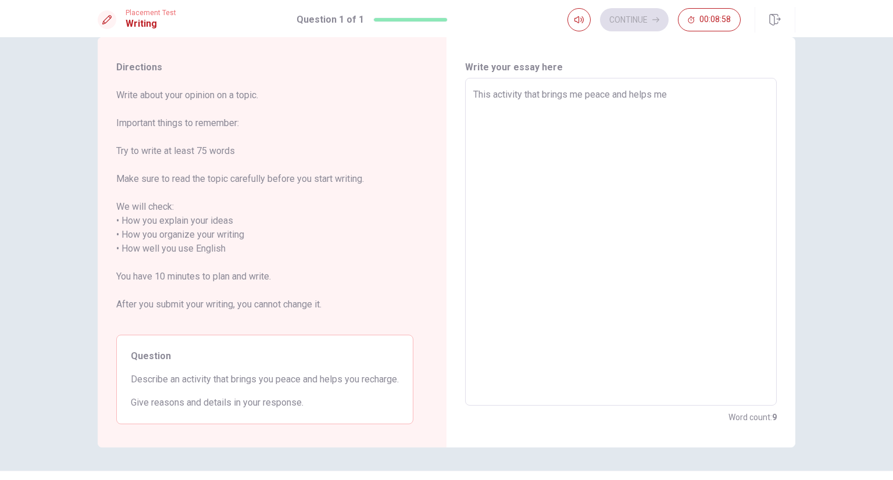
type textarea "This activity that brings me peace and helps me c"
type textarea "x"
type textarea "This activity that brings me peace and helps me ch"
type textarea "x"
type textarea "This activity that brings me peace and helps me cha"
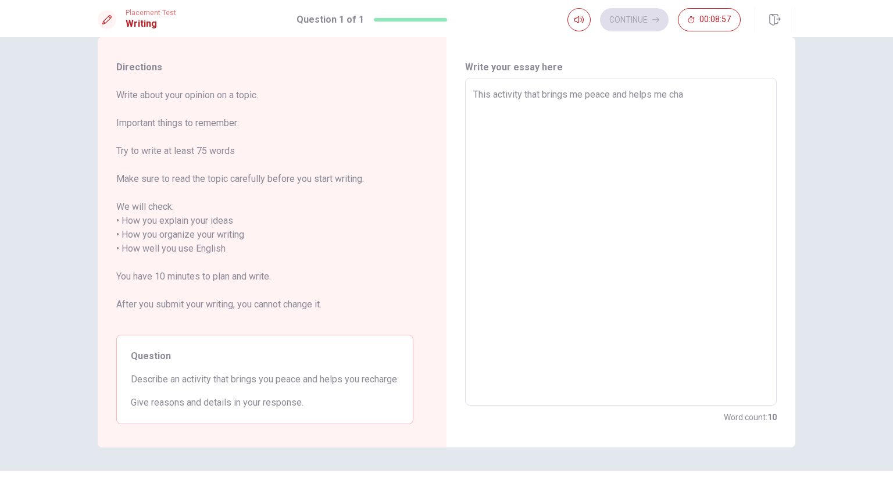
type textarea "x"
type textarea "This activity that brings me peace and helps me char"
type textarea "x"
type textarea "This activity that brings me peace and helps me cha"
type textarea "x"
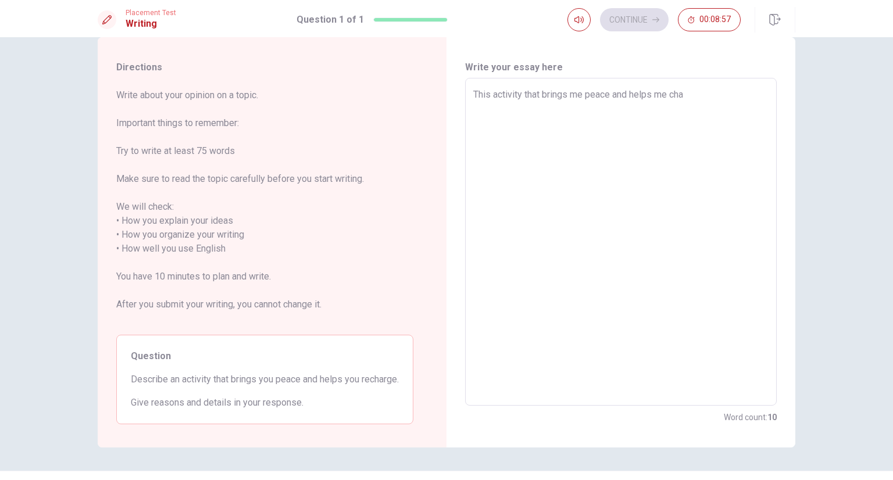
type textarea "This activity that brings me peace and helps me ch"
type textarea "x"
type textarea "This activity that brings me peace and helps me c"
type textarea "x"
type textarea "This activity that brings me peace and helps me"
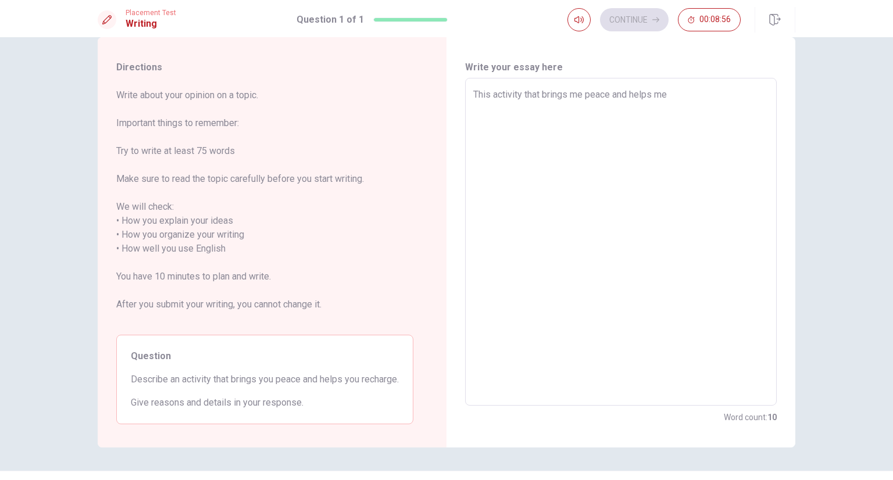
type textarea "x"
type textarea "This activity that brings me peace and helps me r"
type textarea "x"
type textarea "This activity that brings me peace and helps me re"
type textarea "x"
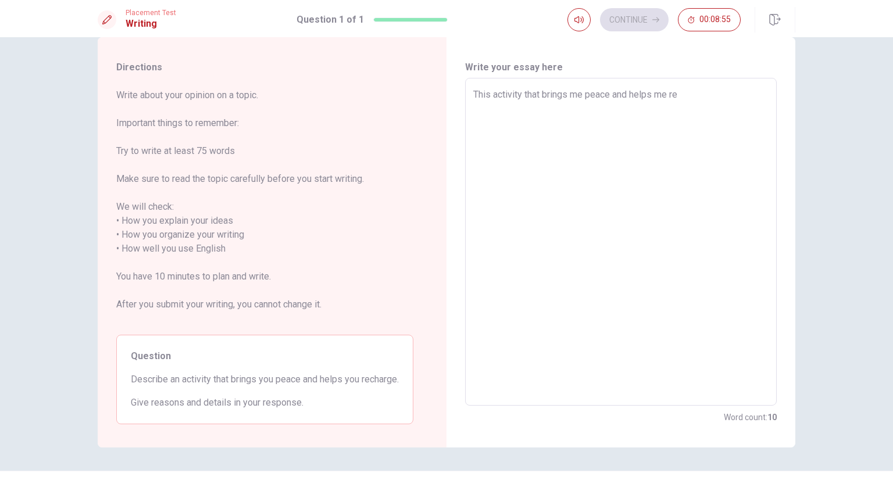
type textarea "This activity that brings me peace and helps me rec"
type textarea "x"
type textarea "This activity that brings me peace and helps me [PERSON_NAME]"
type textarea "x"
type textarea "This activity that brings me peace and helps me recha"
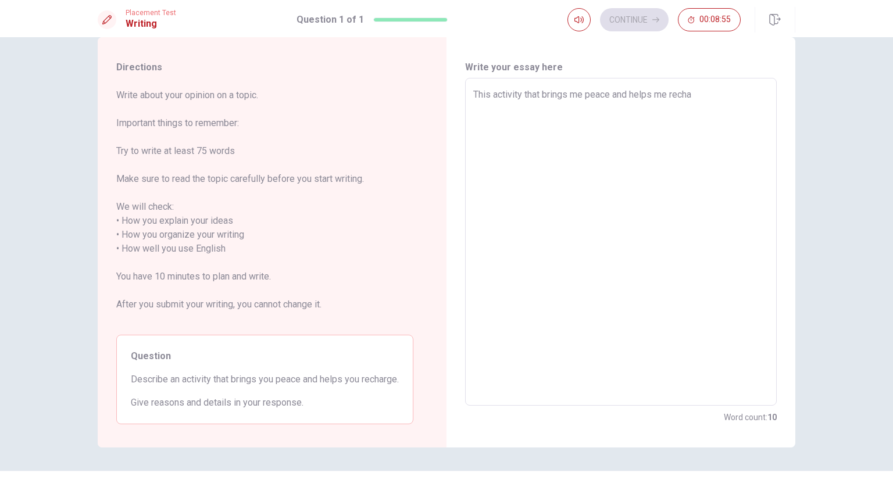
type textarea "x"
type textarea "This activity that brings me peace and helps me rechar"
type textarea "x"
type textarea "This activity that brings me peace and helps me recharg"
type textarea "x"
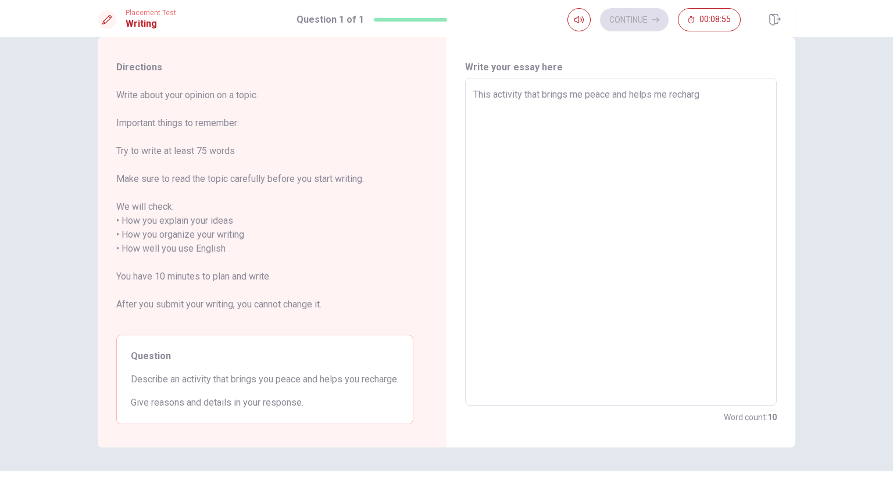
type textarea "This activity that brings me peace and helps me recharge"
type textarea "x"
type textarea "This activity that brings me peace and helps me recharge"
type textarea "x"
type textarea "This activity that brings me peace and helps me recharge i"
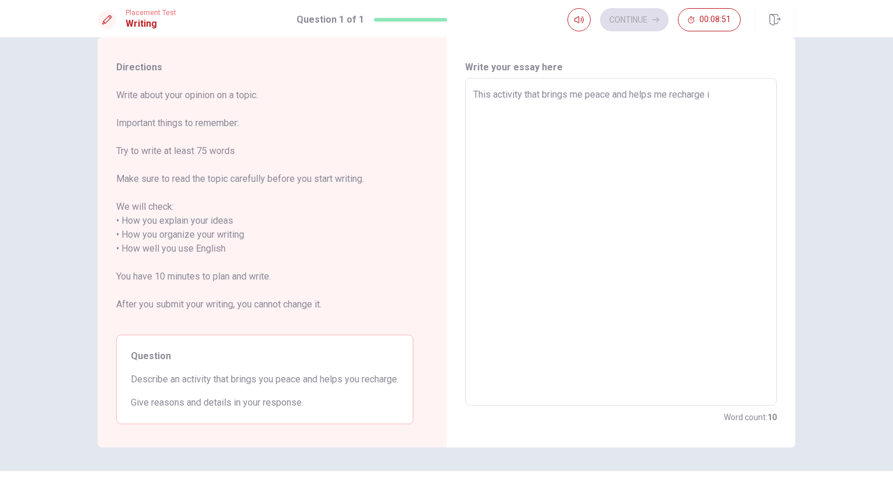
type textarea "x"
type textarea "This activity that brings me peace and helps me recharge is"
type textarea "x"
type textarea "This activity that brings me peace and helps me recharge is"
type textarea "x"
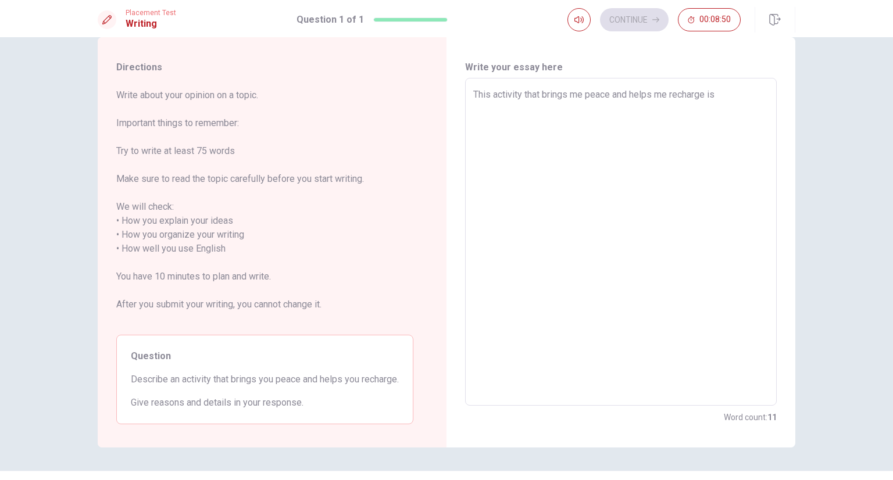
type textarea "This activity that brings me peace and helps me recharge is d"
type textarea "x"
type textarea "This activity that brings me peace and helps me recharge is dr"
type textarea "x"
type textarea "This activity that brings me peace and helps me recharge is dra"
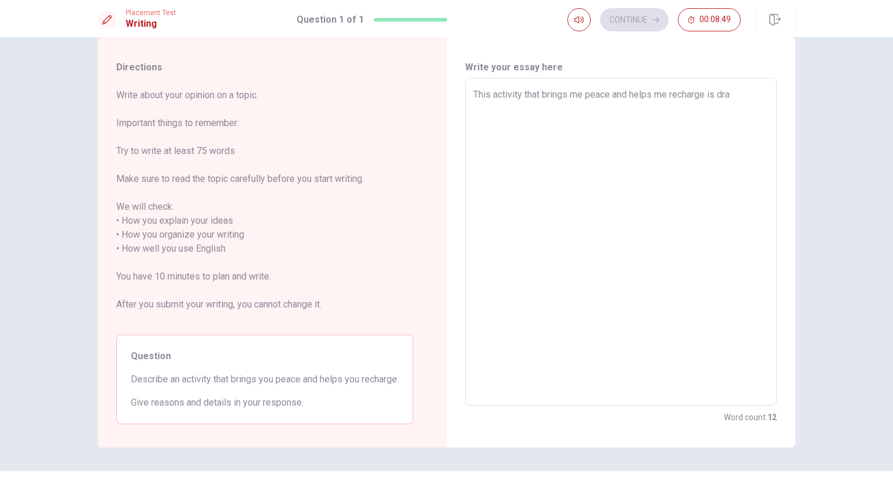
type textarea "x"
type textarea "This activity that brings me peace and helps me recharge is draw"
type textarea "x"
type textarea "This activity that brings me peace and helps me recharge is drawi"
type textarea "x"
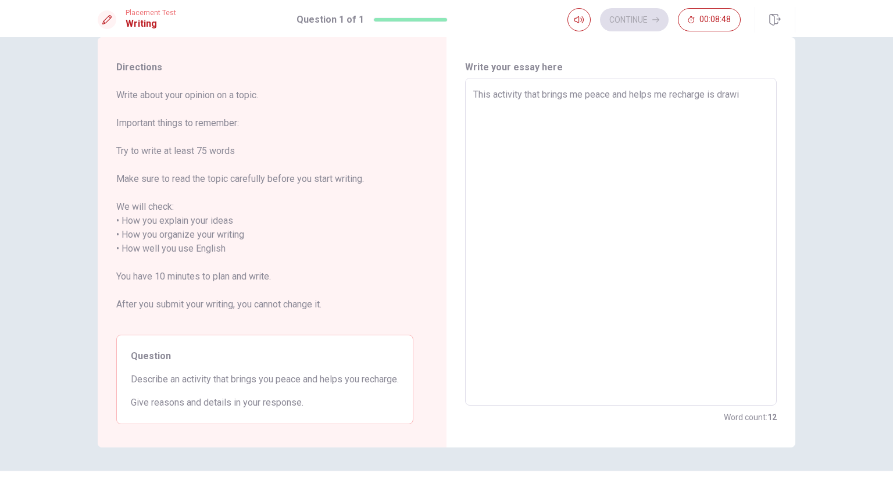
type textarea "This activity that brings me peace and helps me recharge is drawin"
type textarea "x"
type textarea "This activity that brings me peace and helps me recharge is drawing"
type textarea "x"
type textarea "This activity that brings me peace and helps me recharge is drawing."
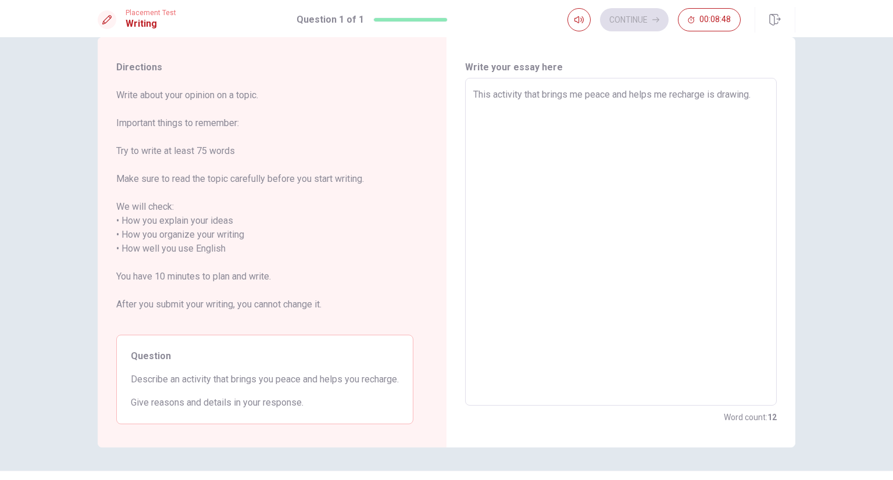
type textarea "x"
type textarea "This activity that brings me peace and helps me recharge is drawing."
type textarea "x"
type textarea "This activity that brings me peace and helps me recharge is drawing."
type textarea "x"
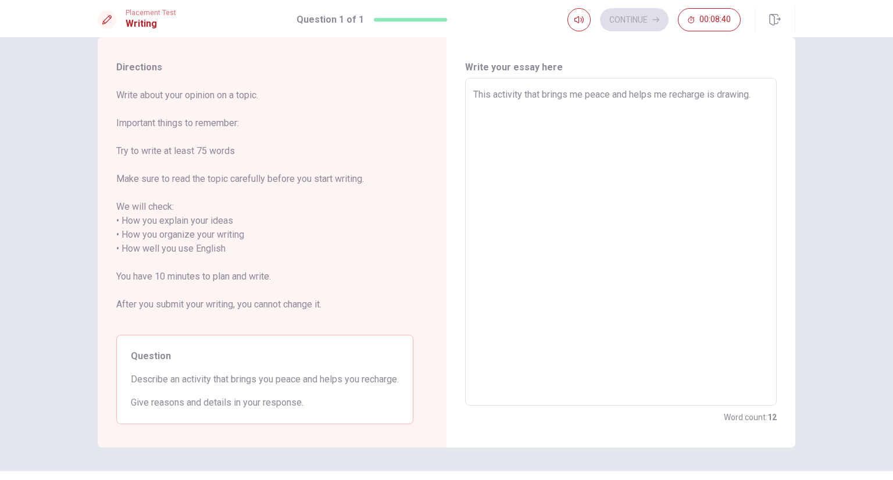
type textarea "This activity that brings me peace and helps me recharge is drawing. B"
type textarea "x"
type textarea "This activity that brings me peace and helps me recharge is drawing. Be"
type textarea "x"
type textarea "This activity that brings me peace and helps me recharge is drawing. Bec"
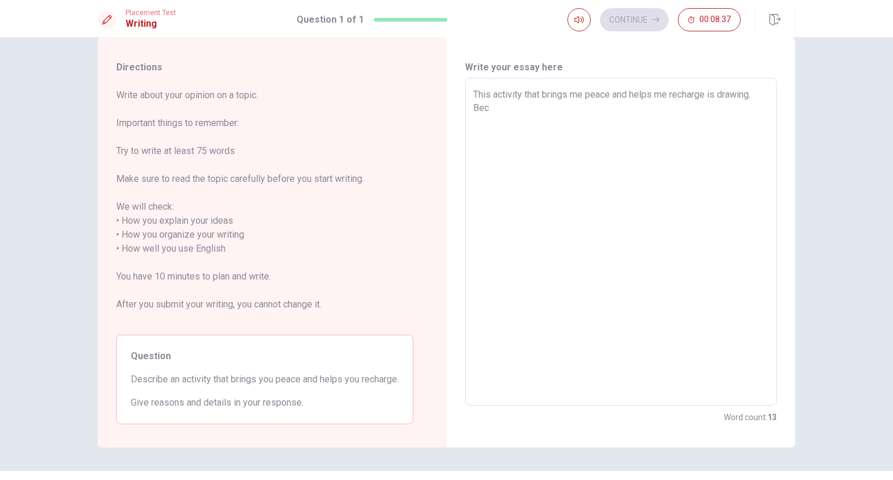
type textarea "x"
type textarea "This activity that brings me peace and helps me recharge is drawing. Be"
type textarea "x"
type textarea "This activity that brings me peace and helps me recharge is drawing. B"
type textarea "x"
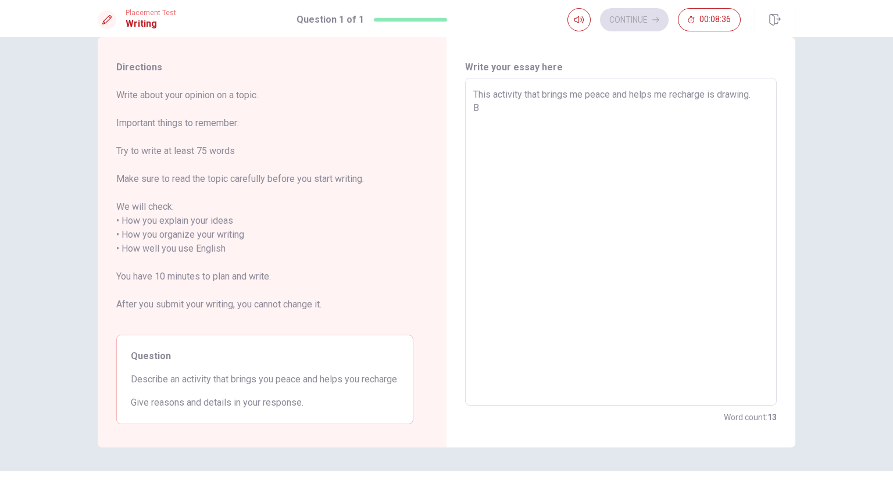
type textarea "This activity that brings me peace and helps me recharge is drawing."
type textarea "x"
type textarea "This activity that brings me peace and helps me recharge is drawing. W"
type textarea "x"
type textarea "This activity that brings me peace and helps me recharge is drawing. Wh"
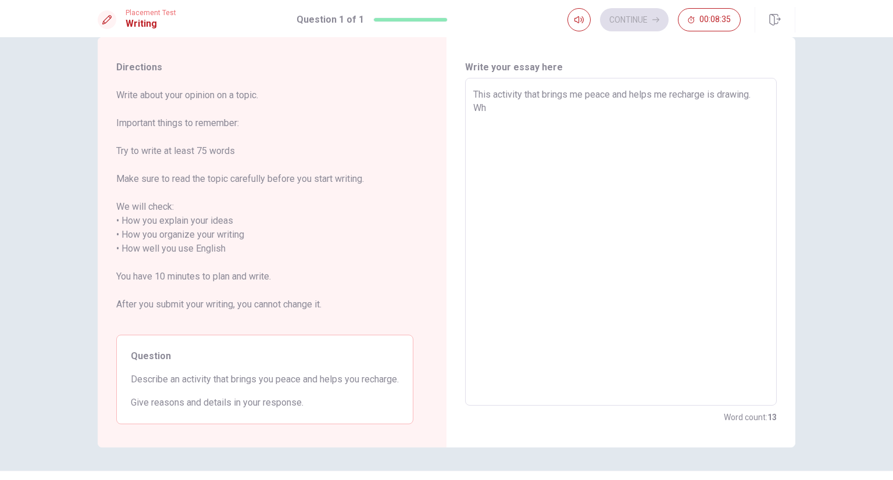
type textarea "x"
type textarea "This activity that brings me peace and helps me recharge is drawing. Whe"
type textarea "x"
type textarea "This activity that brings me peace and helps me recharge is drawing. When"
type textarea "x"
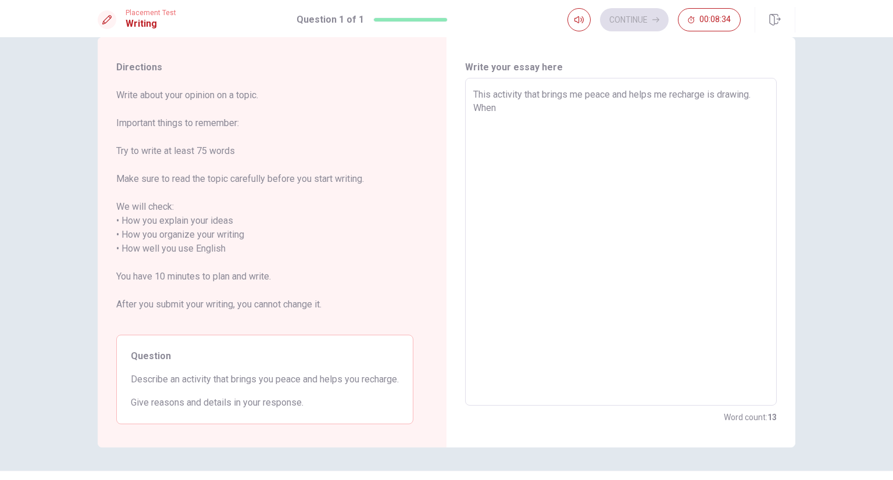
type textarea "This activity that brings me peace and helps me recharge is drawing. When"
type textarea "x"
type textarea "This activity that brings me peace and helps me recharge is drawing. When i"
type textarea "x"
type textarea "This activity that brings me peace and helps me recharge is drawing. When i"
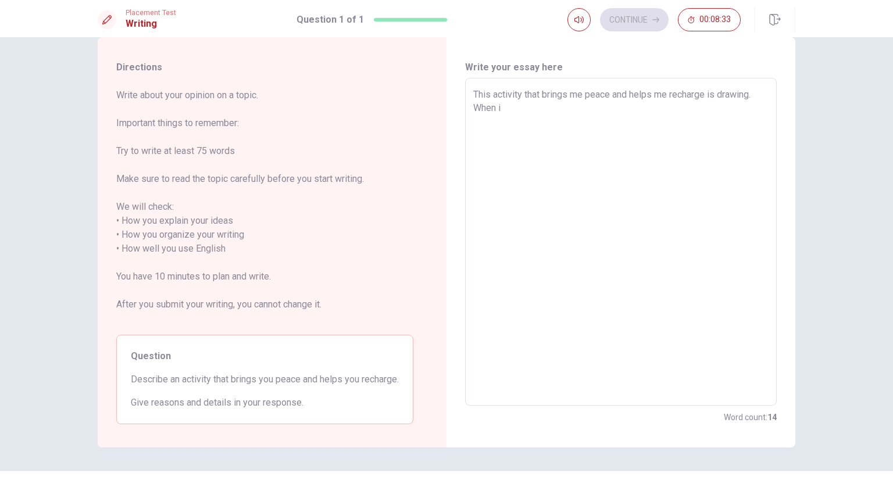
type textarea "x"
type textarea "This activity that brings me peace and helps me recharge is drawing. When i d"
type textarea "x"
type textarea "This activity that brings me peace and helps me recharge is drawing. When i dr"
type textarea "x"
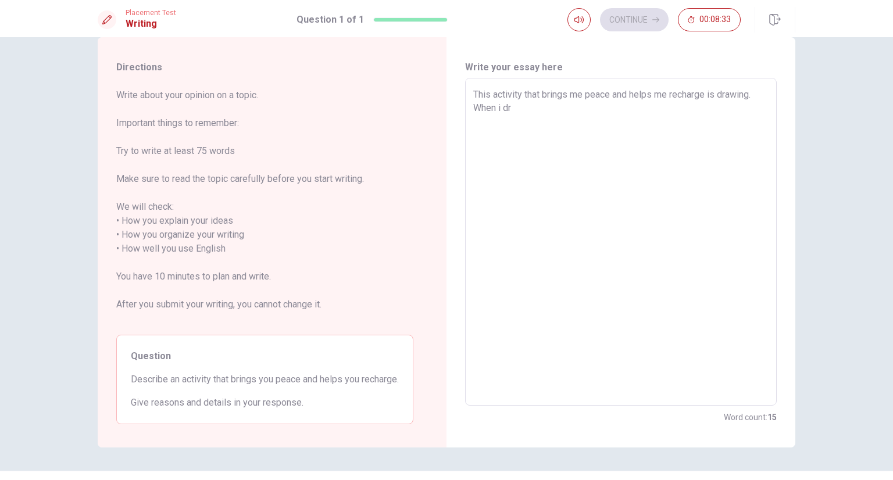
type textarea "This activity that brings me peace and helps me recharge is drawing. When i dra"
type textarea "x"
type textarea "This activity that brings me peace and helps me recharge is drawing. When i draw"
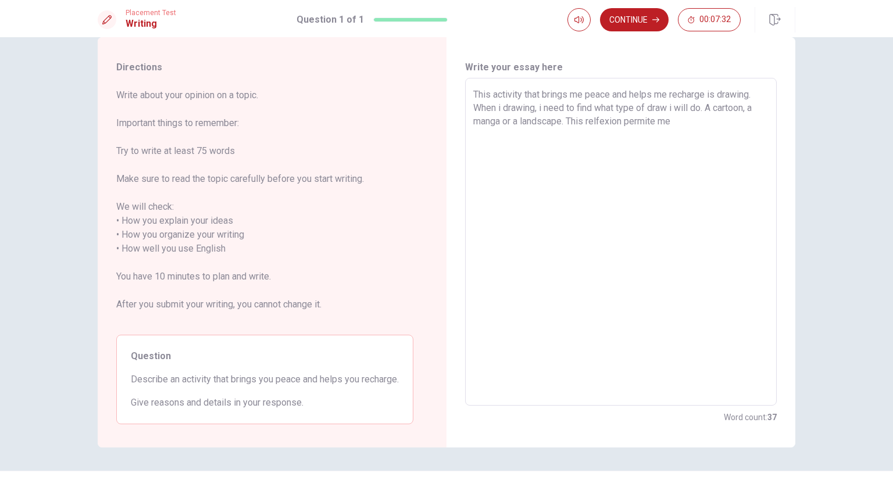
click at [600, 121] on textarea "This activity that brings me peace and helps me recharge is drawing. When i dra…" at bounding box center [620, 242] width 295 height 309
click at [686, 124] on textarea "This activity that brings me peace and helps me recharge is drawing. When i dra…" at bounding box center [620, 242] width 295 height 309
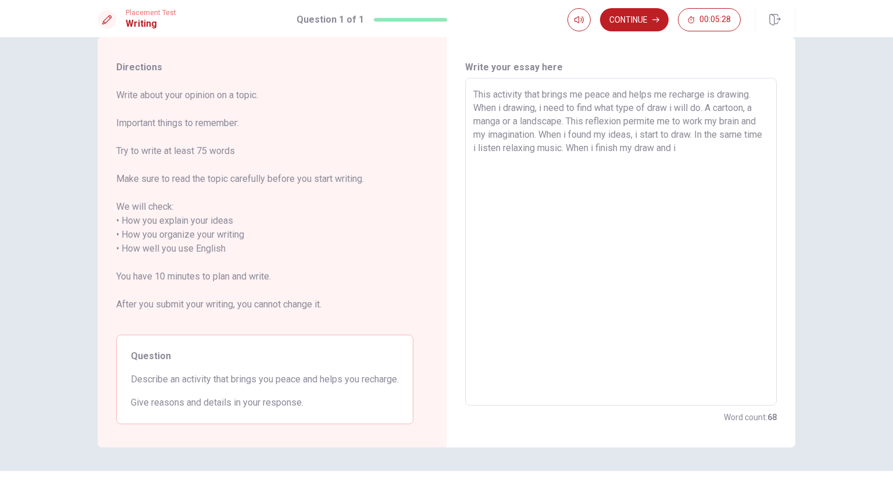
click at [686, 124] on textarea "This activity that brings me peace and helps me recharge is drawing. When i dra…" at bounding box center [620, 242] width 295 height 309
click at [702, 146] on textarea "This activity that brings me peace and helps me recharge is drawing. When i dra…" at bounding box center [620, 242] width 295 height 309
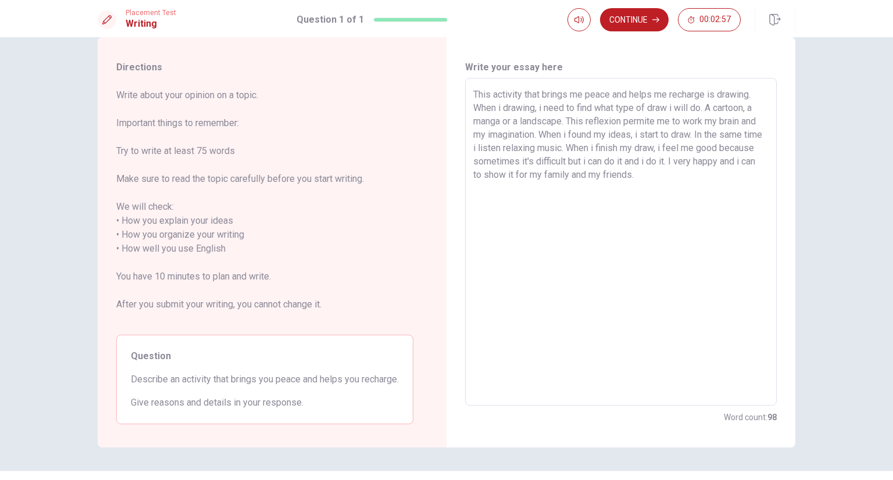
click at [517, 148] on textarea "This activity that brings me peace and helps me recharge is drawing. When i dra…" at bounding box center [620, 242] width 295 height 309
click at [551, 221] on textarea "This activity that brings me peace and helps me recharge is drawing. When i dra…" at bounding box center [620, 242] width 295 height 309
click at [593, 148] on textarea "This activity that brings me peace and helps me recharge is drawing. When i dra…" at bounding box center [620, 242] width 295 height 309
click at [652, 152] on textarea "This activity that brings me peace and helps me recharge is drawing. When i dra…" at bounding box center [620, 242] width 295 height 309
click at [672, 167] on textarea "This activity that brings me peace and helps me recharge is drawing. When i dra…" at bounding box center [620, 242] width 295 height 309
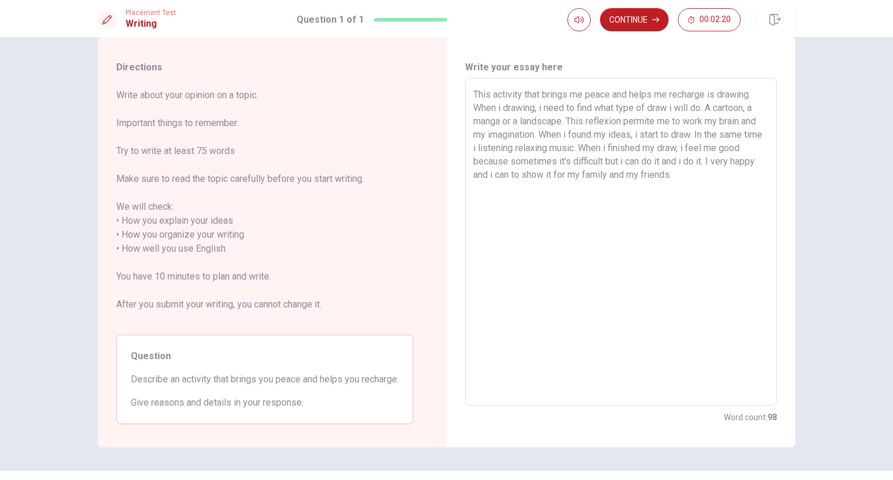
click at [675, 173] on textarea "This activity that brings me peace and helps me recharge is drawing. When i dra…" at bounding box center [620, 242] width 295 height 309
click at [624, 159] on textarea "This activity that brings me peace and helps me recharge is drawing. When i dra…" at bounding box center [620, 242] width 295 height 309
click at [619, 159] on textarea "This activity that brings me peace and helps me recharge is drawing. When i dra…" at bounding box center [620, 242] width 295 height 309
click at [719, 160] on textarea "This activity that brings me peace and helps me recharge is drawing. When i dra…" at bounding box center [620, 242] width 295 height 309
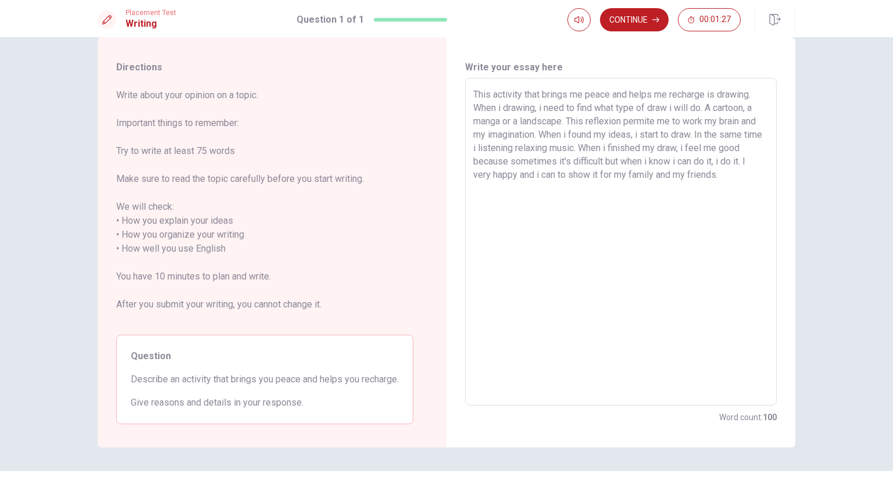
click at [528, 176] on textarea "This activity that brings me peace and helps me recharge is drawing. When i dra…" at bounding box center [620, 242] width 295 height 309
click at [744, 176] on textarea "This activity that brings me peace and helps me recharge is drawing. When i dra…" at bounding box center [620, 242] width 295 height 309
drag, startPoint x: 579, startPoint y: 189, endPoint x: 470, endPoint y: 191, distance: 109.4
click at [470, 191] on div "This activity that brings me peace and helps me recharge is drawing. When i dra…" at bounding box center [621, 242] width 312 height 328
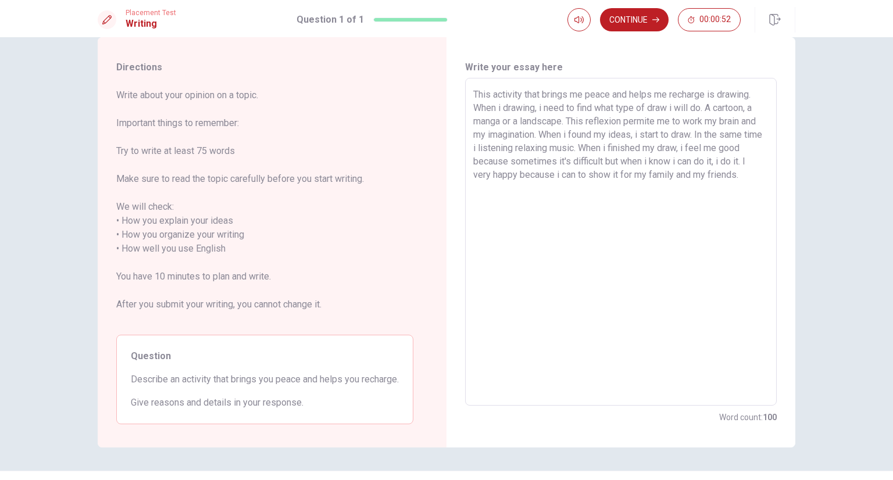
click at [757, 164] on textarea "This activity that brings me peace and helps me recharge is drawing. When i dra…" at bounding box center [620, 242] width 295 height 309
click at [515, 176] on textarea "This activity that brings me peace and helps me recharge is drawing. When i dra…" at bounding box center [620, 242] width 295 height 309
click at [620, 24] on button "Continue" at bounding box center [634, 19] width 69 height 23
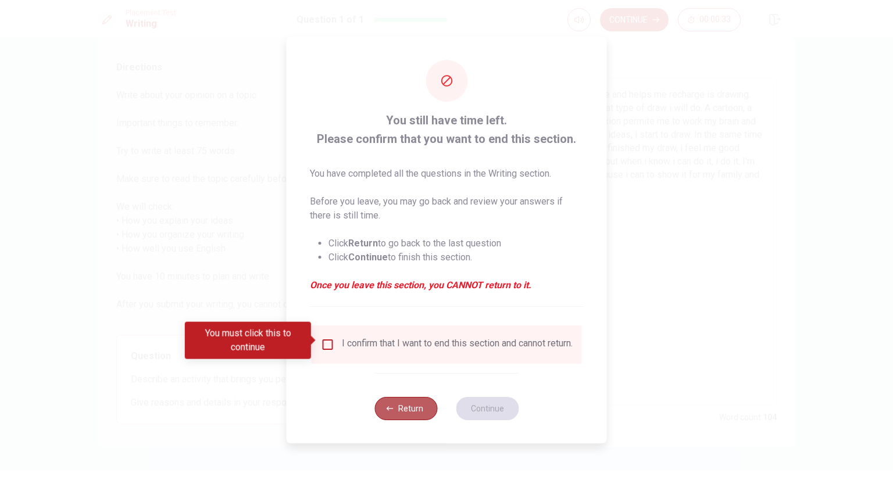
click at [419, 412] on button "Return" at bounding box center [406, 408] width 63 height 23
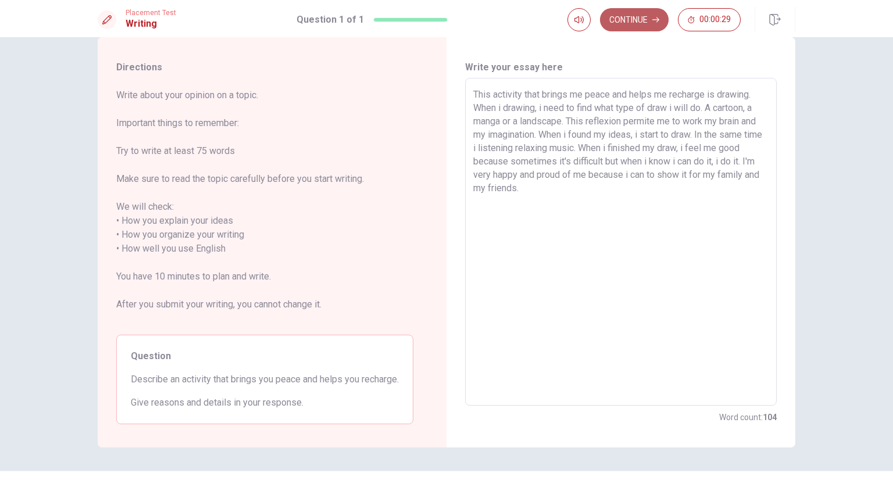
click at [628, 26] on button "Continue" at bounding box center [634, 19] width 69 height 23
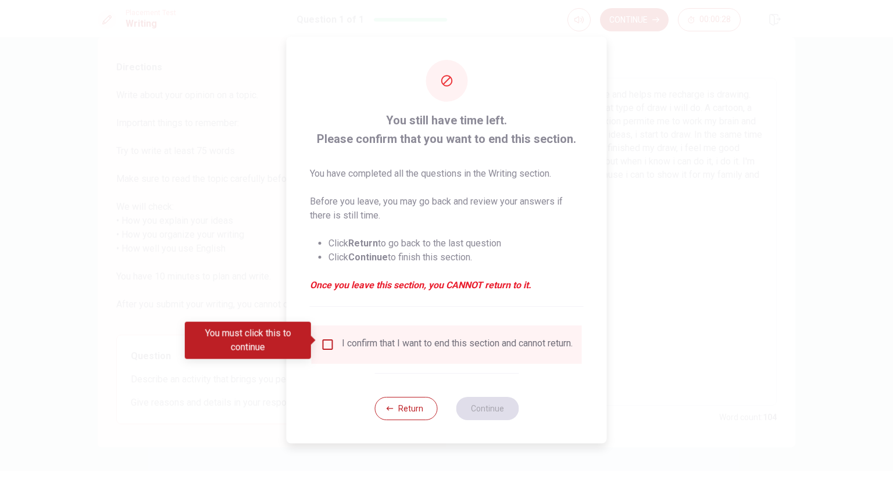
click at [326, 343] on input "You must click this to continue" at bounding box center [328, 345] width 14 height 14
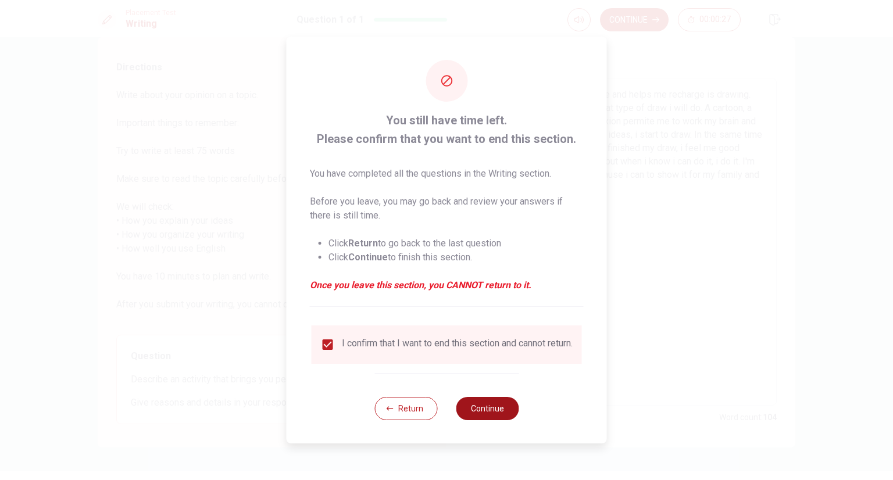
click at [468, 410] on button "Continue" at bounding box center [487, 408] width 63 height 23
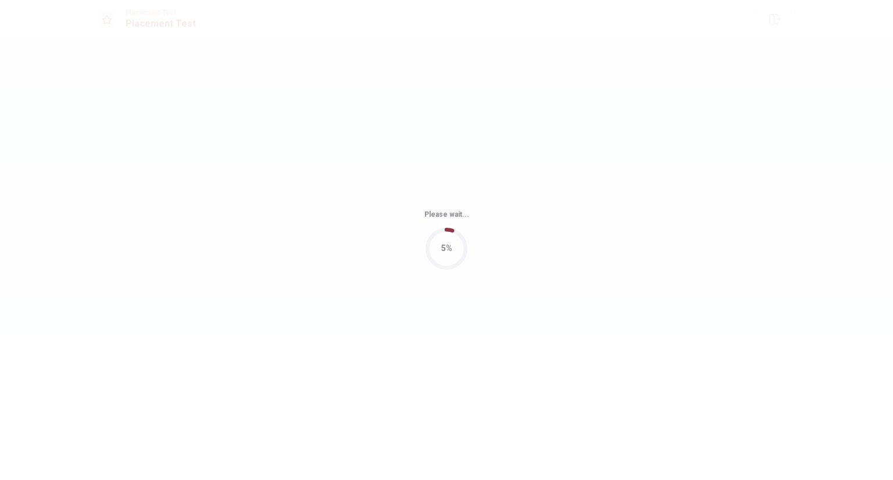
scroll to position [0, 0]
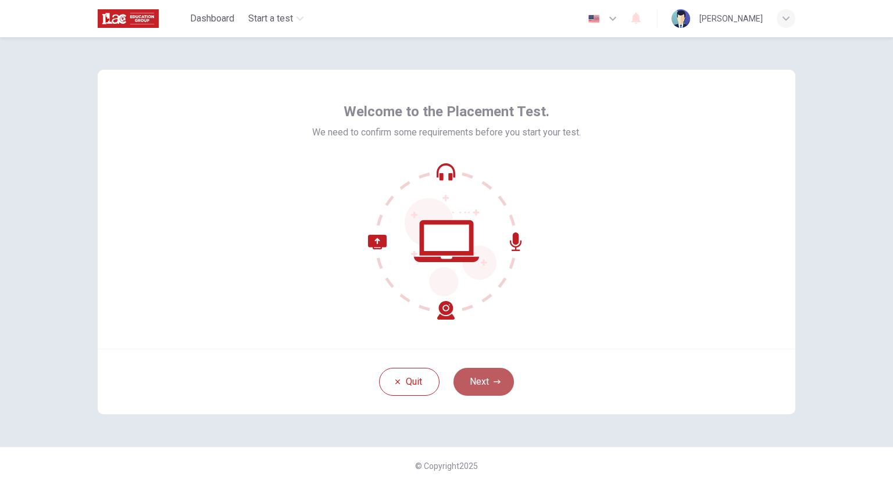
click at [477, 388] on button "Next" at bounding box center [484, 382] width 60 height 28
